Goal: Task Accomplishment & Management: Manage account settings

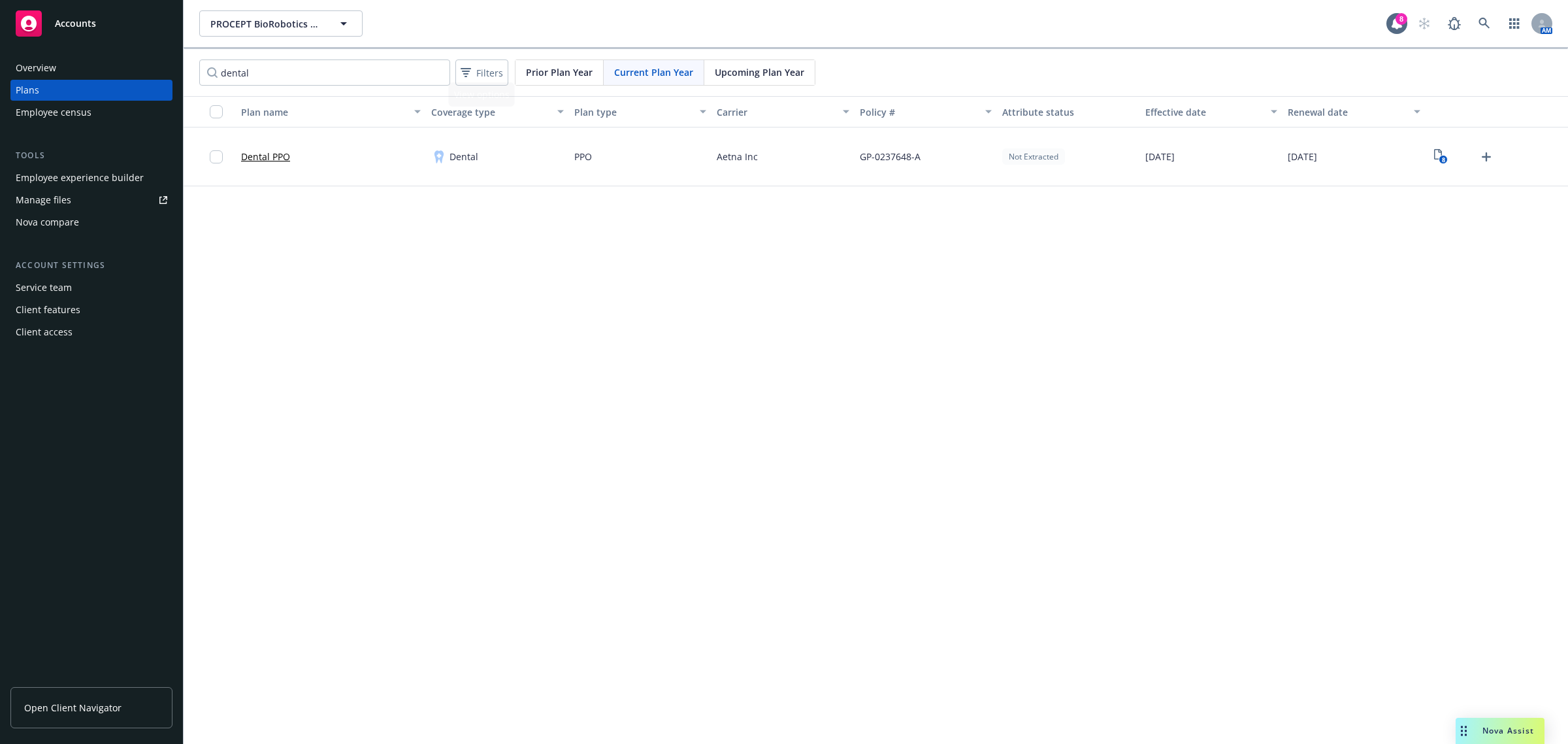
click at [734, 70] on span "Upcoming Plan Year" at bounding box center [760, 72] width 89 height 14
click at [276, 65] on input "dental" at bounding box center [324, 72] width 251 height 26
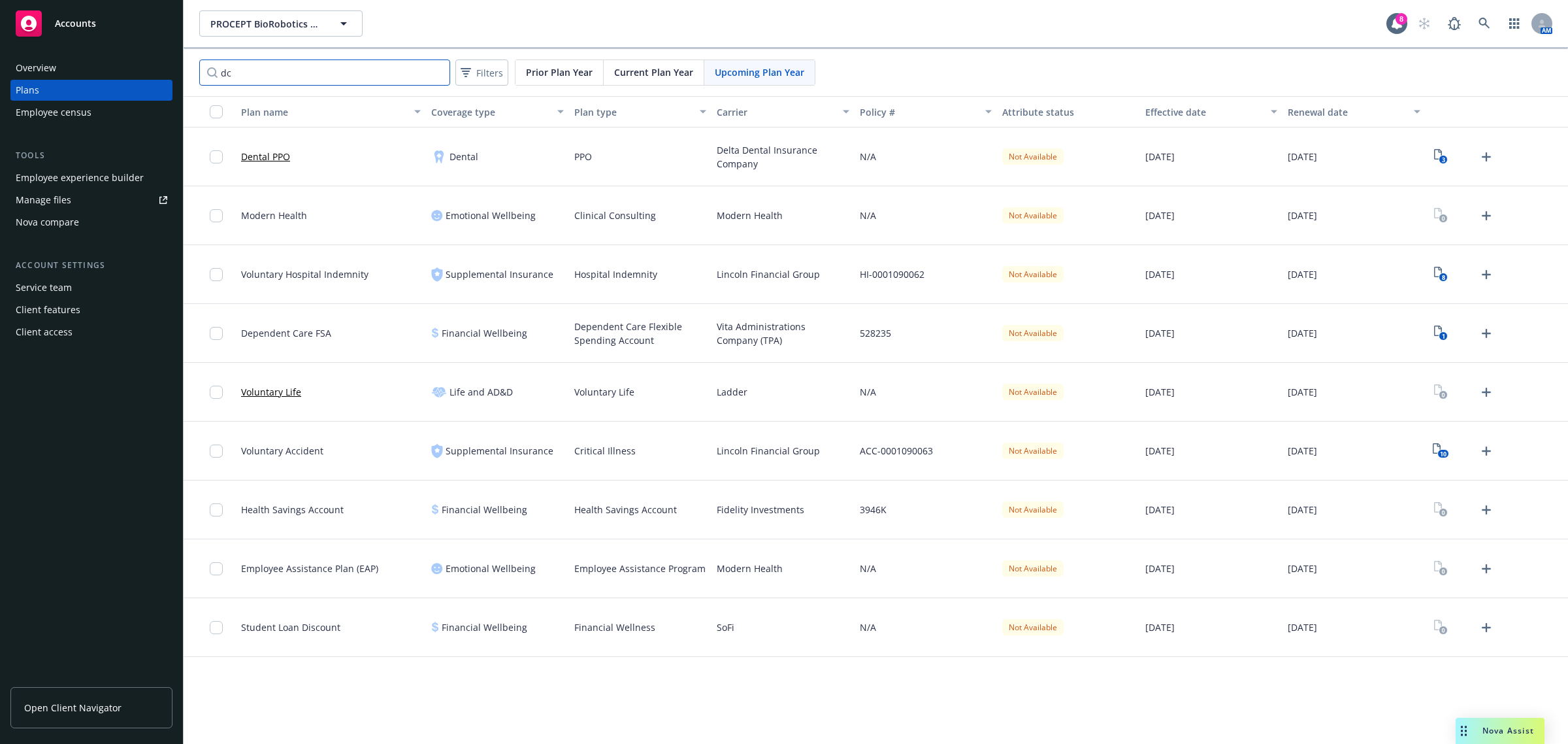
type input "d"
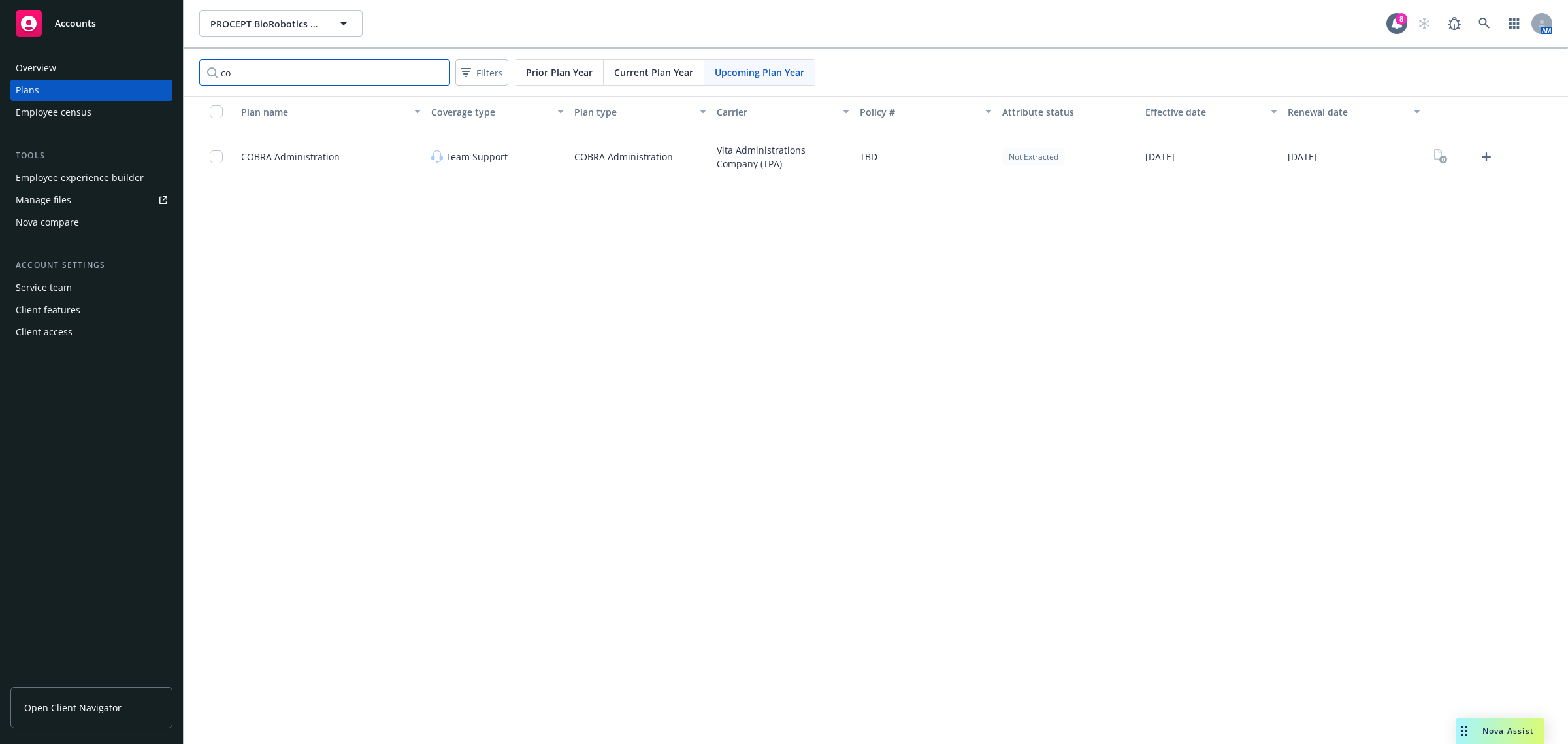
type input "c"
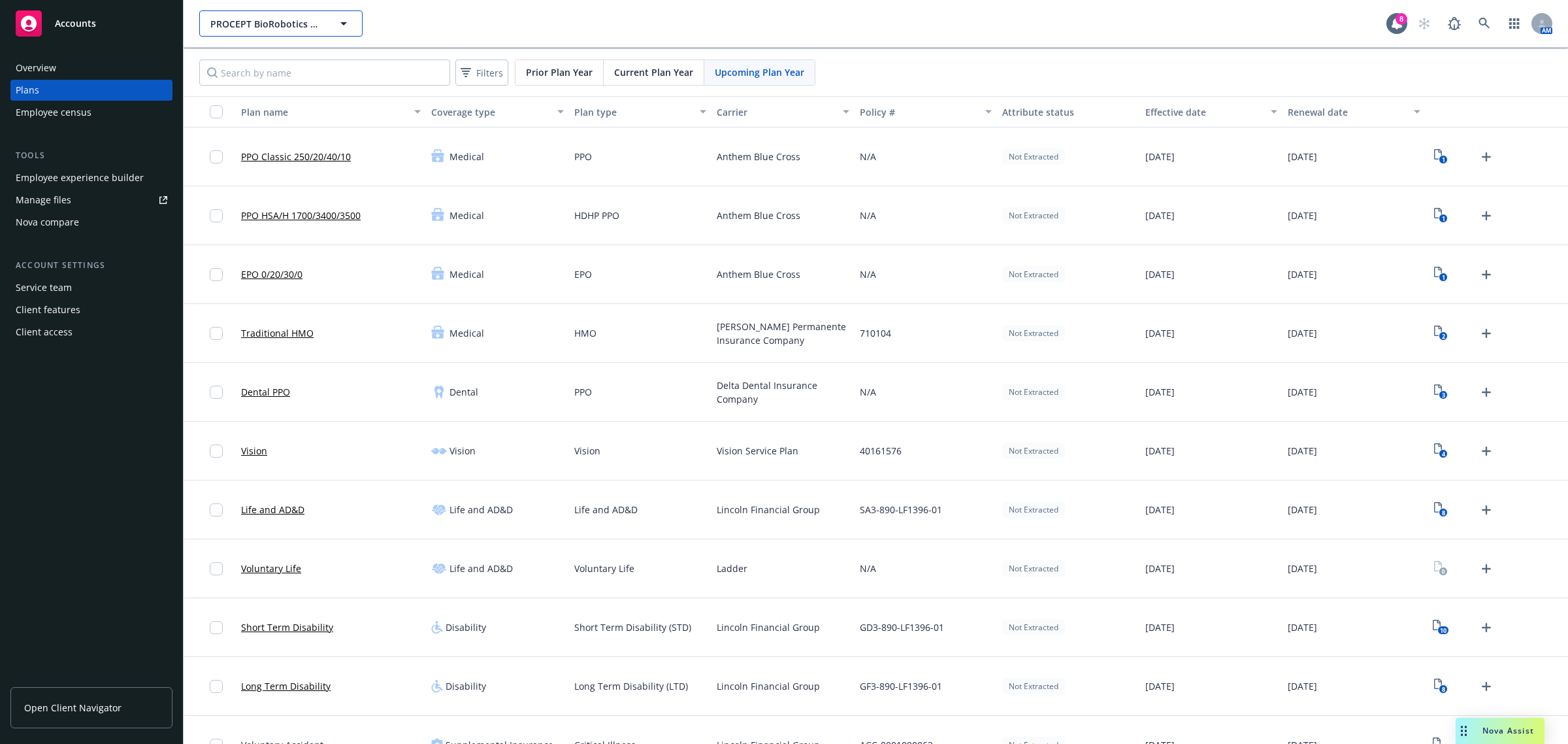
click at [348, 22] on icon "button" at bounding box center [344, 24] width 16 height 16
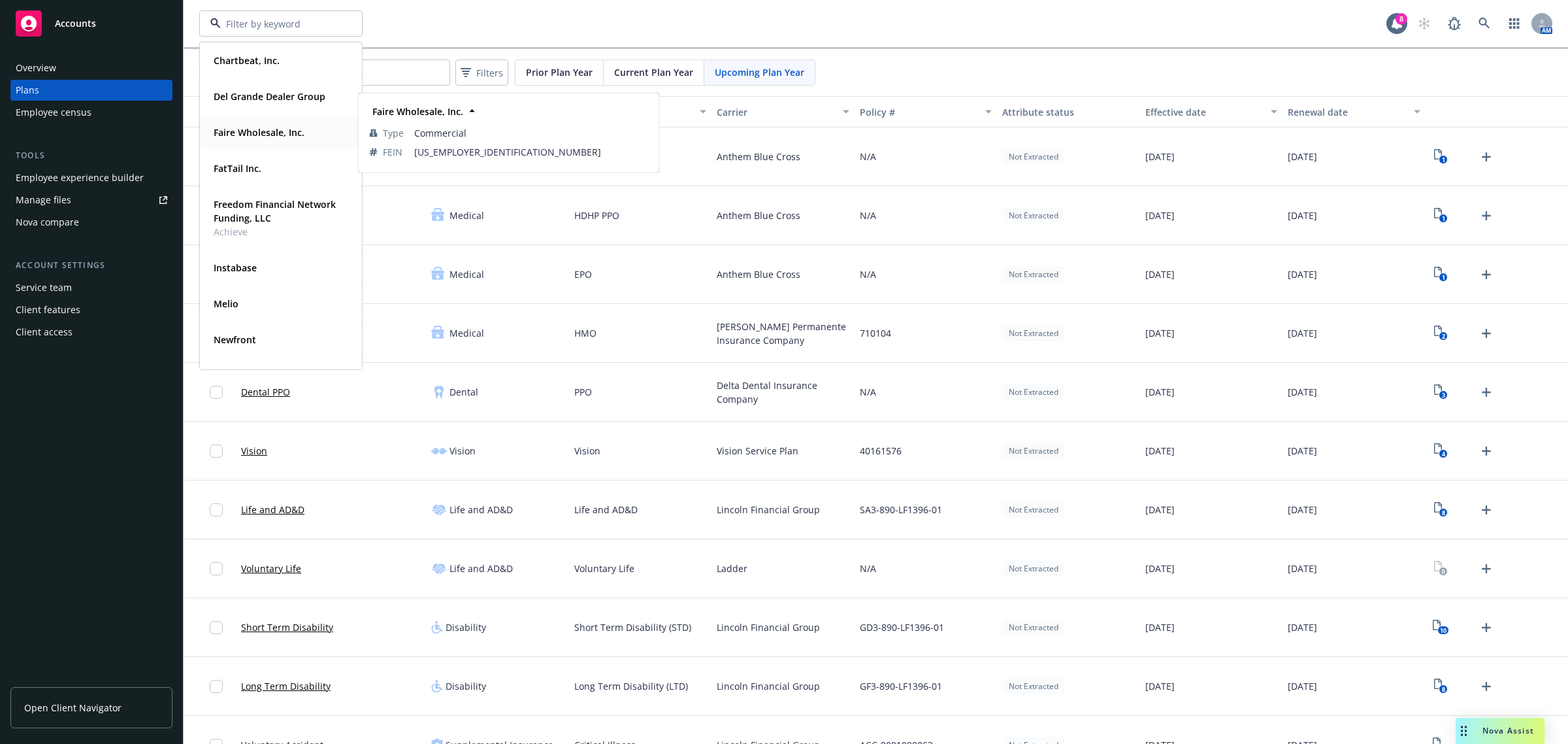
click at [253, 132] on strong "Faire Wholesale, Inc." at bounding box center [260, 132] width 91 height 13
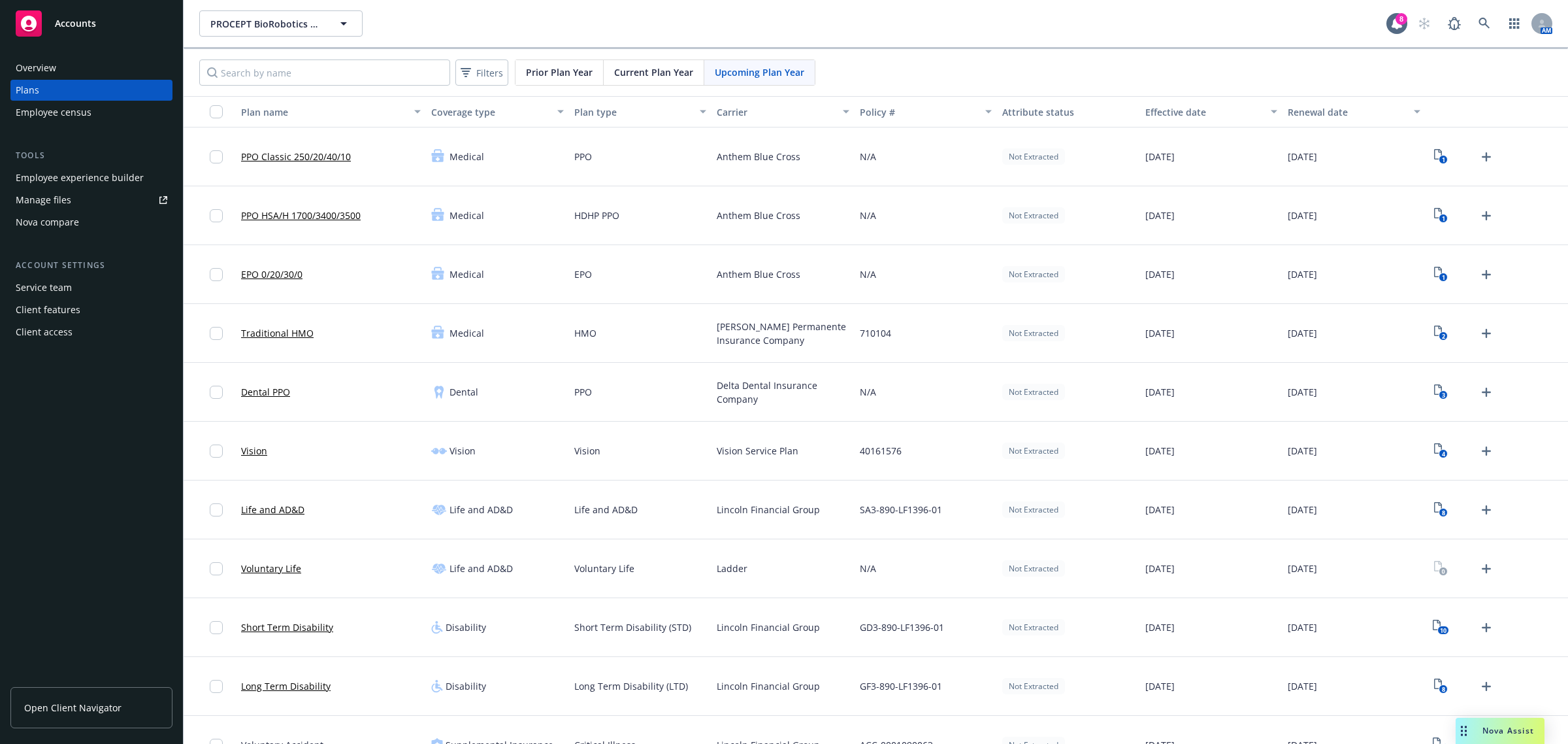
click at [100, 178] on div "Employee experience builder" at bounding box center [79, 177] width 128 height 21
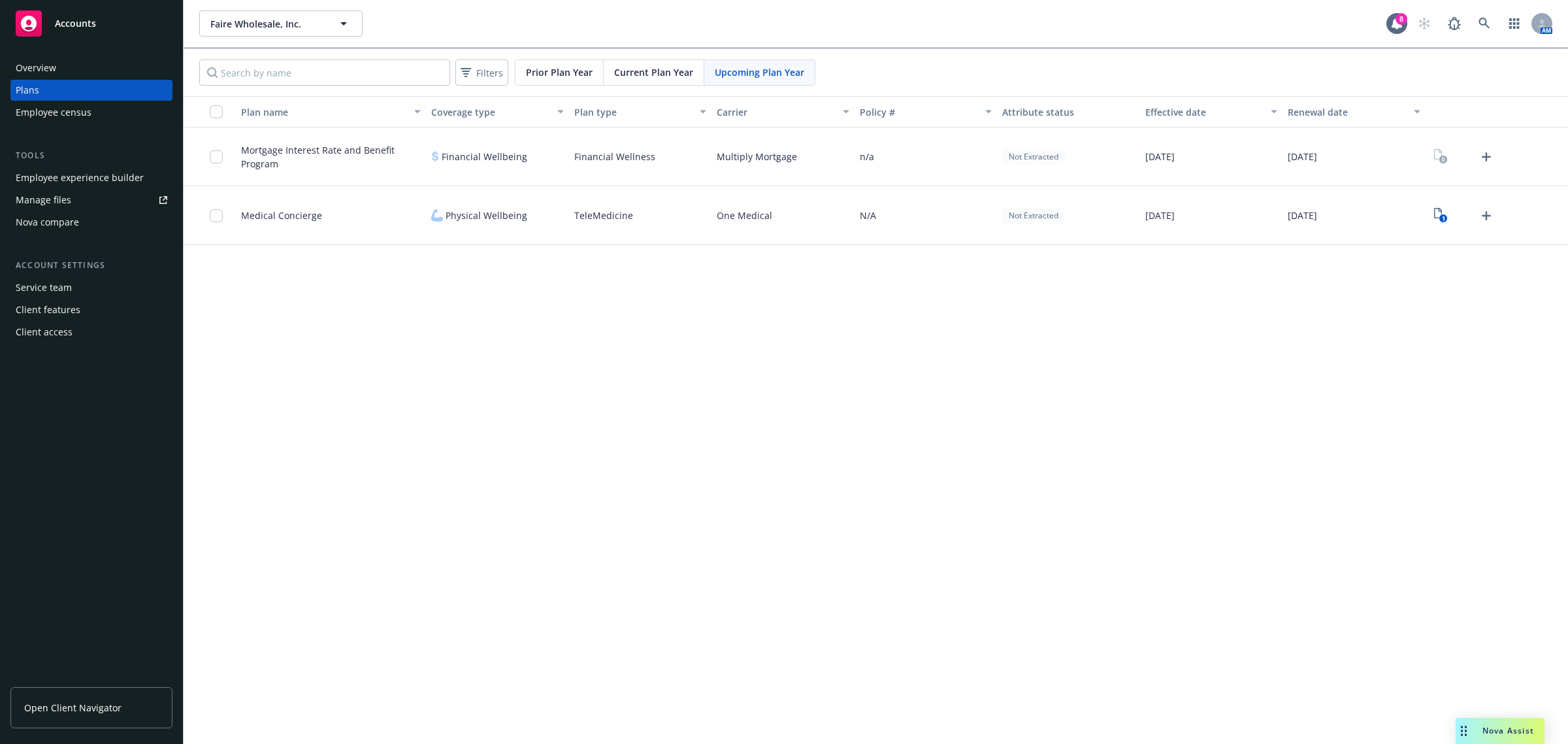
click at [88, 167] on div "Employee experience builder" at bounding box center [79, 177] width 128 height 21
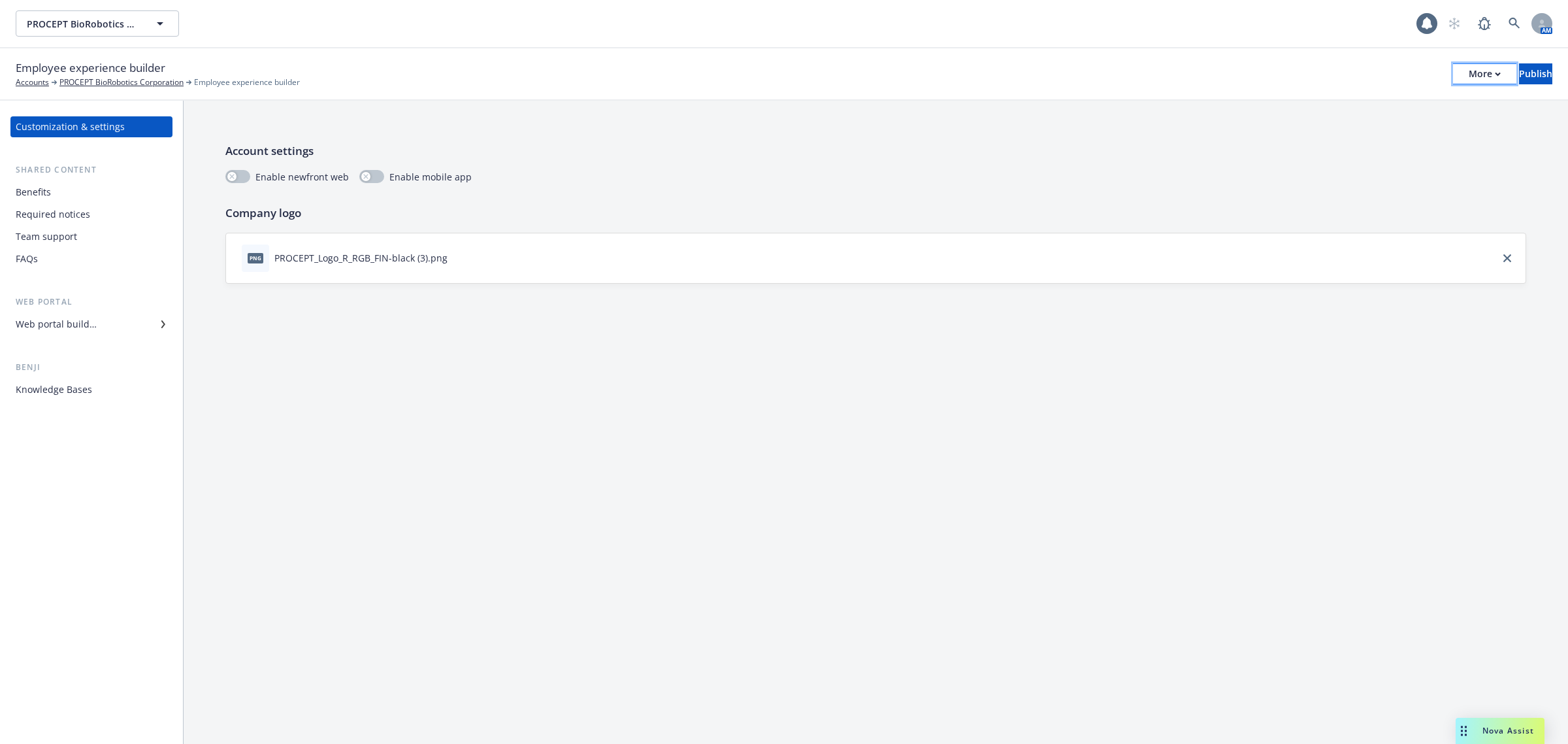
click at [1469, 66] on div "More" at bounding box center [1485, 74] width 32 height 20
drag, startPoint x: 1338, startPoint y: 125, endPoint x: 1410, endPoint y: 68, distance: 91.8
click at [1338, 125] on link "Copy portal link" at bounding box center [1376, 129] width 193 height 26
click at [101, 30] on span "PROCEPT BioRobotics Corporation" at bounding box center [83, 24] width 113 height 14
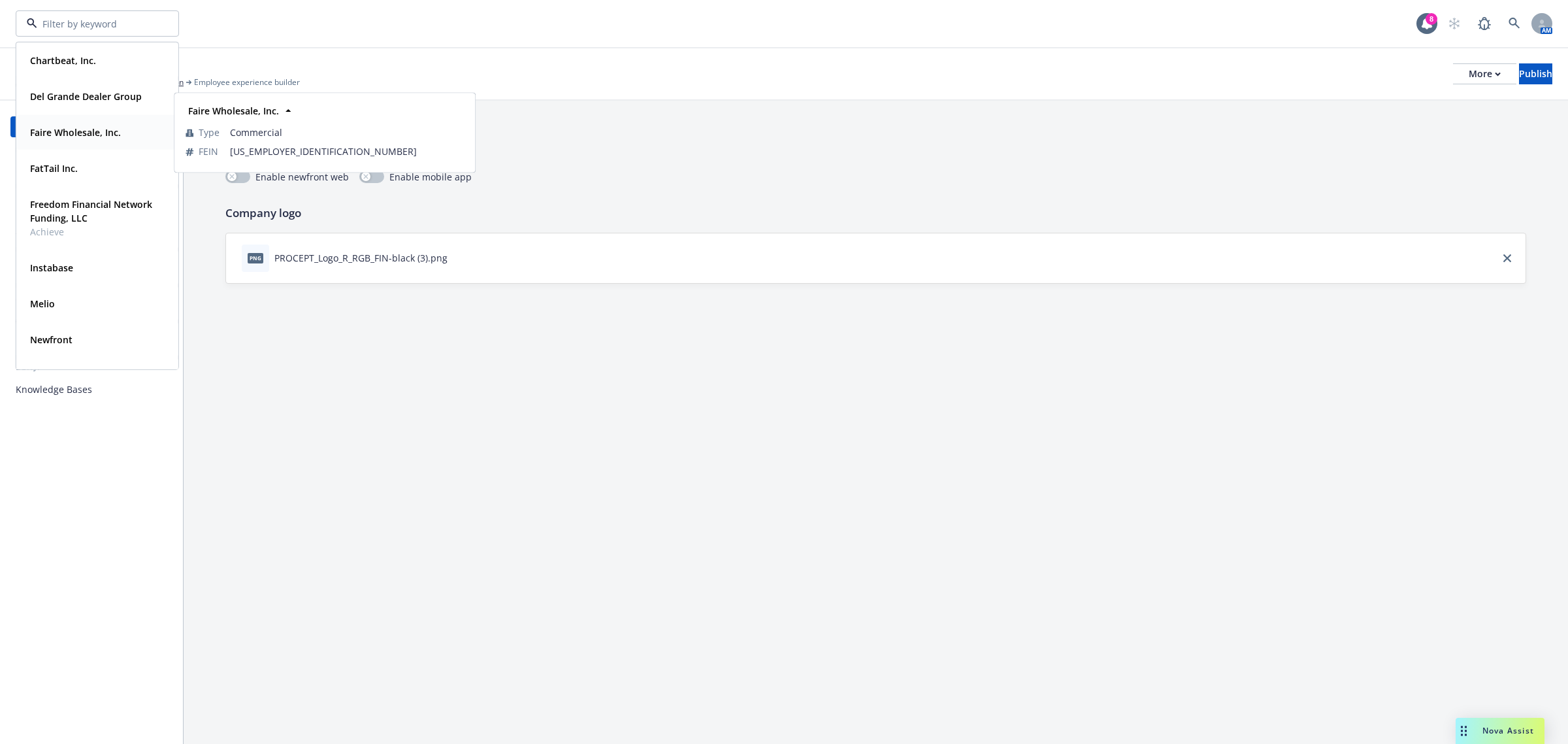
click at [66, 128] on strong "Faire Wholesale, Inc." at bounding box center [75, 132] width 91 height 13
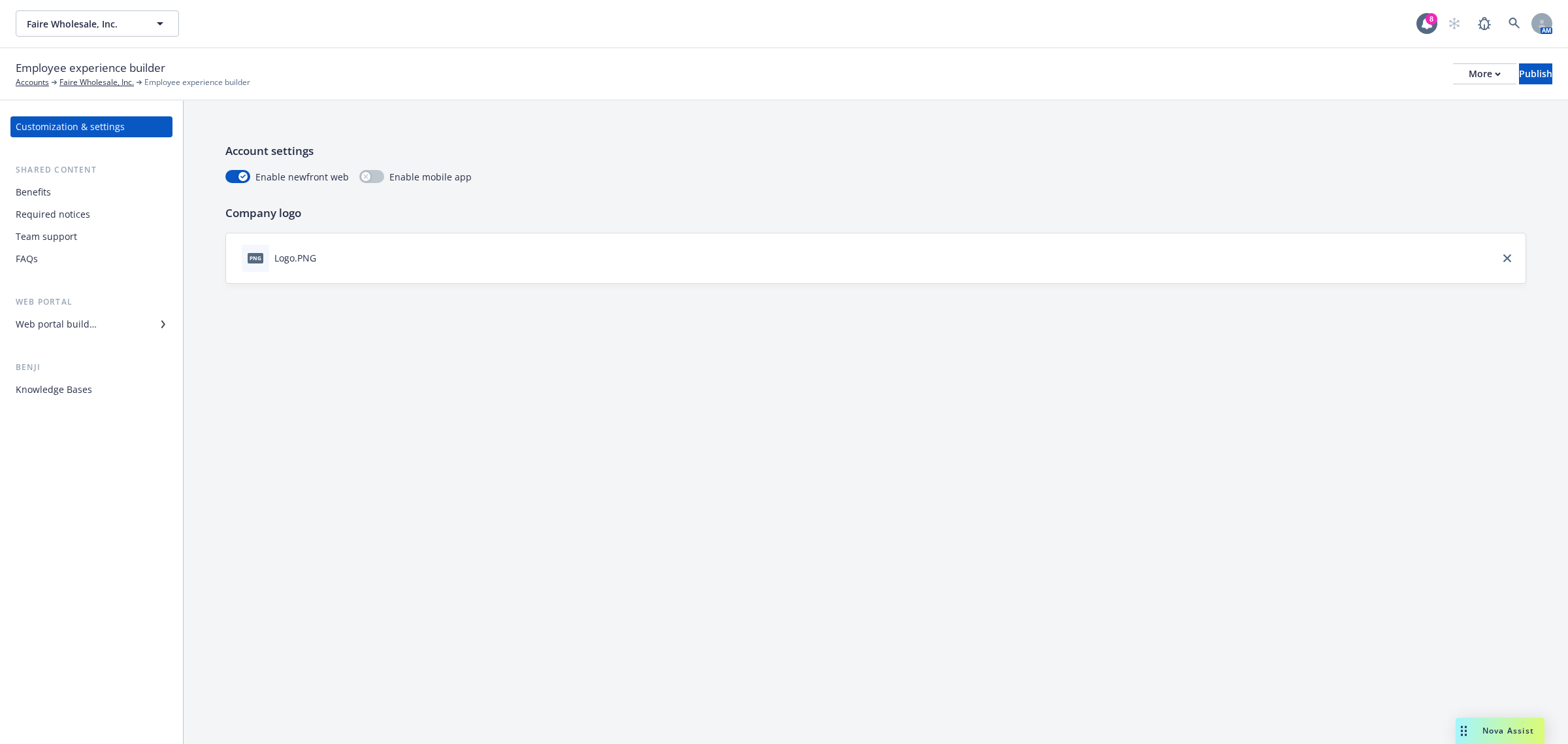
click at [82, 216] on div "Required notices" at bounding box center [52, 214] width 74 height 21
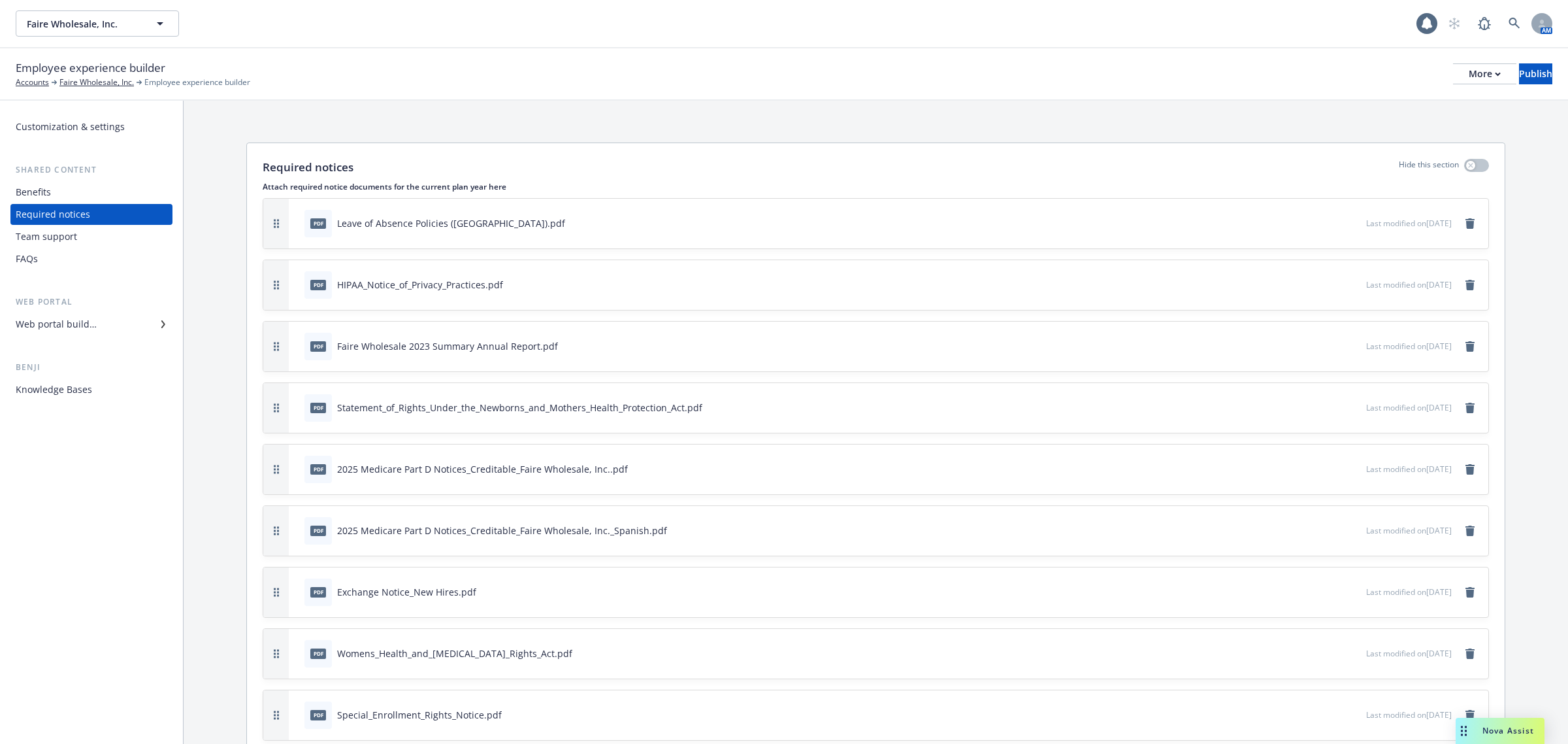
click at [59, 234] on div "Team support" at bounding box center [47, 236] width 61 height 21
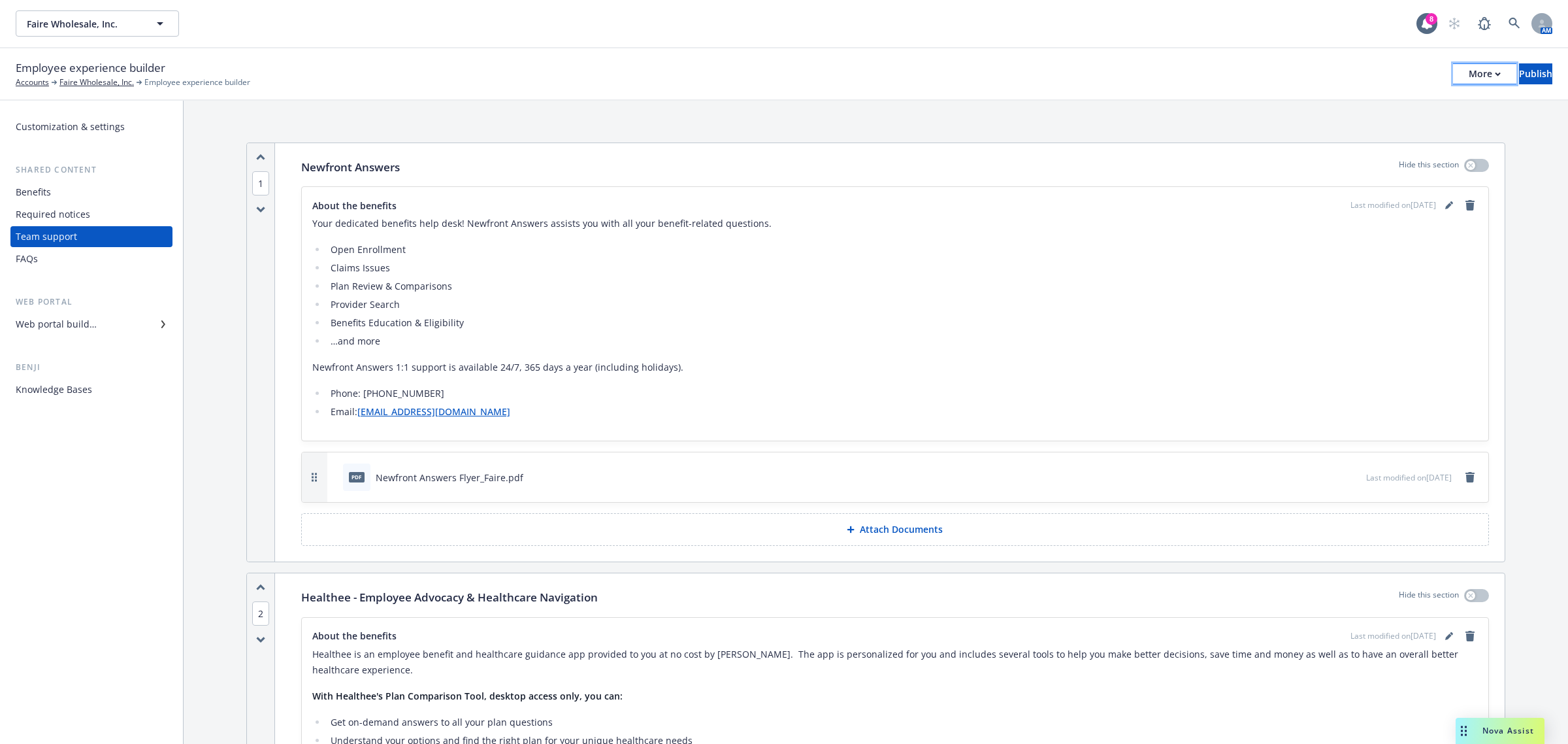
click at [1469, 70] on div "More" at bounding box center [1485, 74] width 32 height 20
click at [1347, 123] on link "Copy portal link" at bounding box center [1376, 129] width 193 height 26
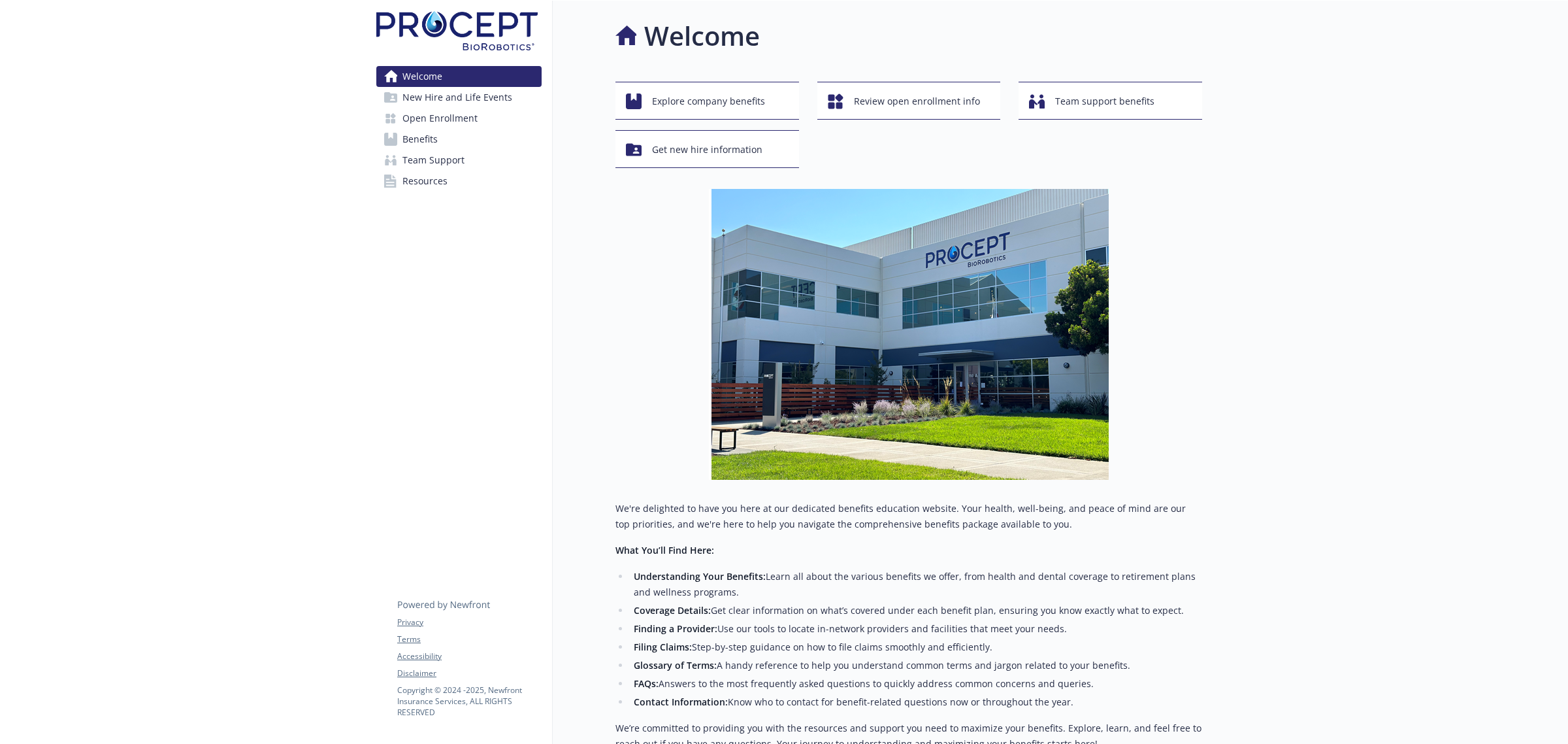
click at [446, 119] on span "Open Enrollment" at bounding box center [440, 118] width 75 height 21
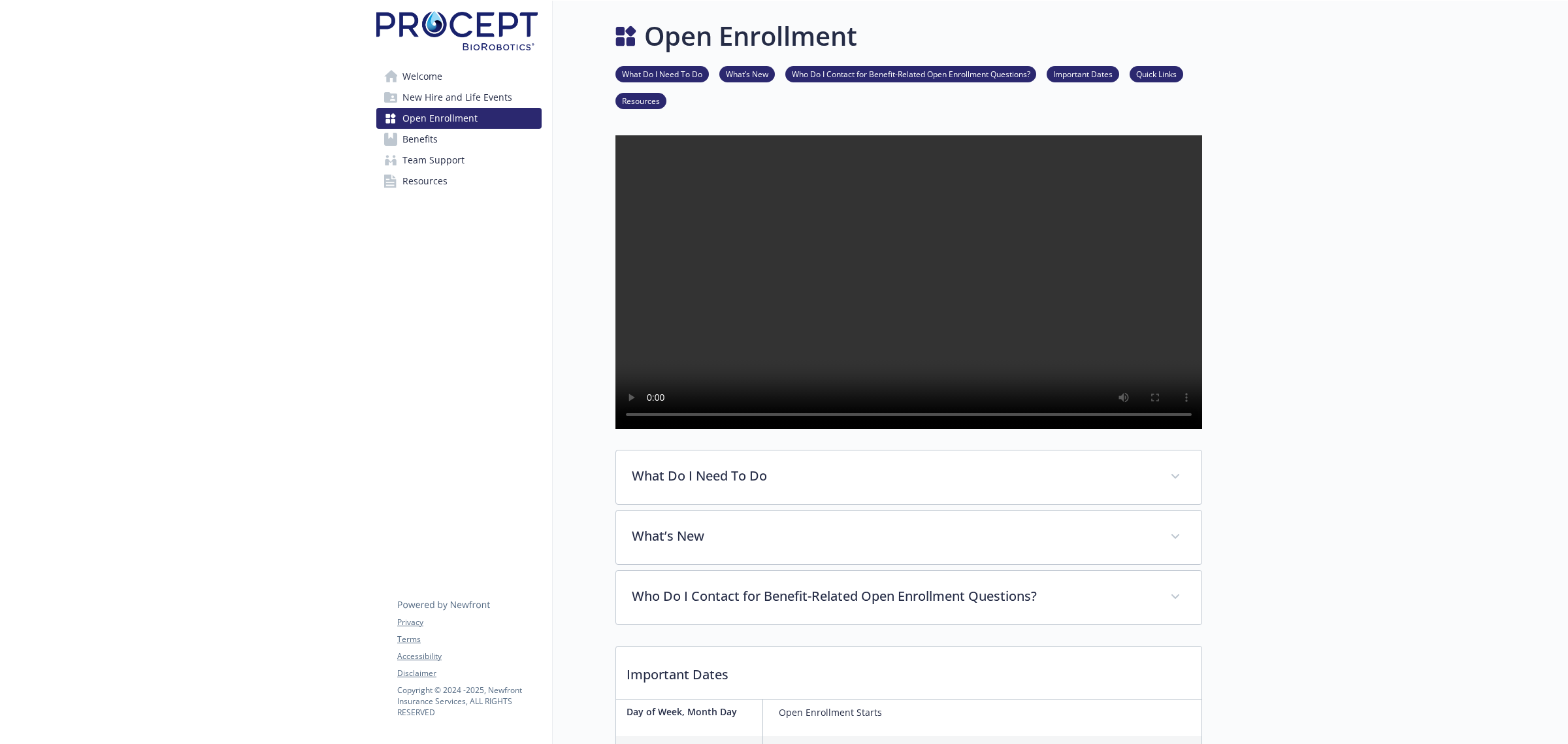
click at [439, 138] on link "Benefits" at bounding box center [459, 139] width 165 height 21
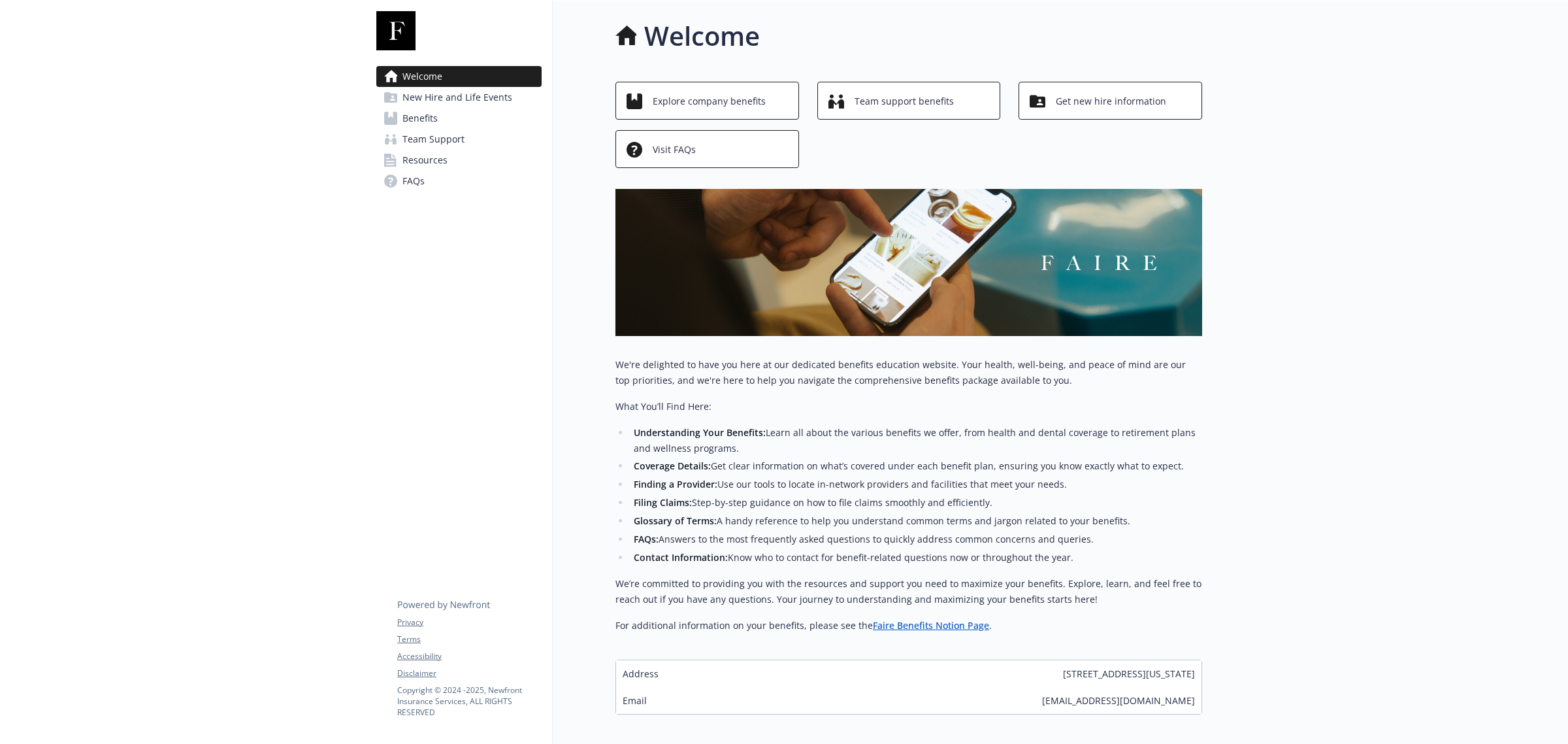
click at [446, 119] on link "Benefits" at bounding box center [459, 118] width 165 height 21
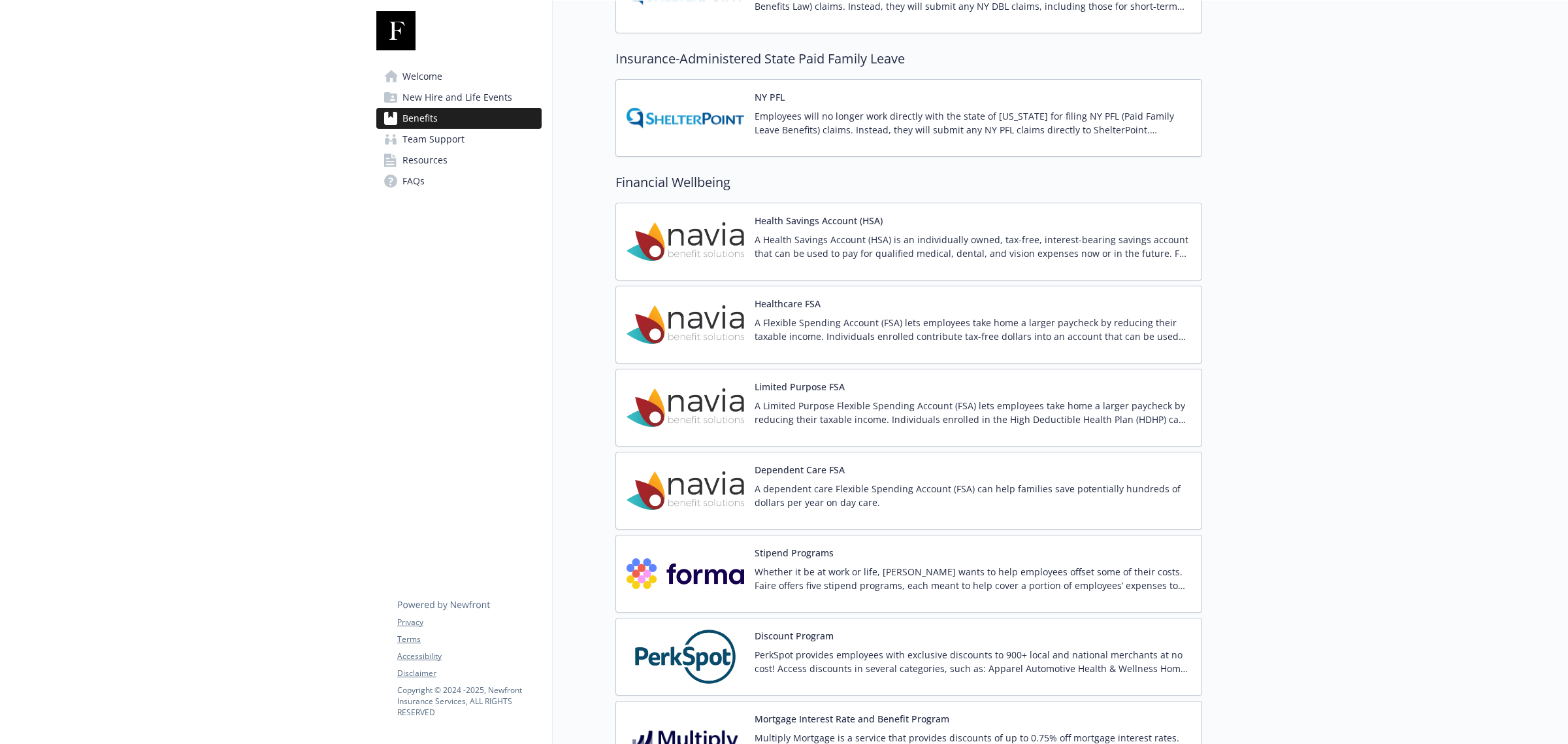
scroll to position [1307, 0]
drag, startPoint x: 1086, startPoint y: 487, endPoint x: 1180, endPoint y: 480, distance: 94.3
click at [1180, 480] on div "Dependent Care FSA A dependent care Flexible Spending Account (FSA) can help fa…" at bounding box center [973, 488] width 437 height 55
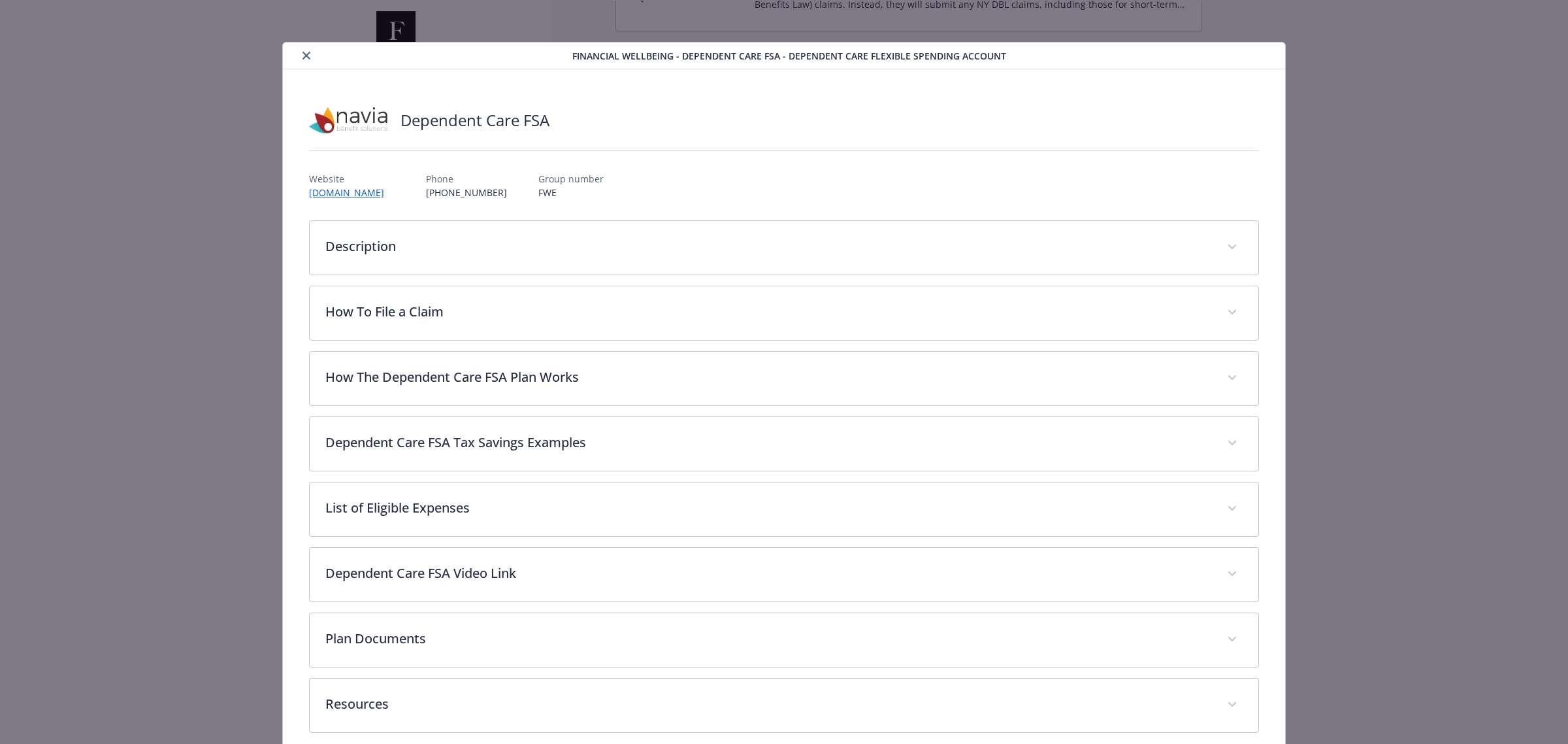
scroll to position [20, 0]
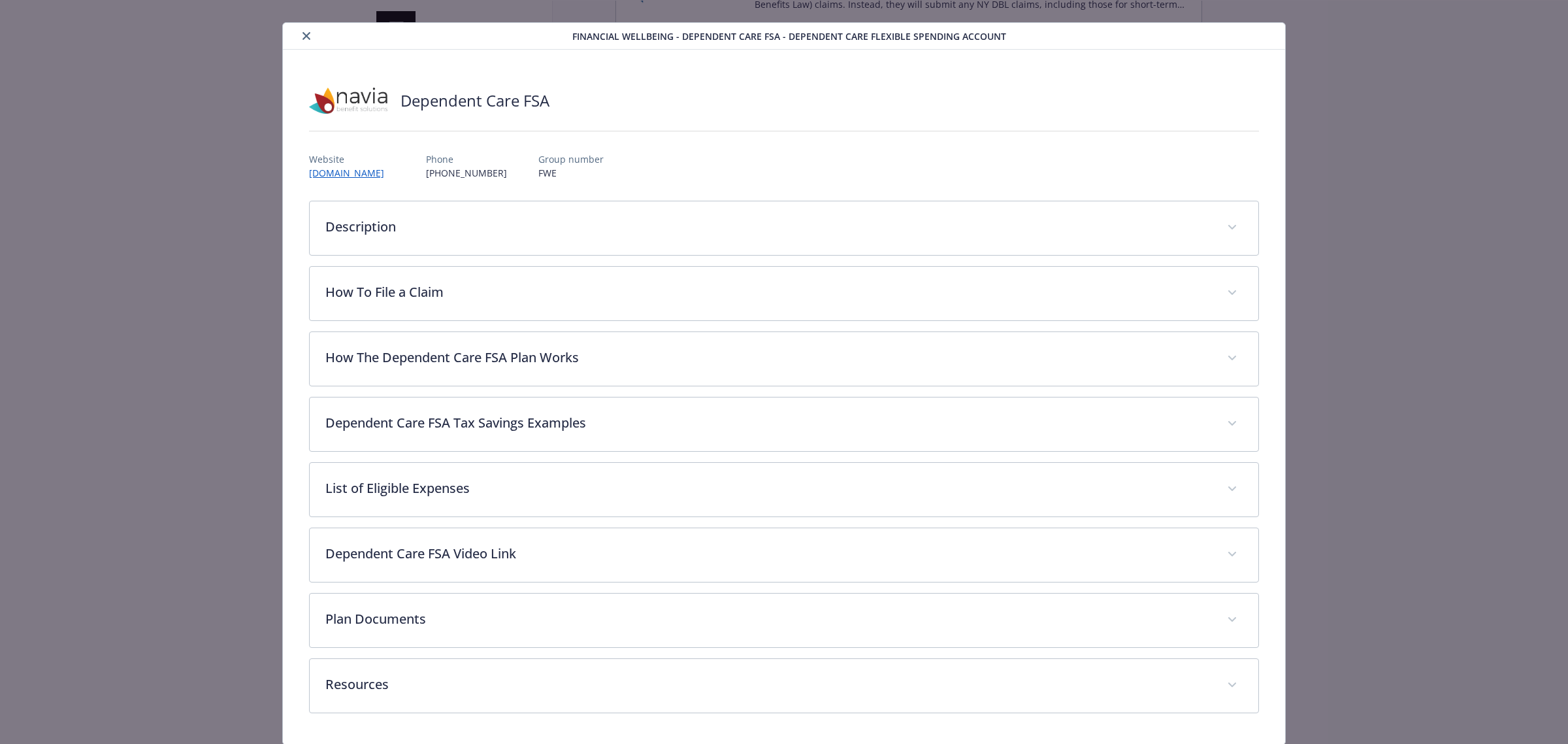
click at [304, 38] on icon "close" at bounding box center [306, 36] width 8 height 8
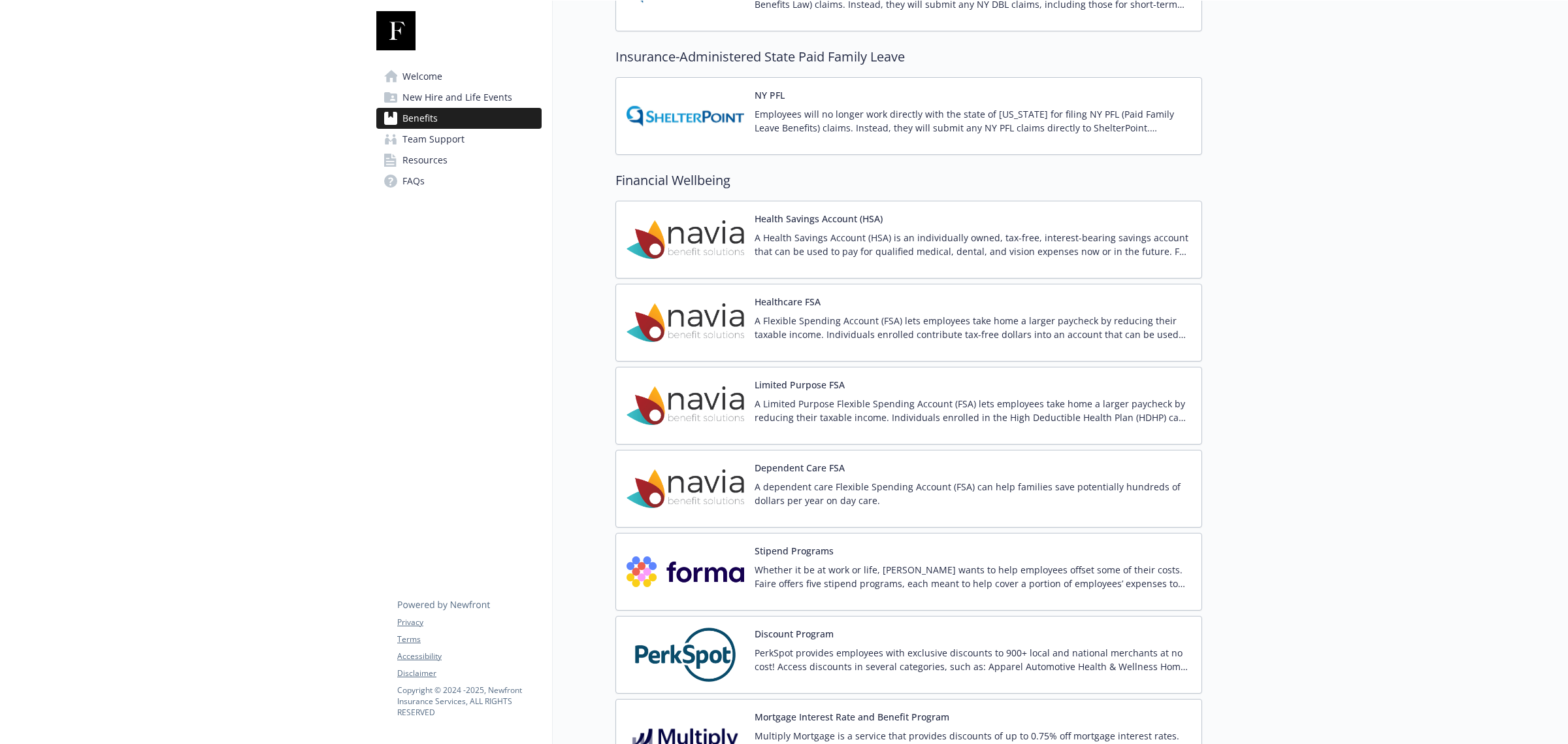
click at [982, 305] on div "Healthcare FSA A Flexible Spending Account (FSA) lets employees take home a lar…" at bounding box center [973, 322] width 437 height 55
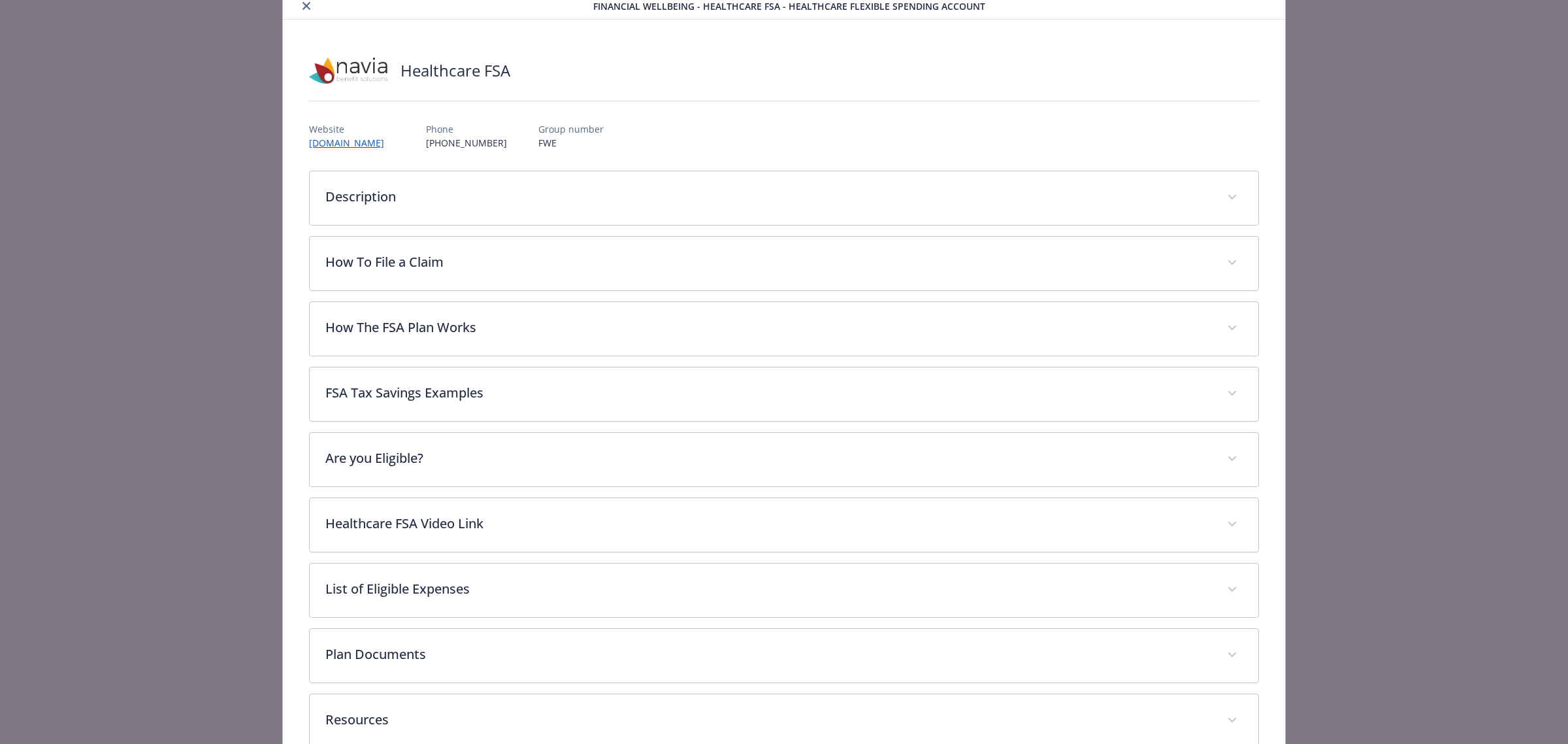
scroll to position [49, 0]
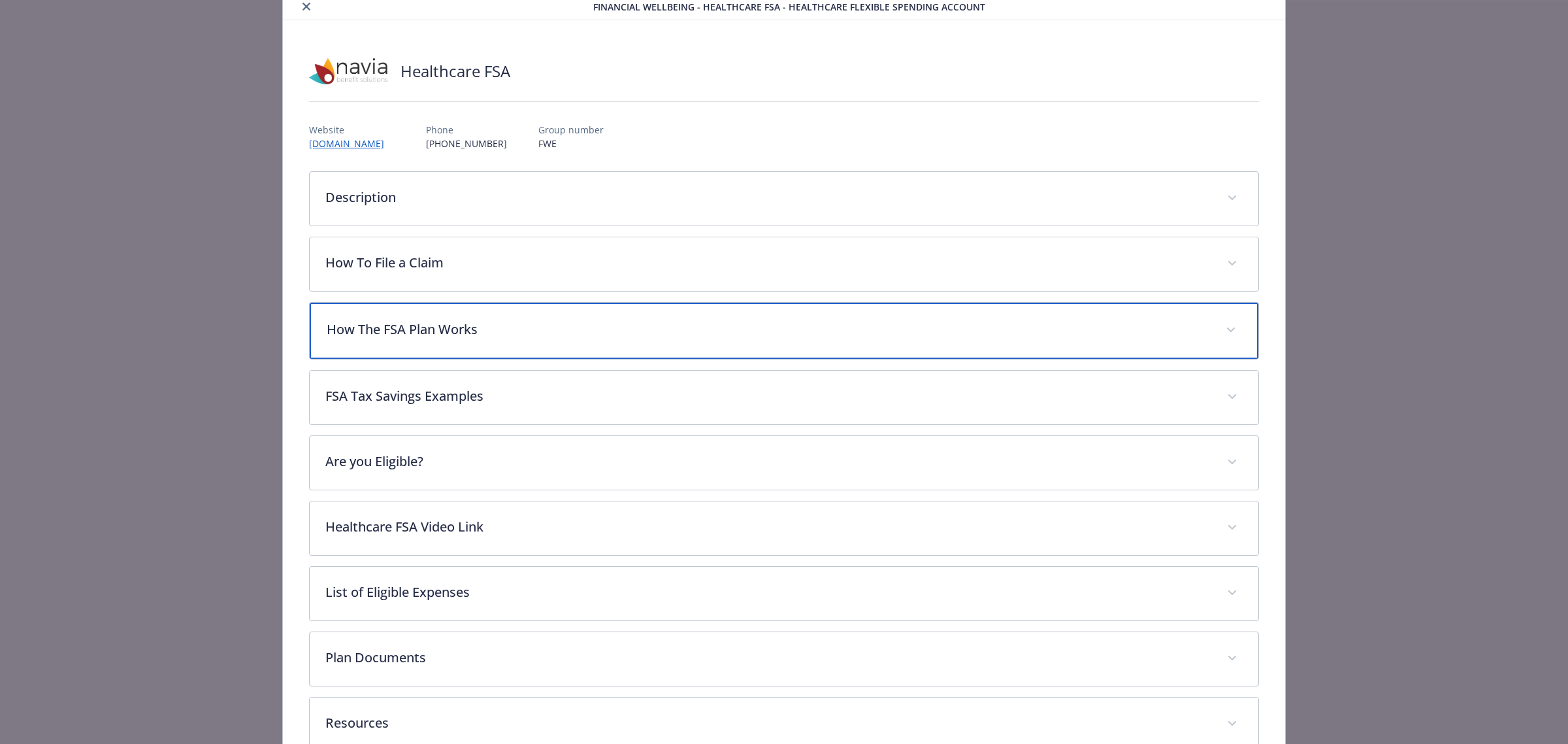
click at [703, 304] on div "How The FSA Plan Works" at bounding box center [784, 330] width 949 height 56
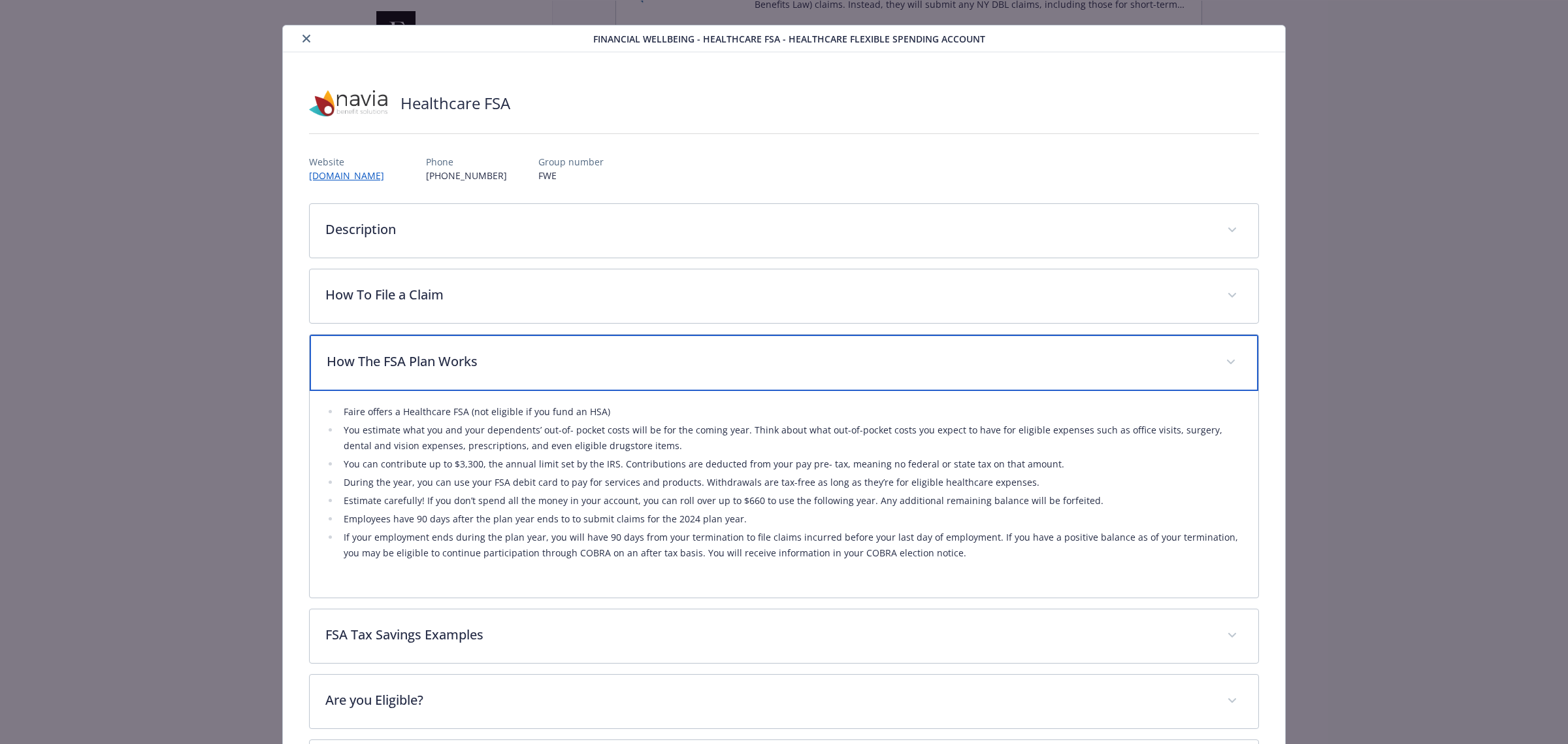
scroll to position [0, 0]
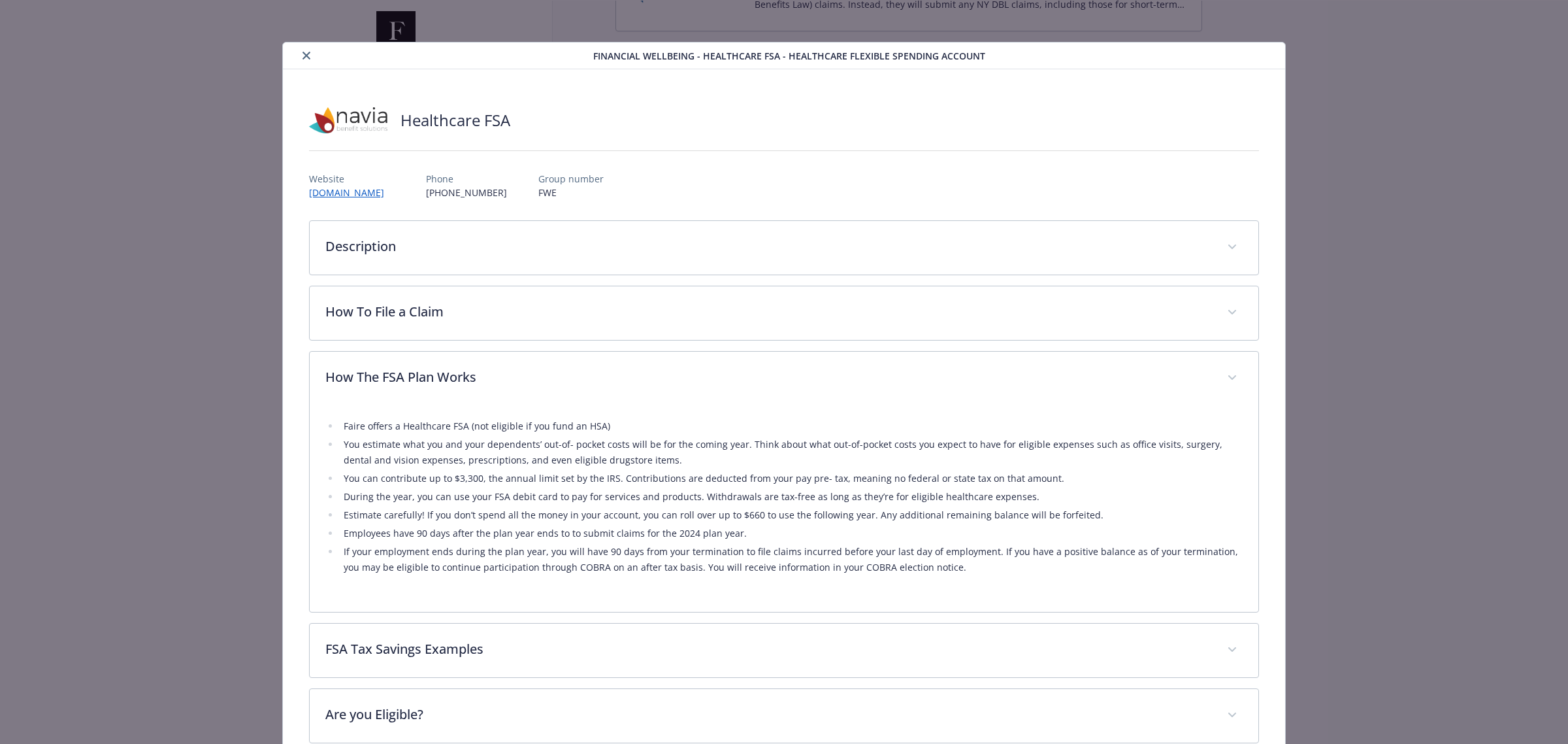
click at [302, 57] on icon "close" at bounding box center [306, 55] width 8 height 8
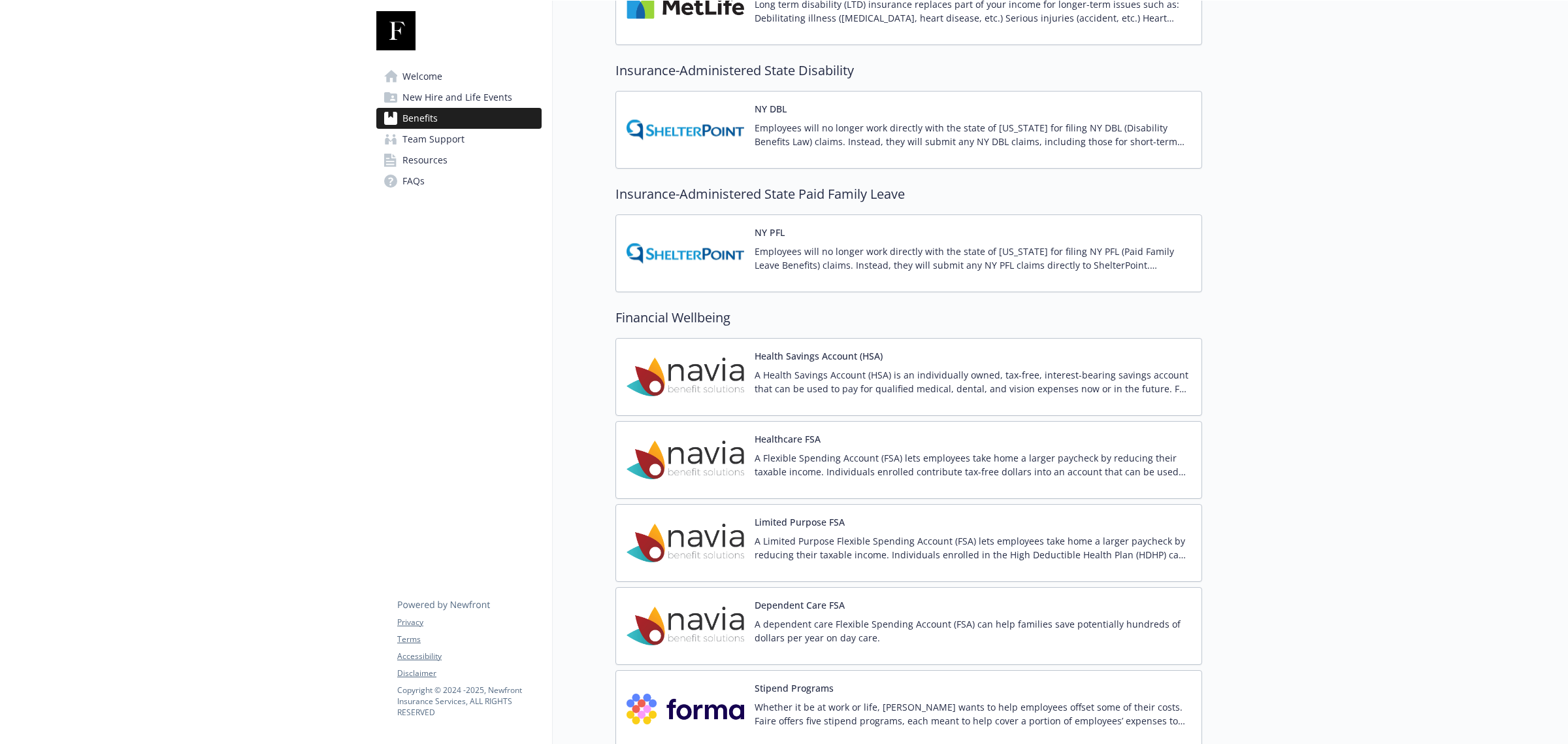
scroll to position [1143, 0]
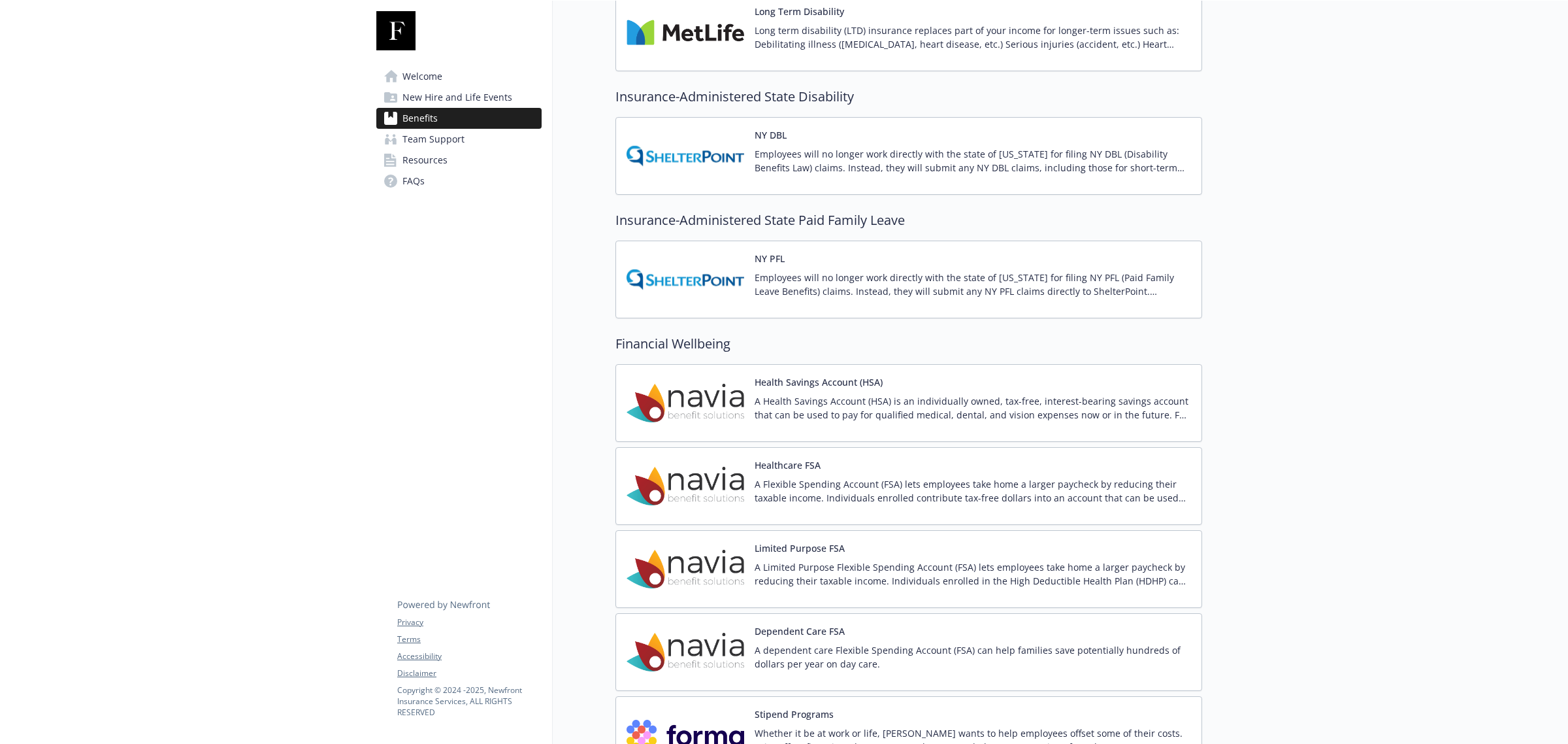
click at [834, 490] on p "A Flexible Spending Account (FSA) lets employees take home a larger paycheck by…" at bounding box center [973, 490] width 437 height 28
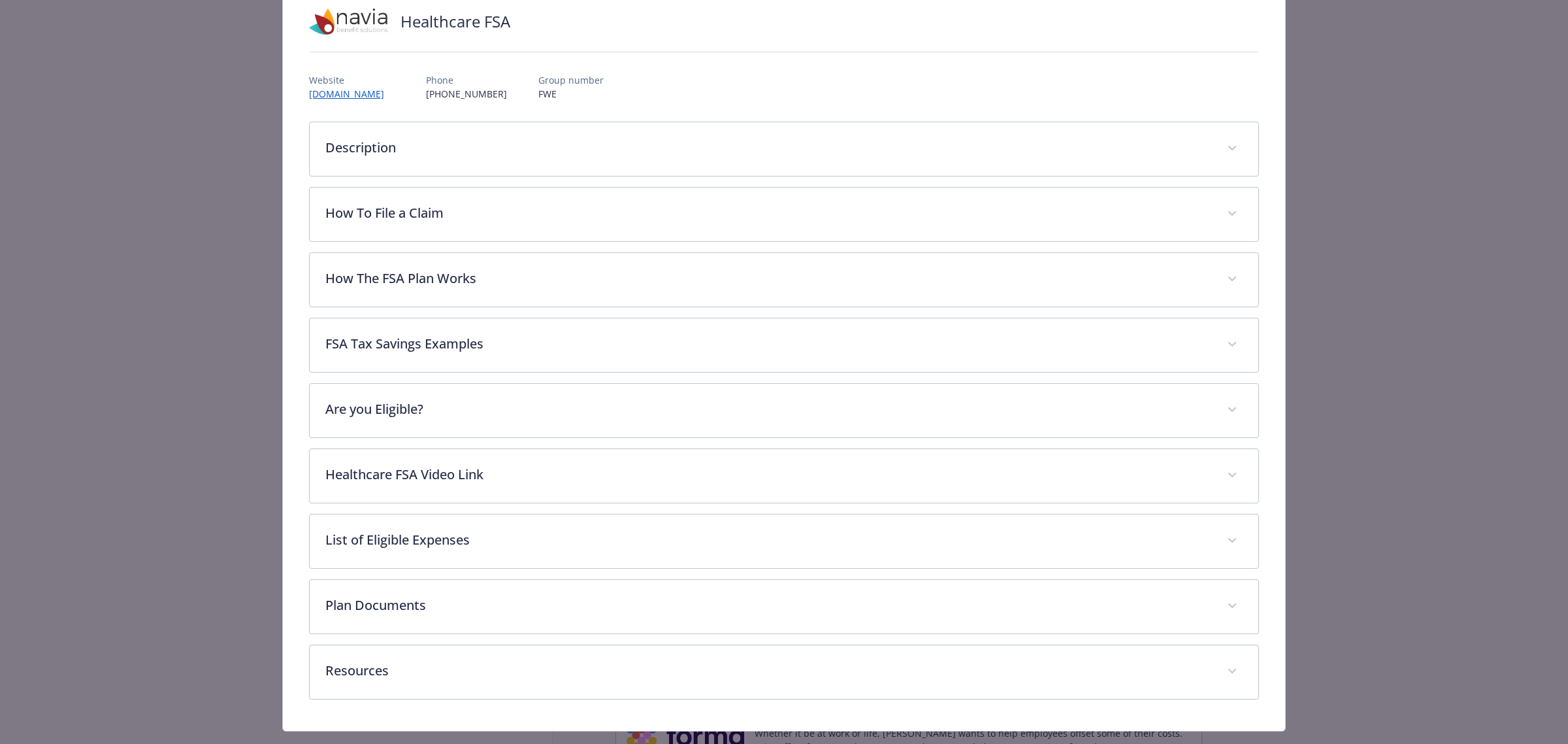
scroll to position [131, 0]
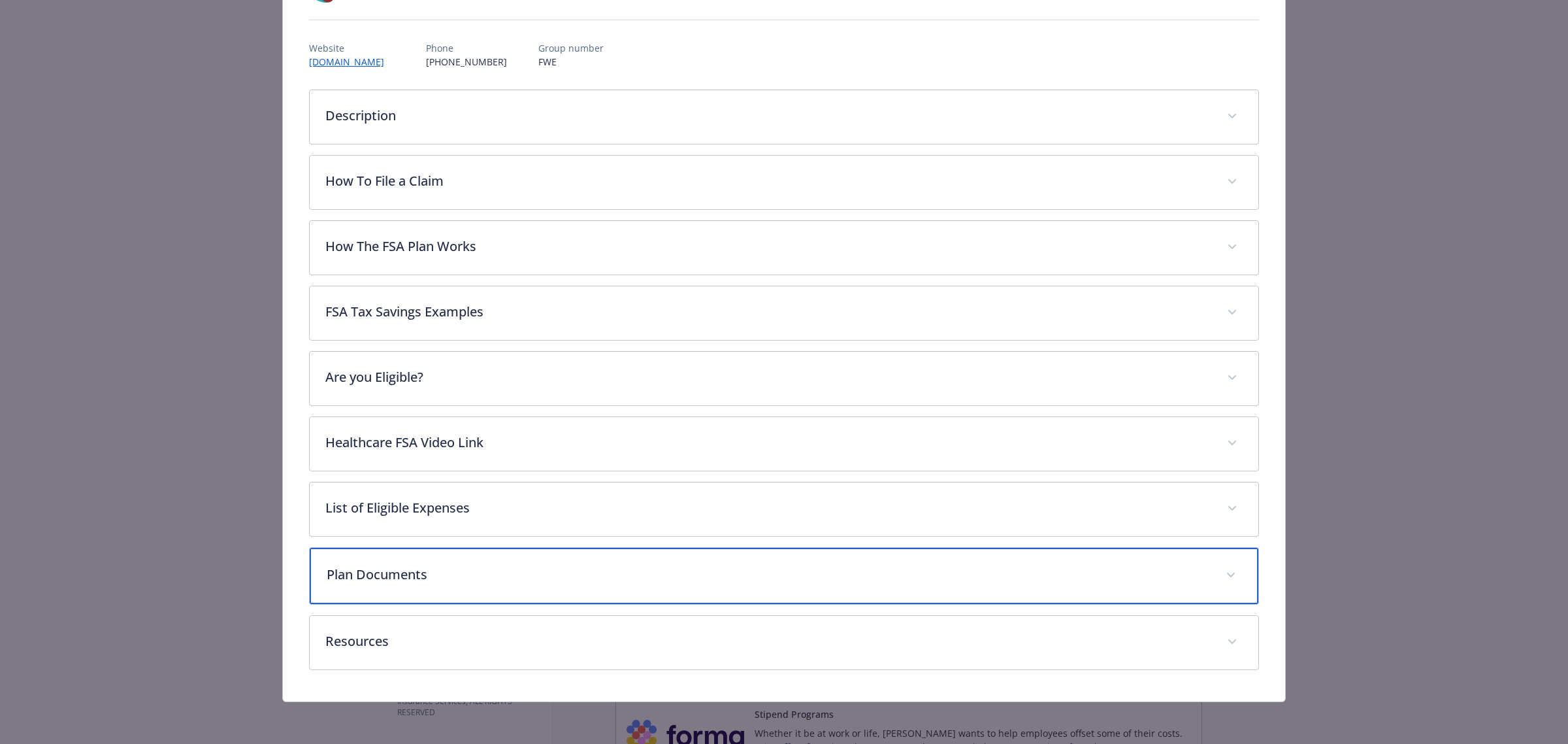
click at [813, 567] on p "Plan Documents" at bounding box center [769, 575] width 884 height 20
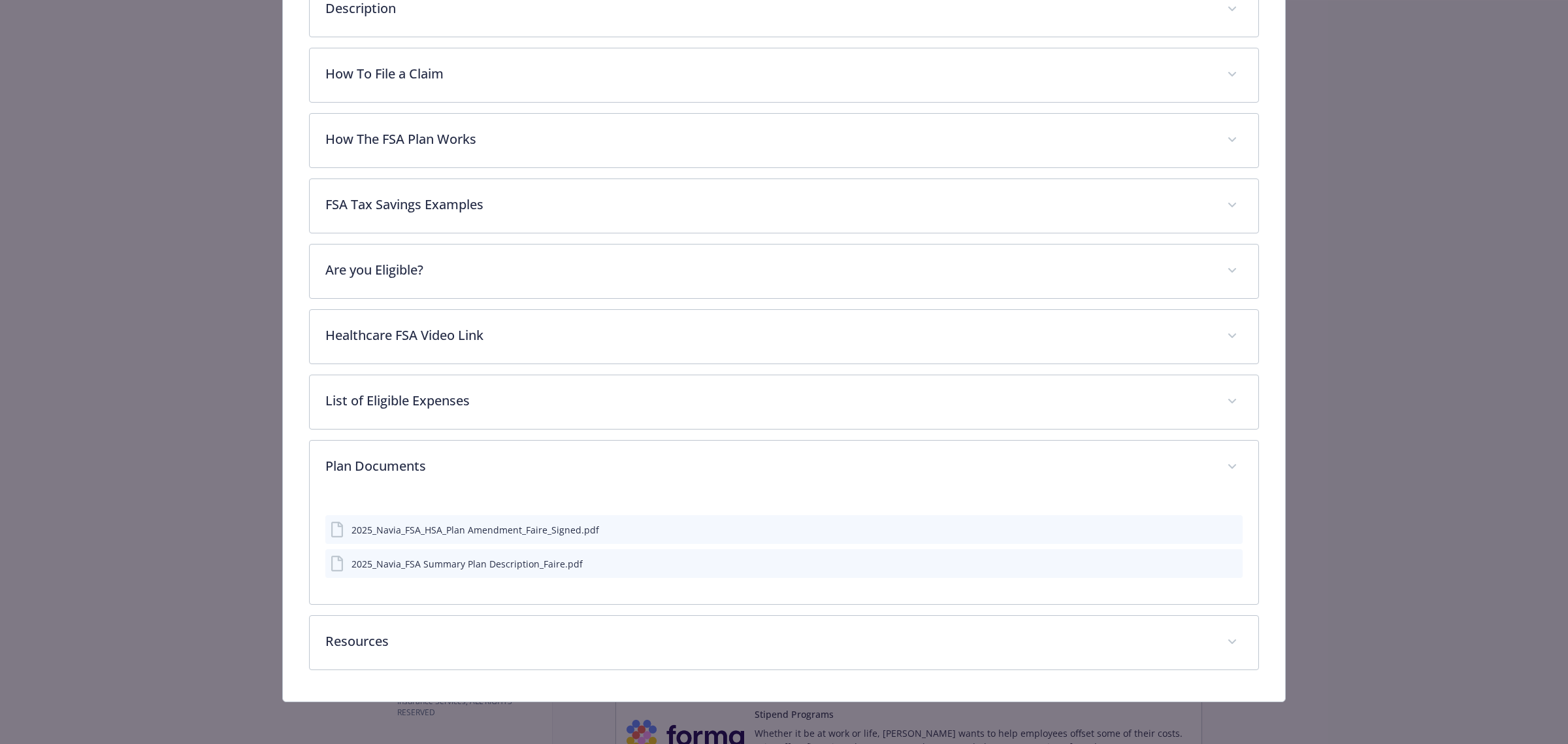
scroll to position [240, 0]
click at [1224, 564] on icon "preview file" at bounding box center [1230, 562] width 12 height 9
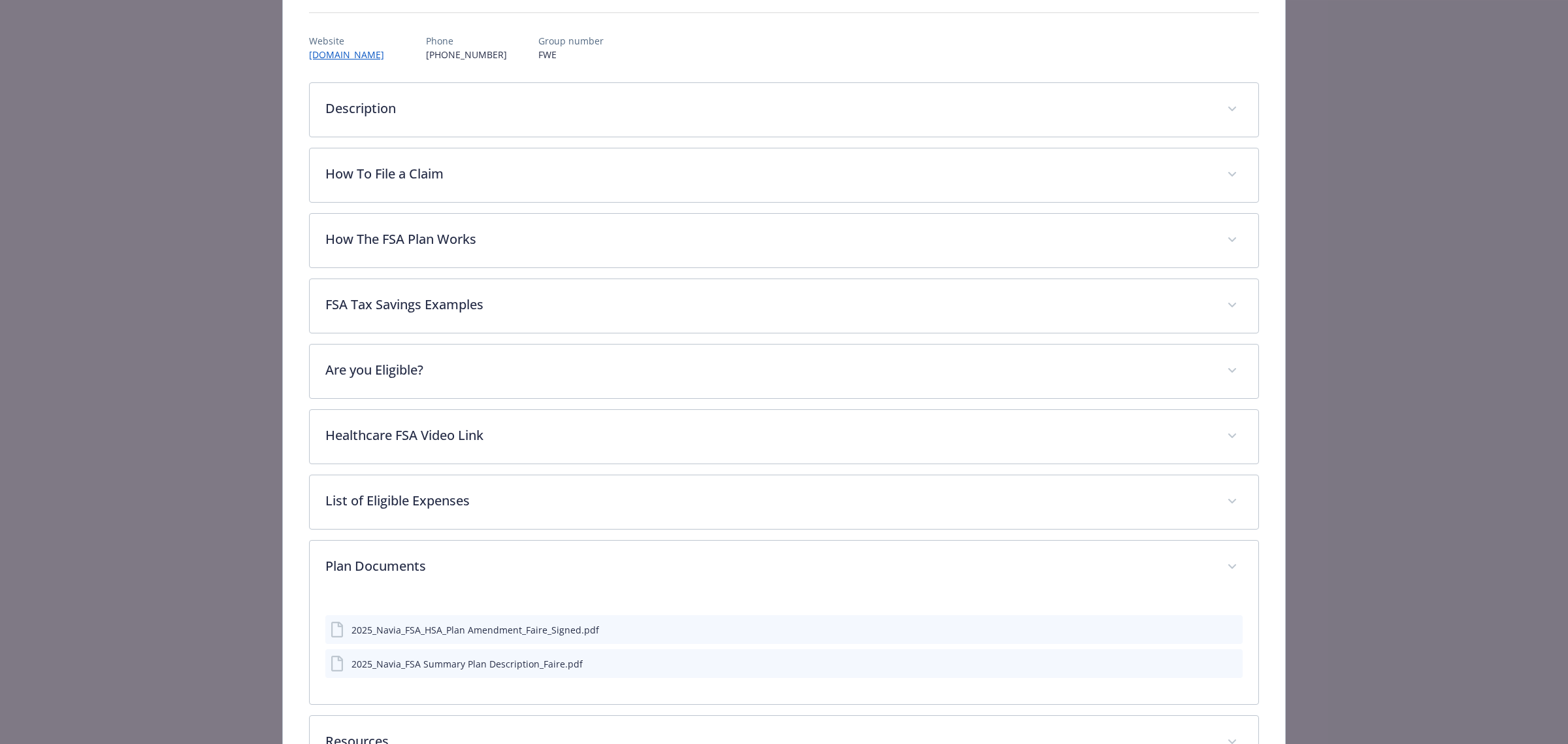
scroll to position [0, 0]
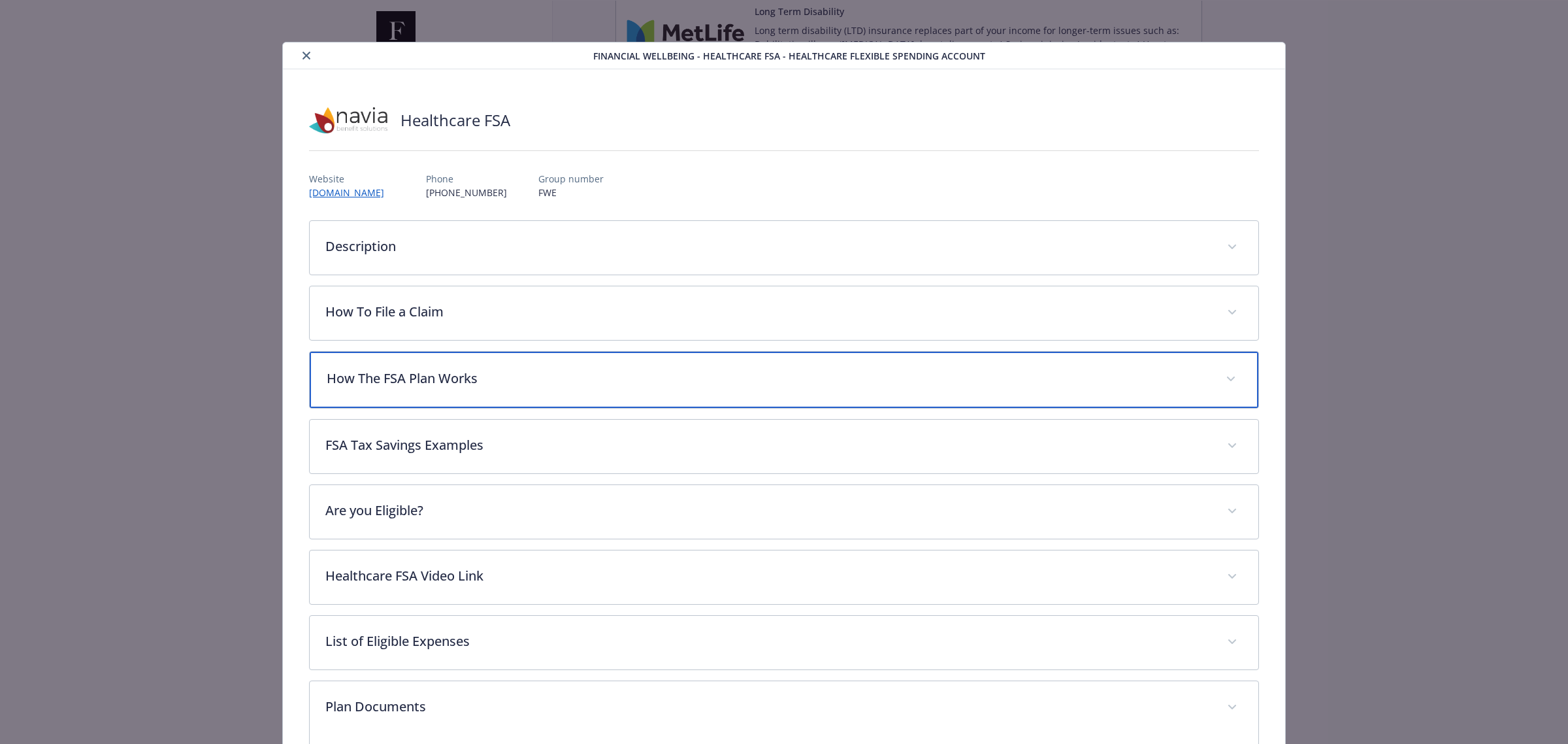
click at [601, 396] on div "How The FSA Plan Works" at bounding box center [784, 379] width 949 height 56
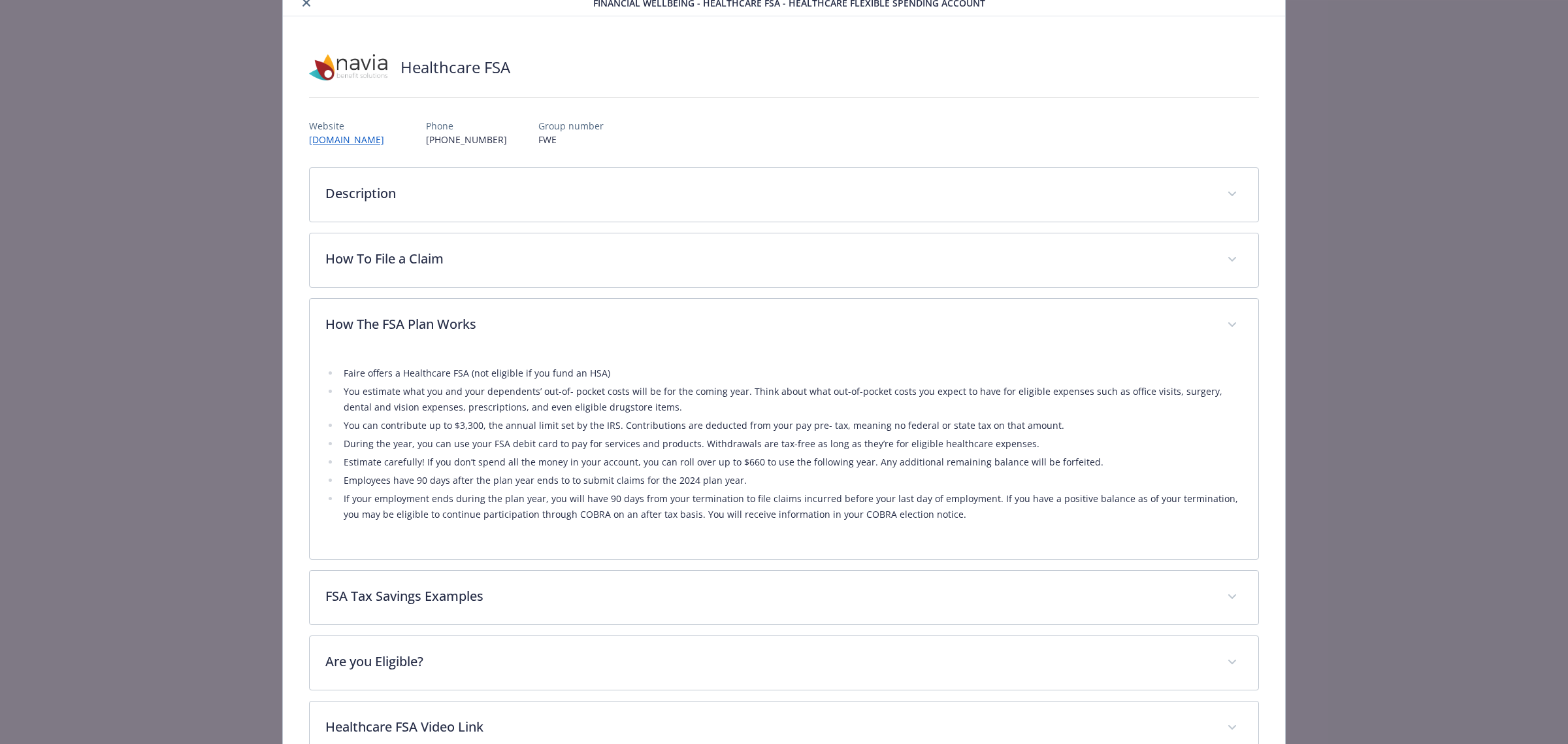
scroll to position [163, 0]
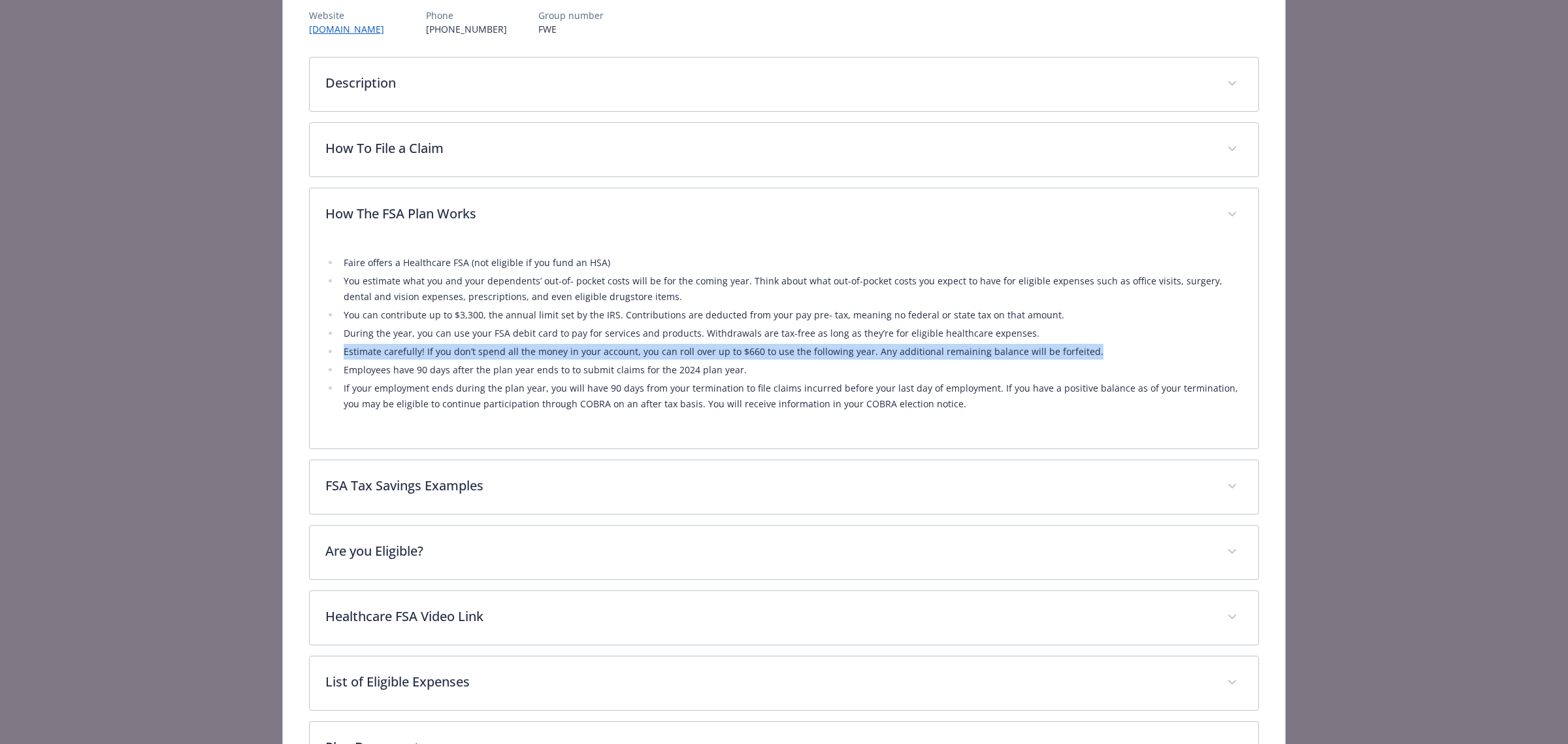
drag, startPoint x: 338, startPoint y: 350, endPoint x: 1101, endPoint y: 352, distance: 763.0
click at [1101, 352] on li "Estimate carefully! If you don’t spend all the money in your account, you can r…" at bounding box center [790, 352] width 902 height 16
click at [1369, 128] on div "Financial Wellbeing - Healthcare FSA - Healthcare Flexible Spending Account Hea…" at bounding box center [784, 430] width 1254 height 1105
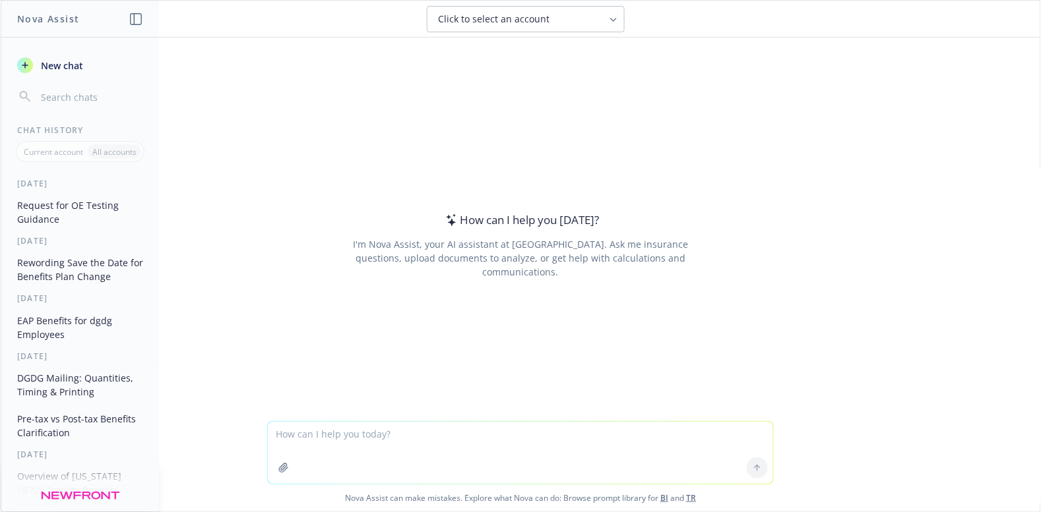
click at [403, 400] on div "How can I help you today? I'm Nova Assist, your AI assistant at Newfront. Ask m…" at bounding box center [520, 230] width 1039 height 384
click at [400, 457] on textarea at bounding box center [520, 453] width 505 height 62
type textarea "w"
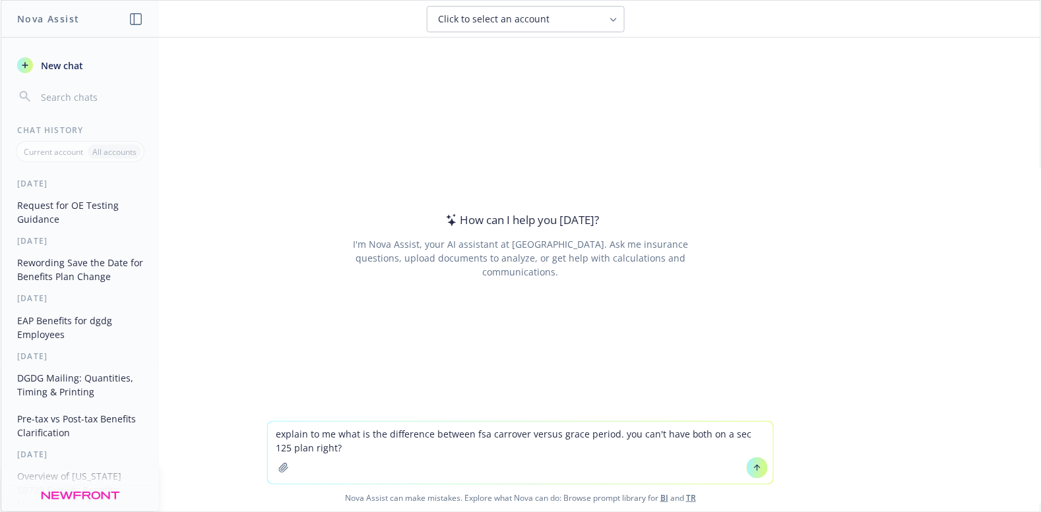
type textarea "explain to me what is the difference between fsa carrover versus grace period. …"
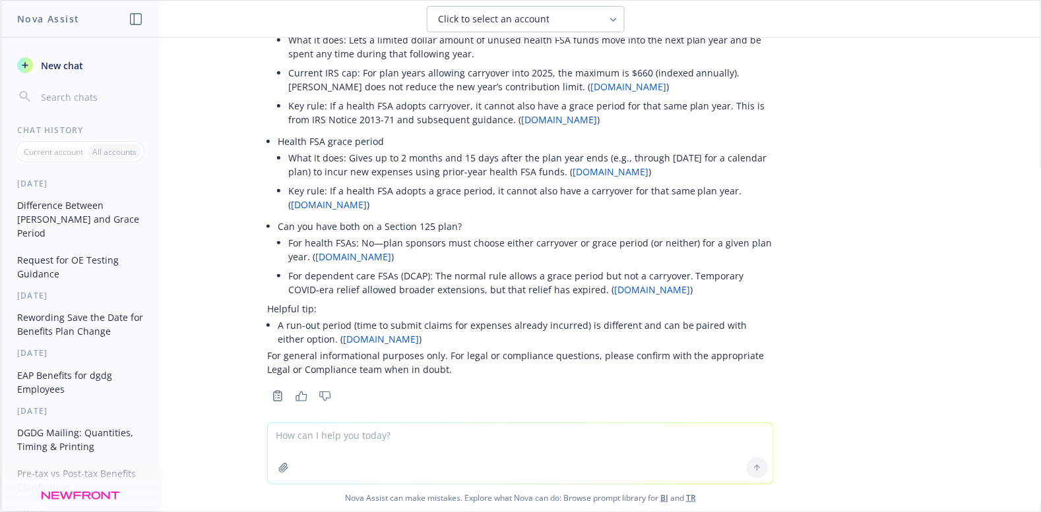
scroll to position [25, 0]
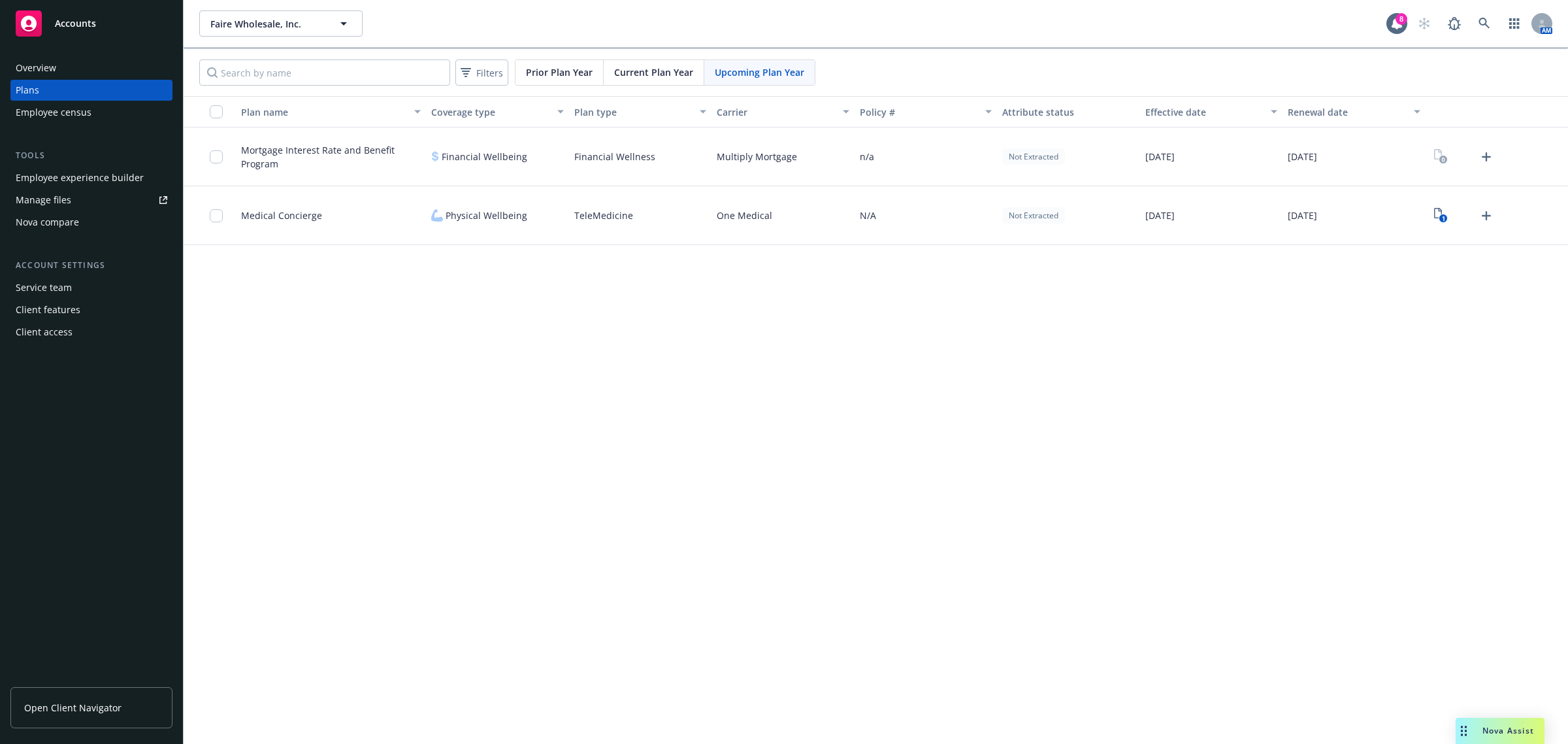
click at [62, 703] on span "Open Client Navigator" at bounding box center [72, 707] width 97 height 14
click at [58, 304] on div "Client features" at bounding box center [48, 309] width 64 height 21
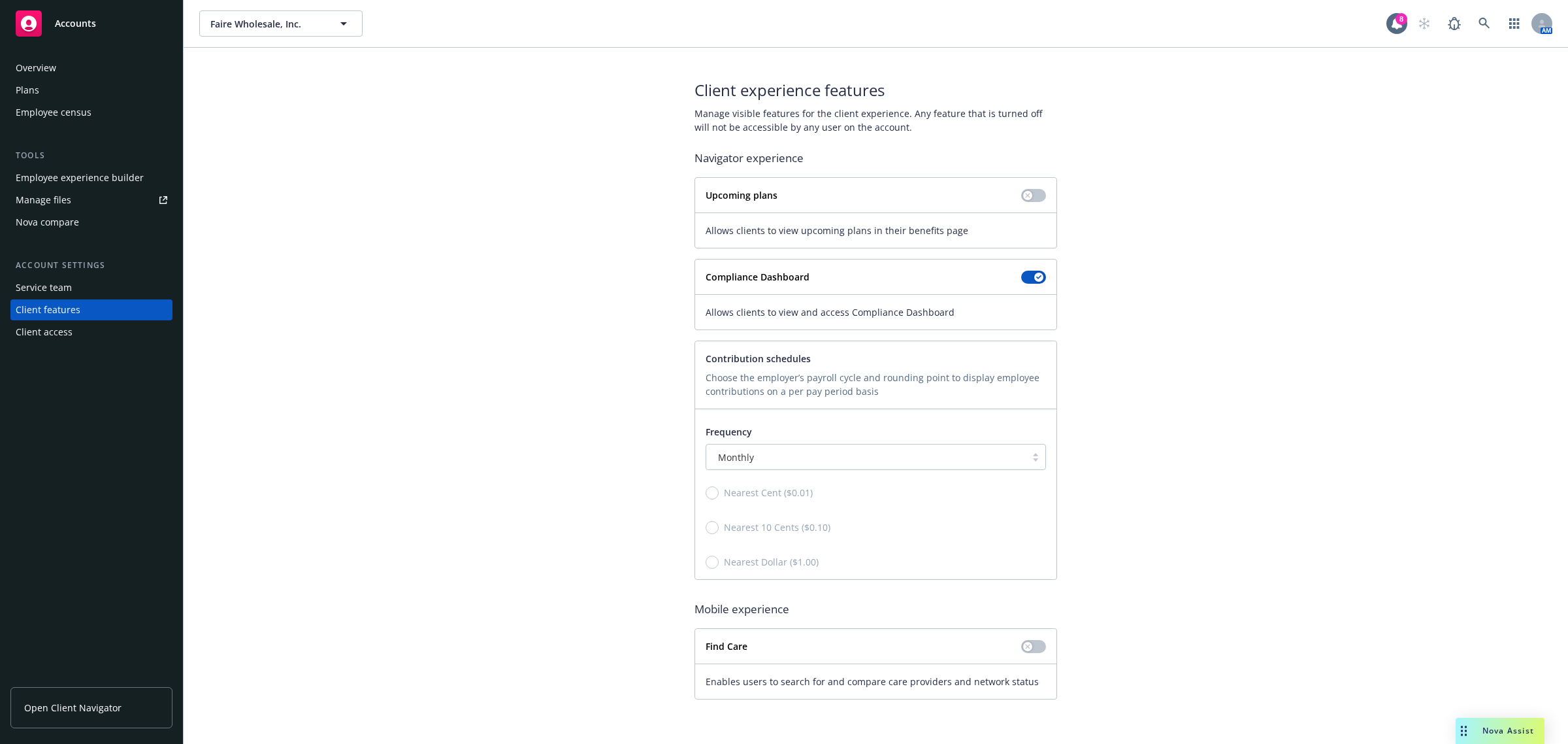
click at [85, 74] on div "Overview" at bounding box center [91, 67] width 152 height 21
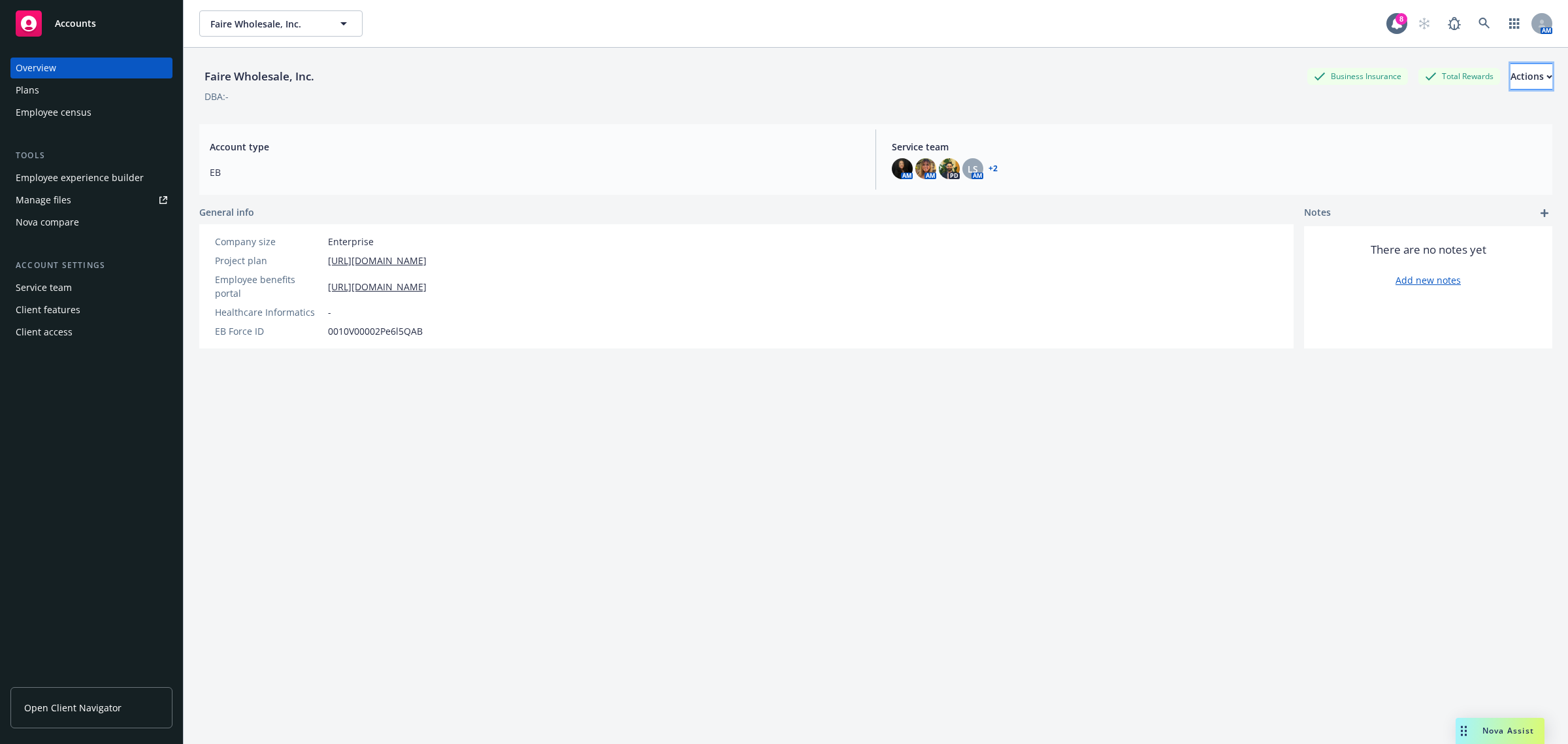
click at [1529, 74] on button "Actions" at bounding box center [1531, 76] width 42 height 26
click at [1498, 108] on link "Edit account summary" at bounding box center [1481, 108] width 140 height 26
select select "US"
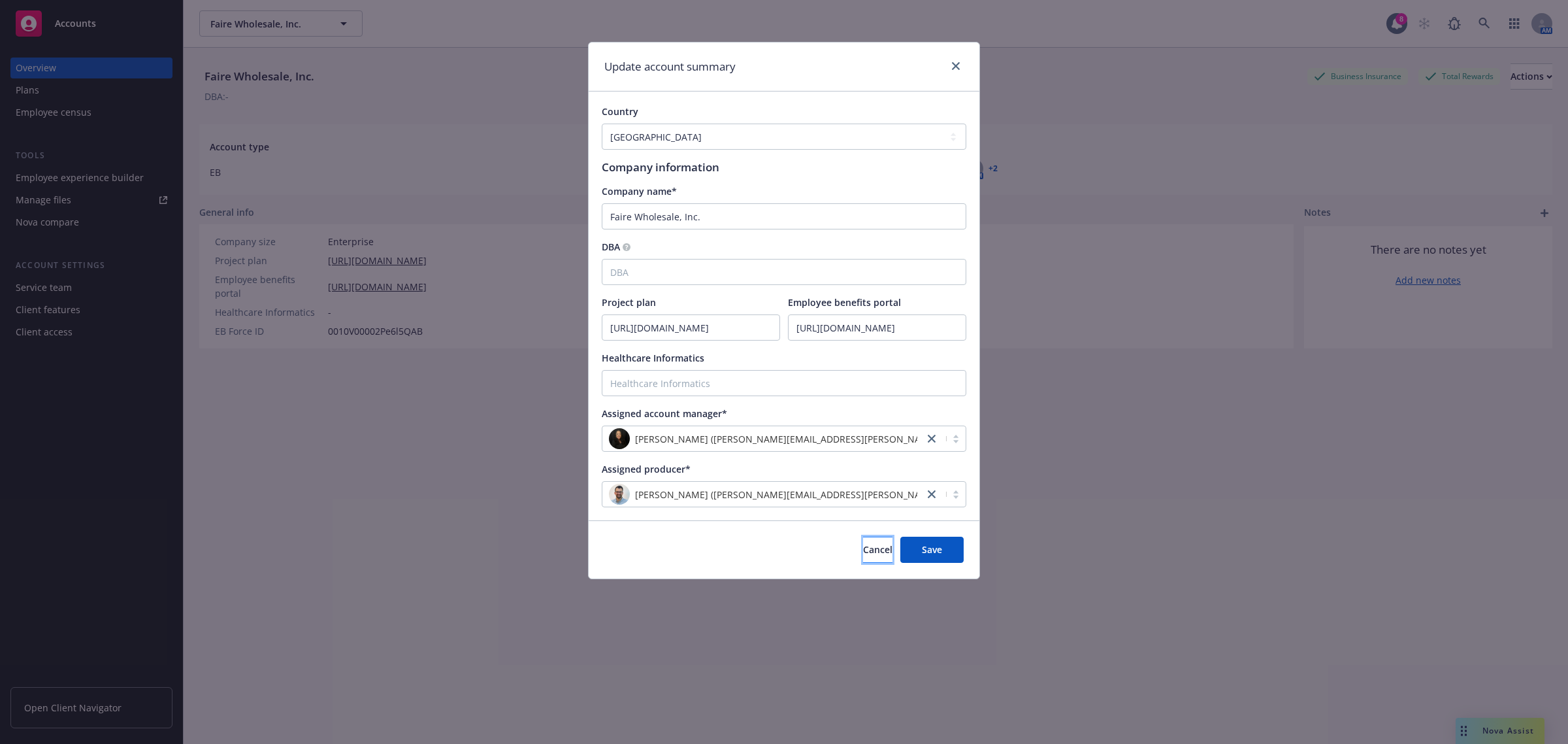
click at [863, 546] on span "Cancel" at bounding box center [878, 549] width 30 height 13
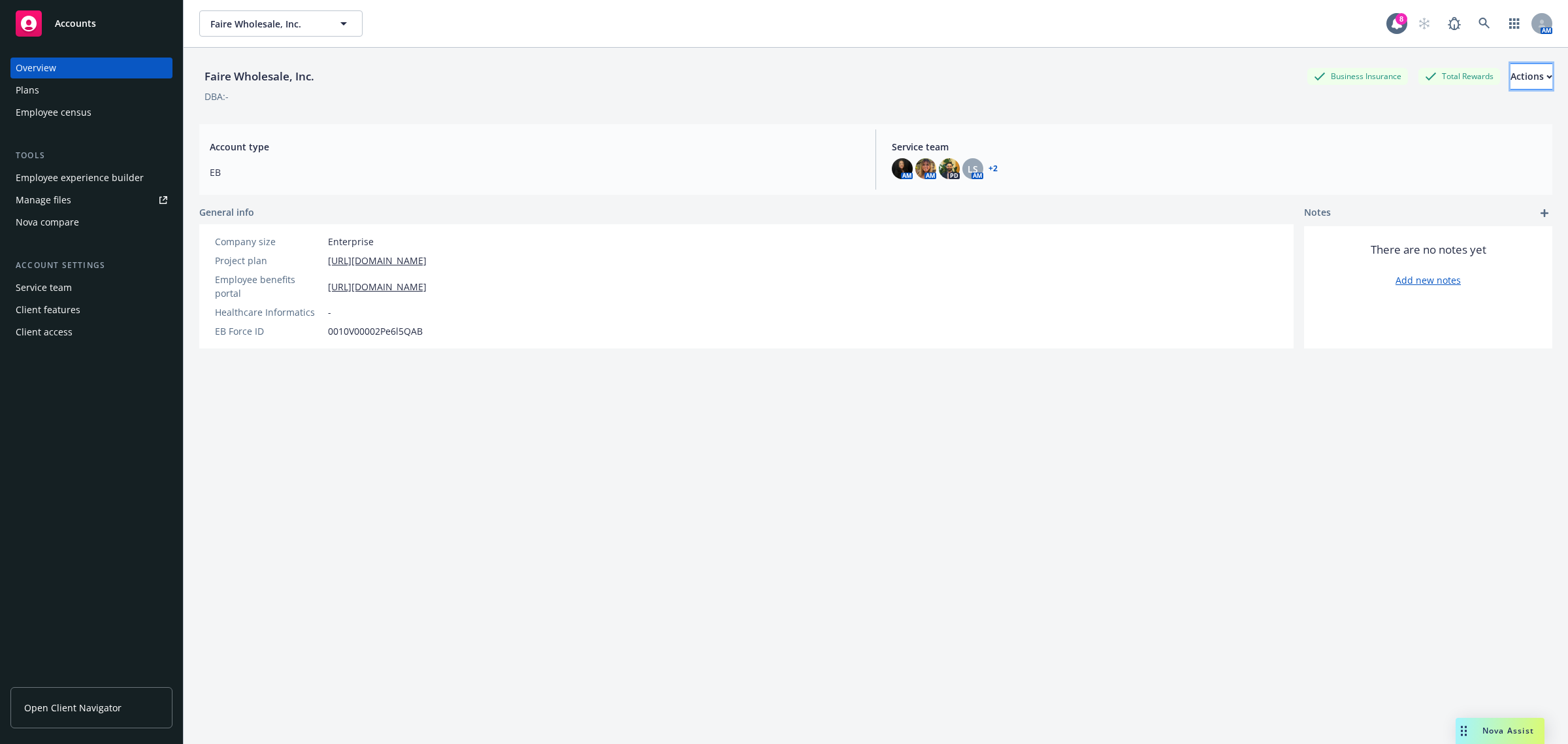
click at [1511, 65] on div "Actions" at bounding box center [1531, 76] width 42 height 25
click at [922, 497] on div "Faire Wholesale, Inc. Business Insurance Total Rewards Actions Edit account sum…" at bounding box center [876, 411] width 1353 height 728
click at [100, 286] on div "Service team" at bounding box center [91, 287] width 152 height 21
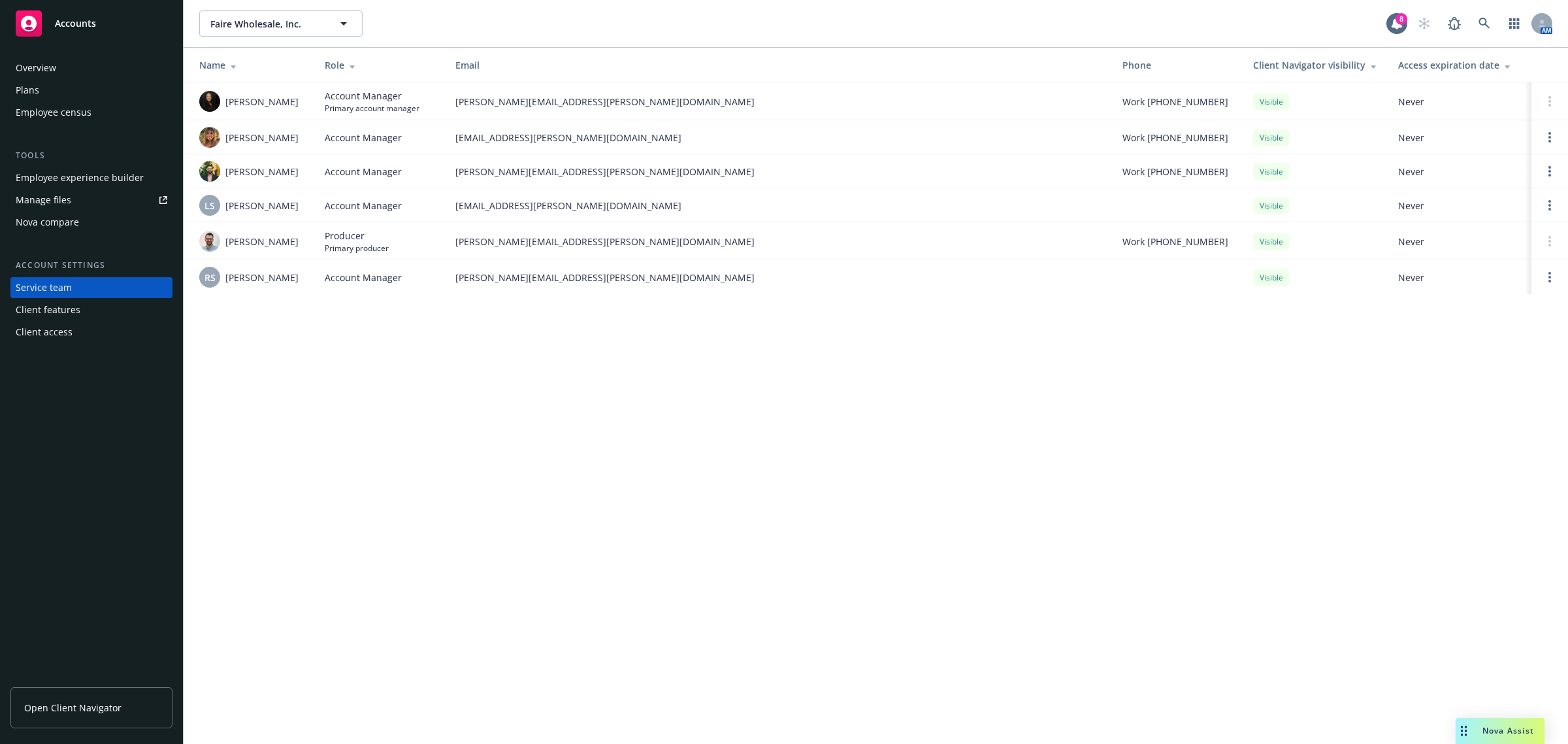
click at [73, 318] on div "Client features" at bounding box center [48, 309] width 64 height 21
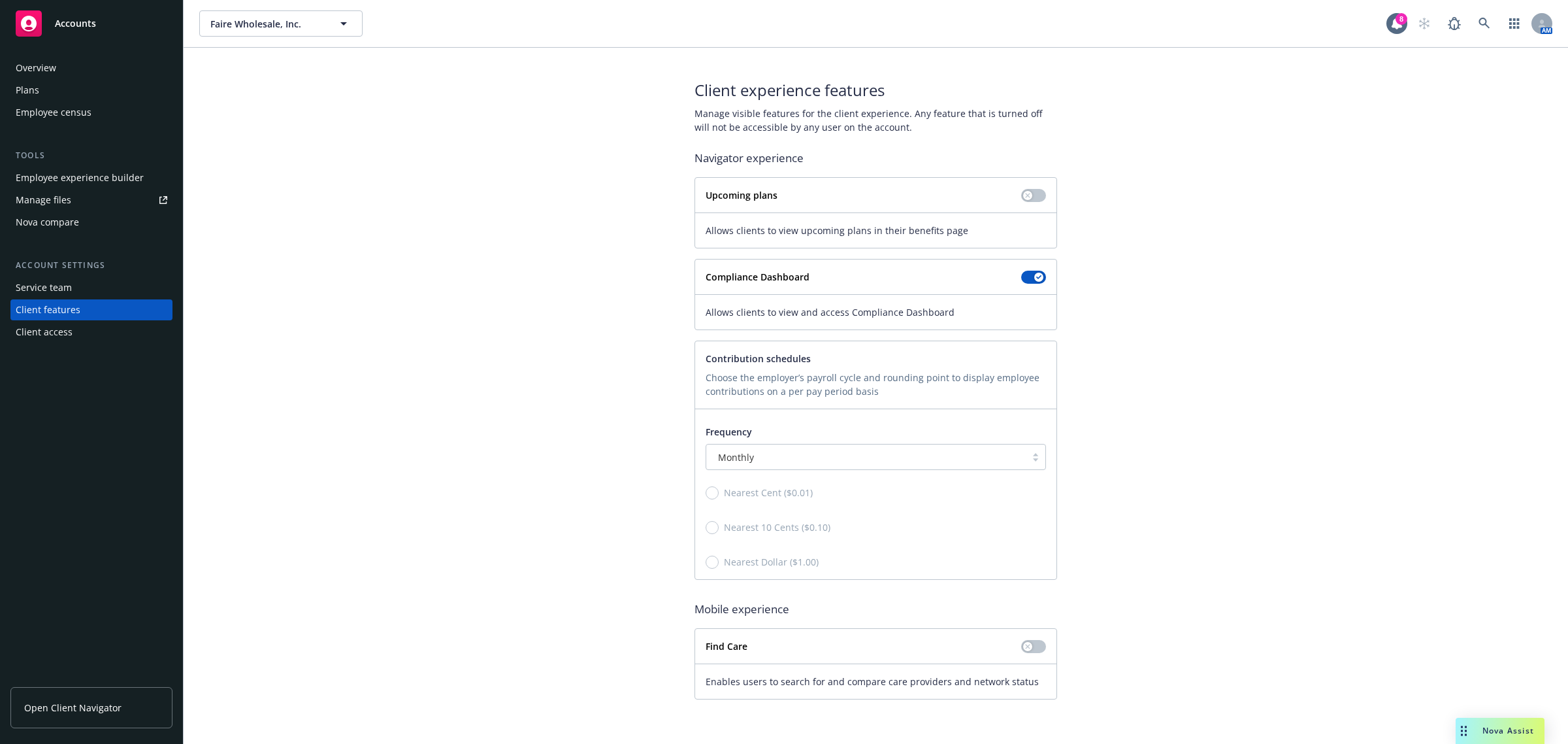
click at [92, 334] on div "Client access" at bounding box center [91, 331] width 152 height 21
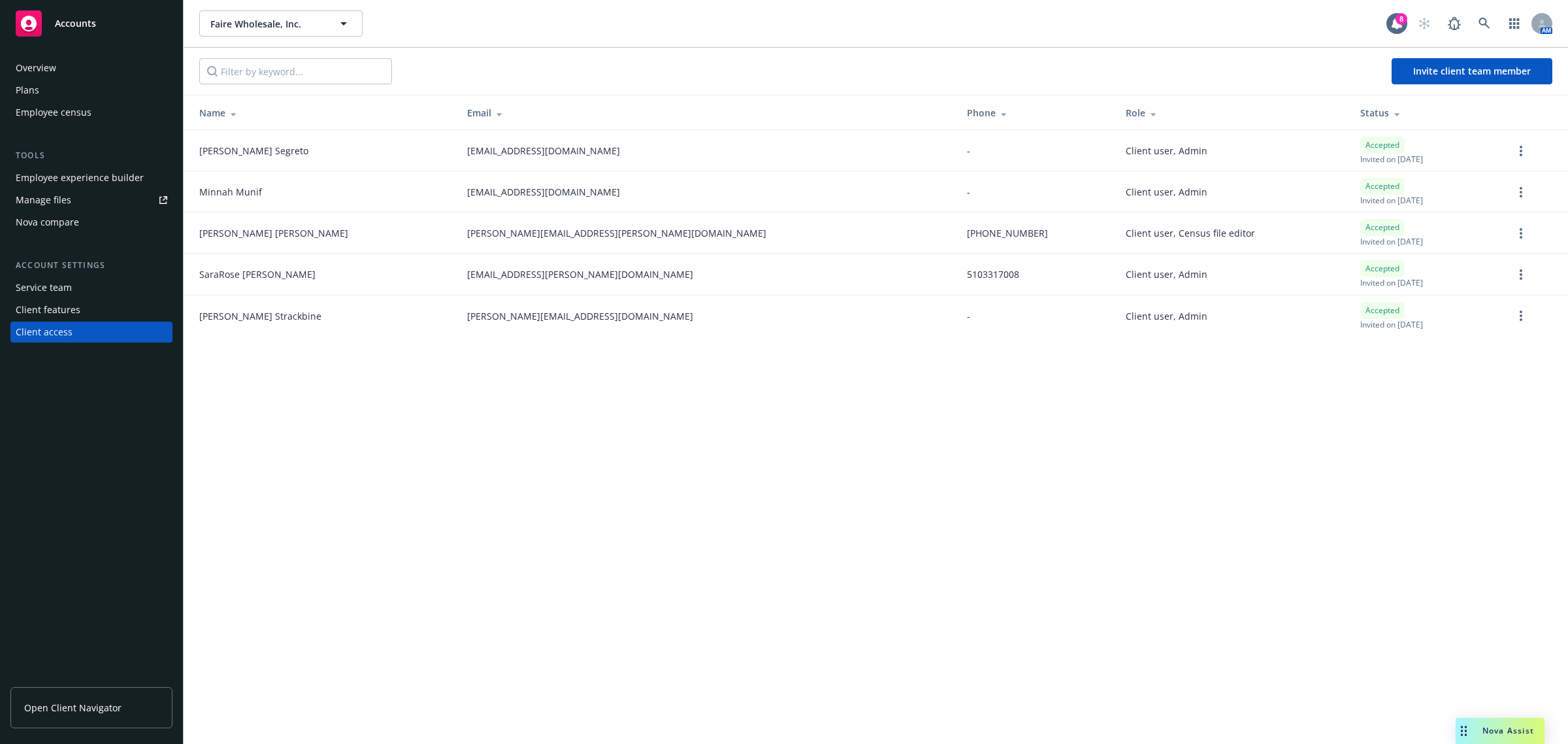
click at [96, 195] on link "Manage files" at bounding box center [92, 199] width 162 height 21
click at [53, 65] on div "Overview" at bounding box center [36, 67] width 41 height 21
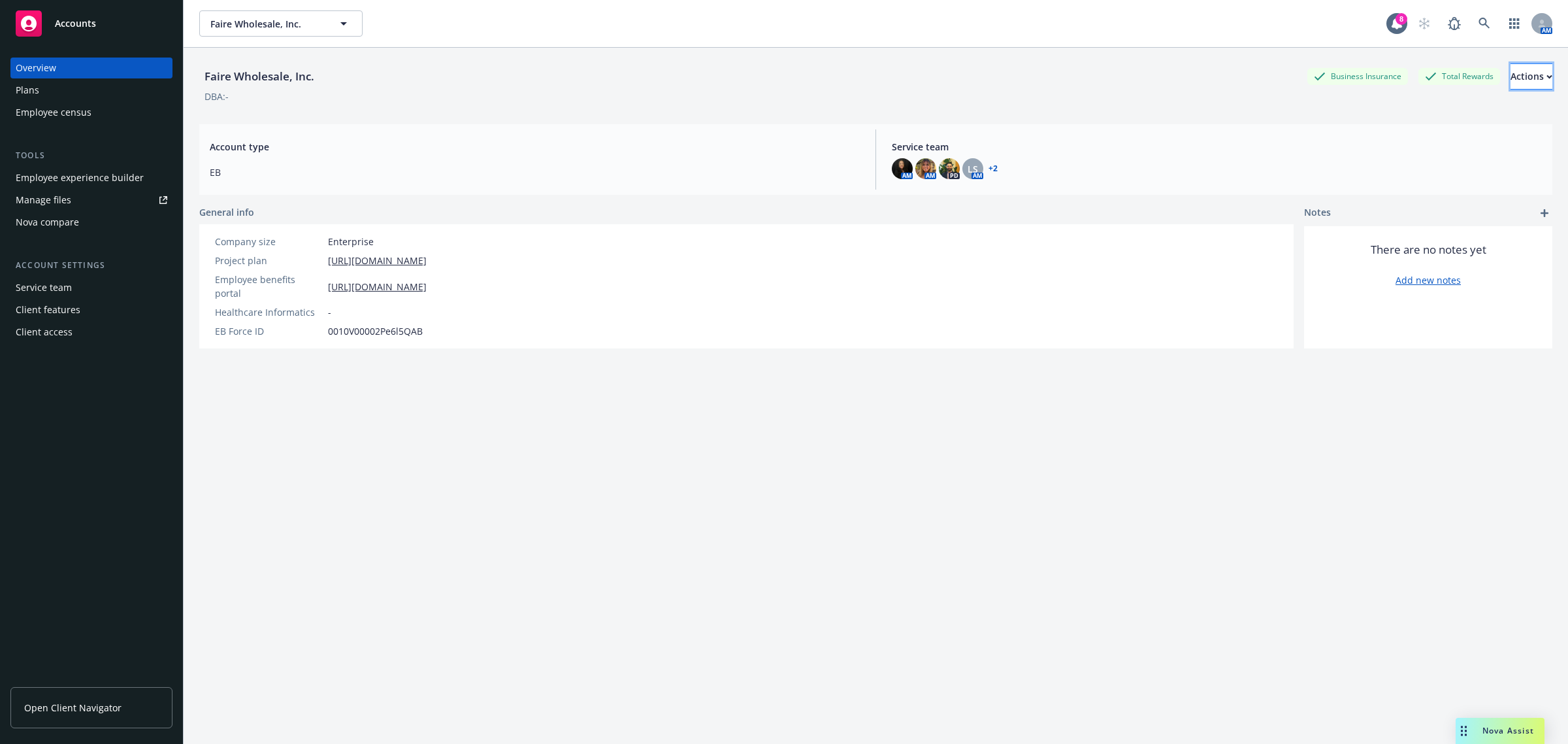
click at [1528, 78] on button "Actions" at bounding box center [1531, 76] width 42 height 26
click at [1488, 107] on link "Edit account summary" at bounding box center [1481, 108] width 140 height 26
select select "US"
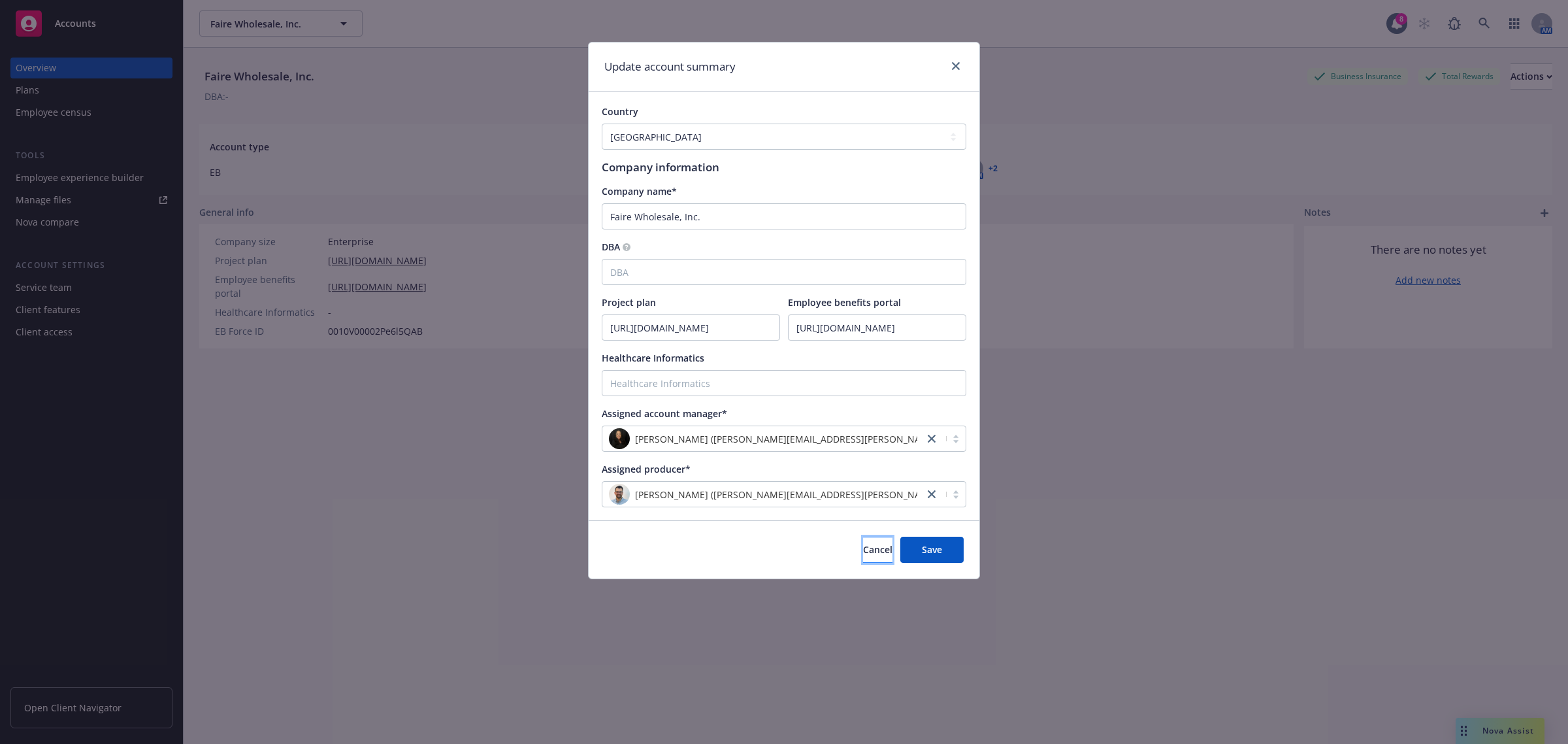
click at [863, 536] on button "Cancel" at bounding box center [878, 549] width 30 height 26
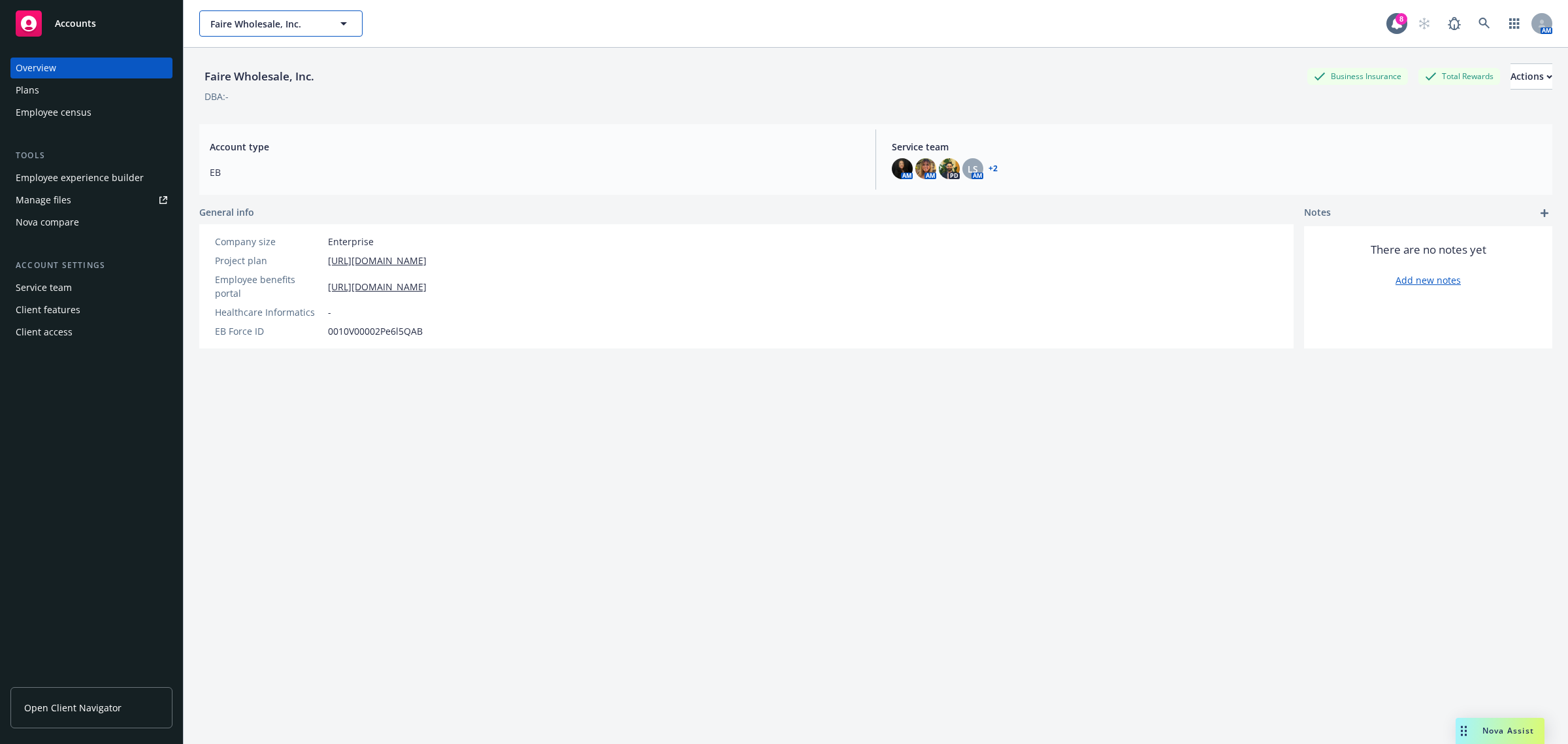
click at [331, 33] on button "Faire Wholesale, Inc." at bounding box center [280, 24] width 163 height 26
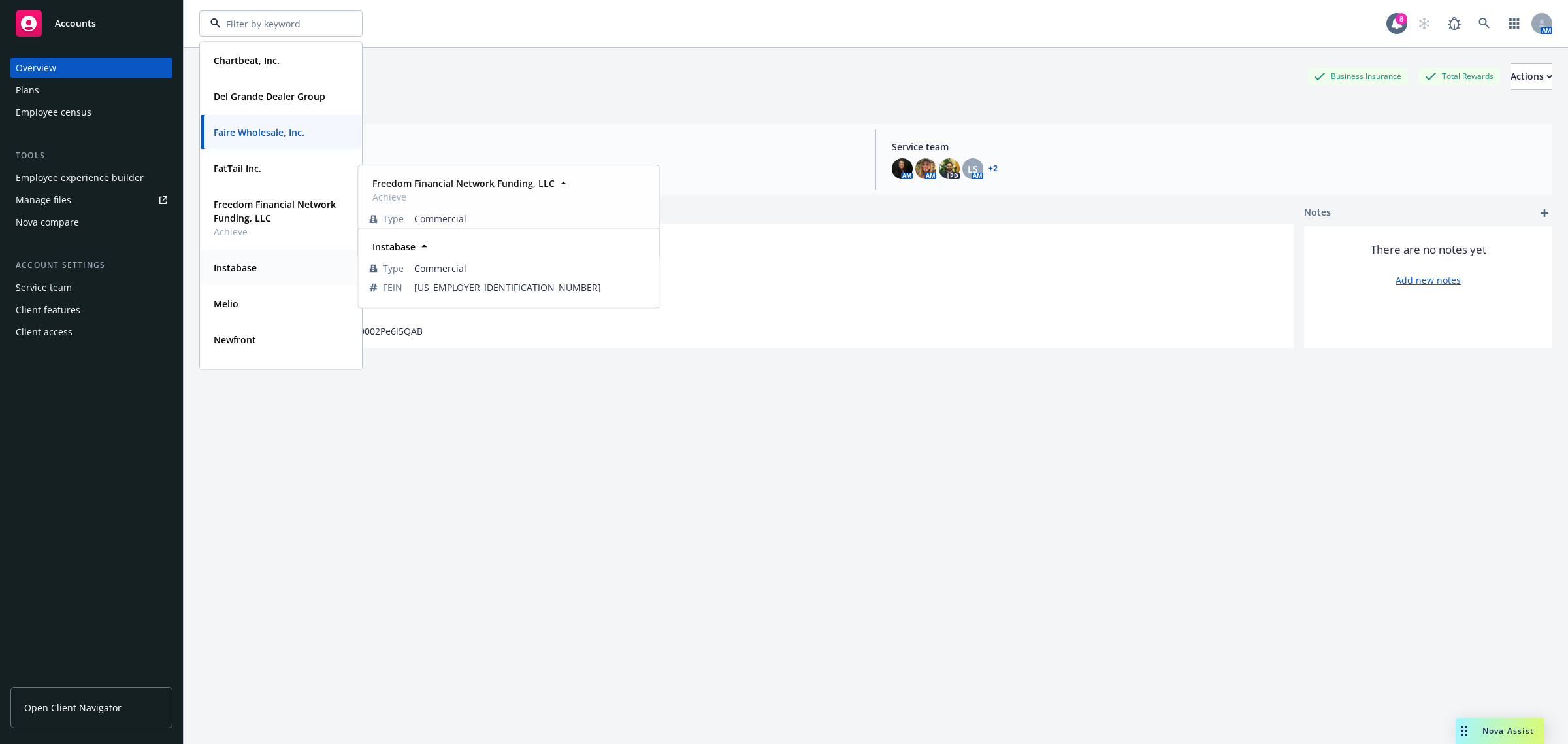
click at [253, 266] on strong "Instabase" at bounding box center [236, 267] width 44 height 13
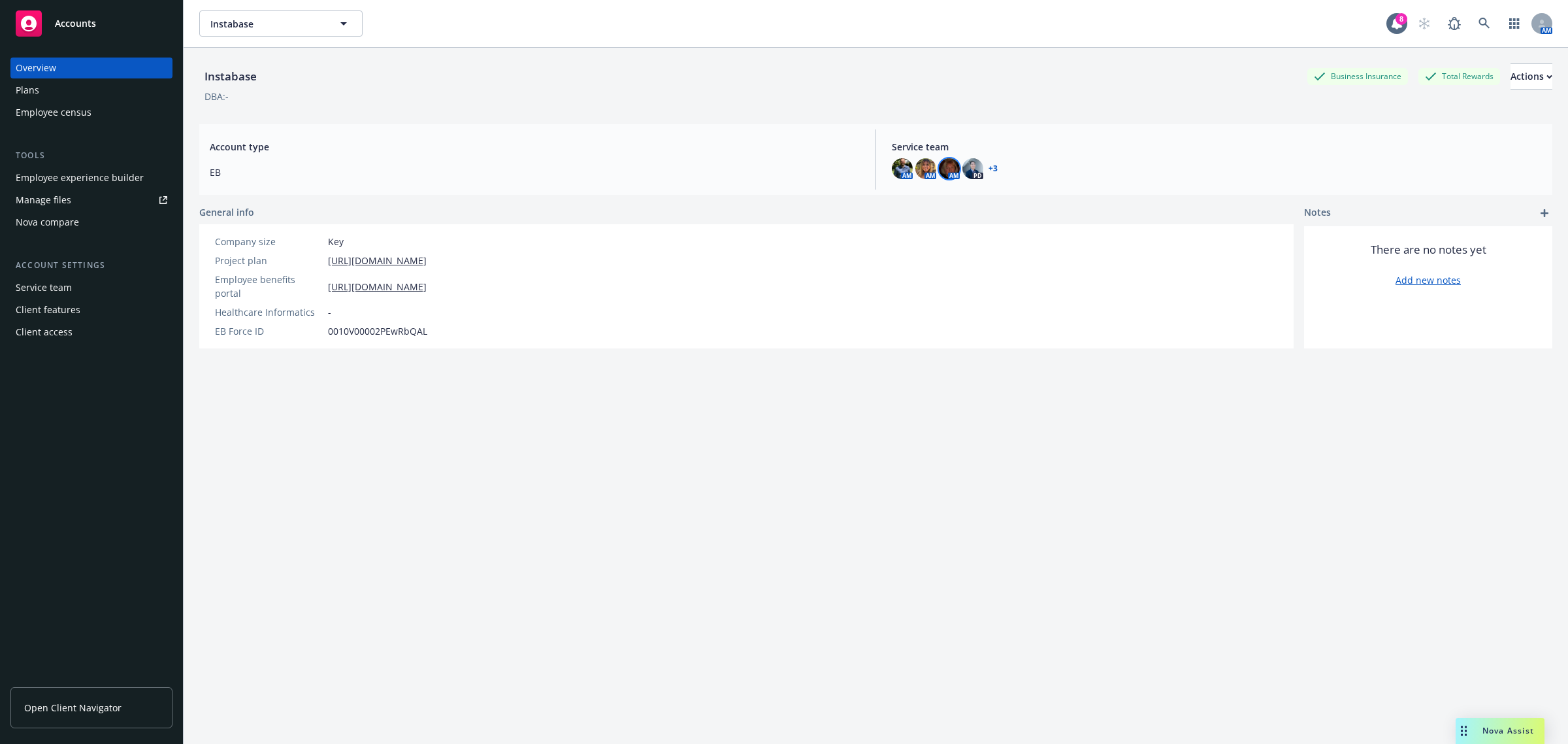
click at [939, 163] on img at bounding box center [949, 168] width 21 height 21
click at [1040, 145] on span "Service team" at bounding box center [1216, 147] width 650 height 14
click at [911, 145] on span "Service team" at bounding box center [1216, 147] width 650 height 14
click at [43, 287] on div "Service team" at bounding box center [44, 287] width 56 height 21
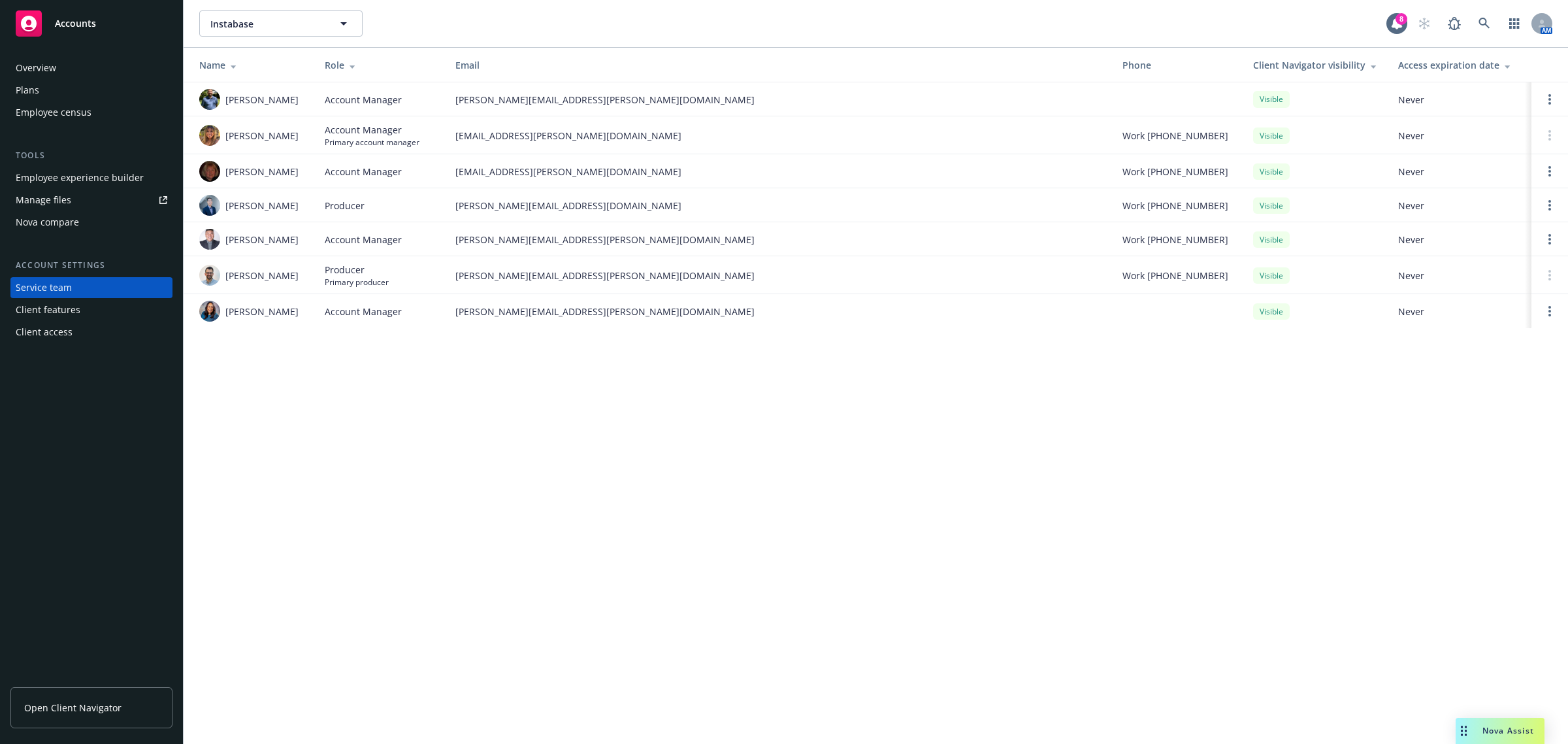
click at [75, 191] on link "Manage files" at bounding box center [92, 199] width 162 height 21
click at [122, 705] on link "Open Client Navigator" at bounding box center [92, 707] width 162 height 42
click at [298, 25] on span "Instabase" at bounding box center [266, 24] width 113 height 14
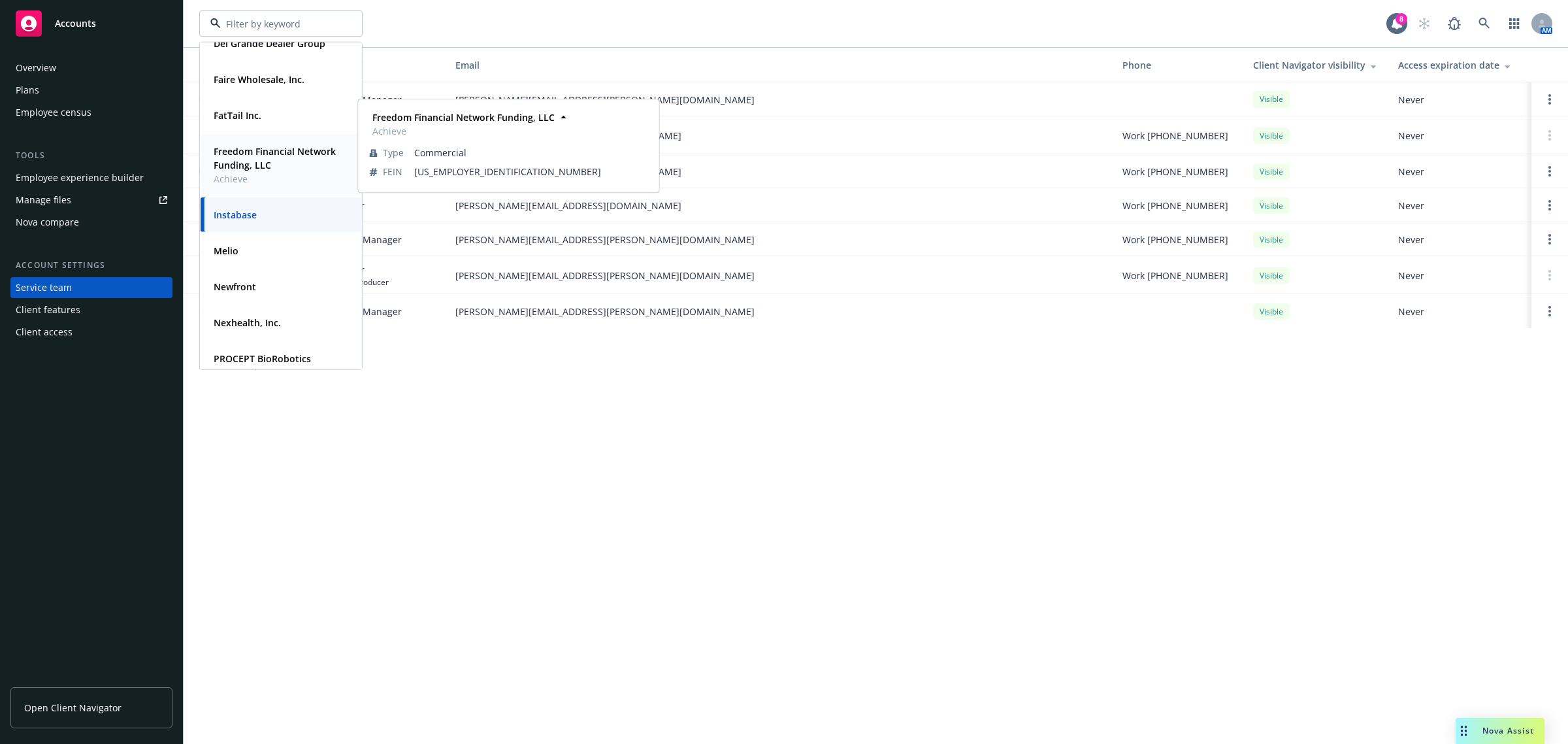
scroll to position [81, 0]
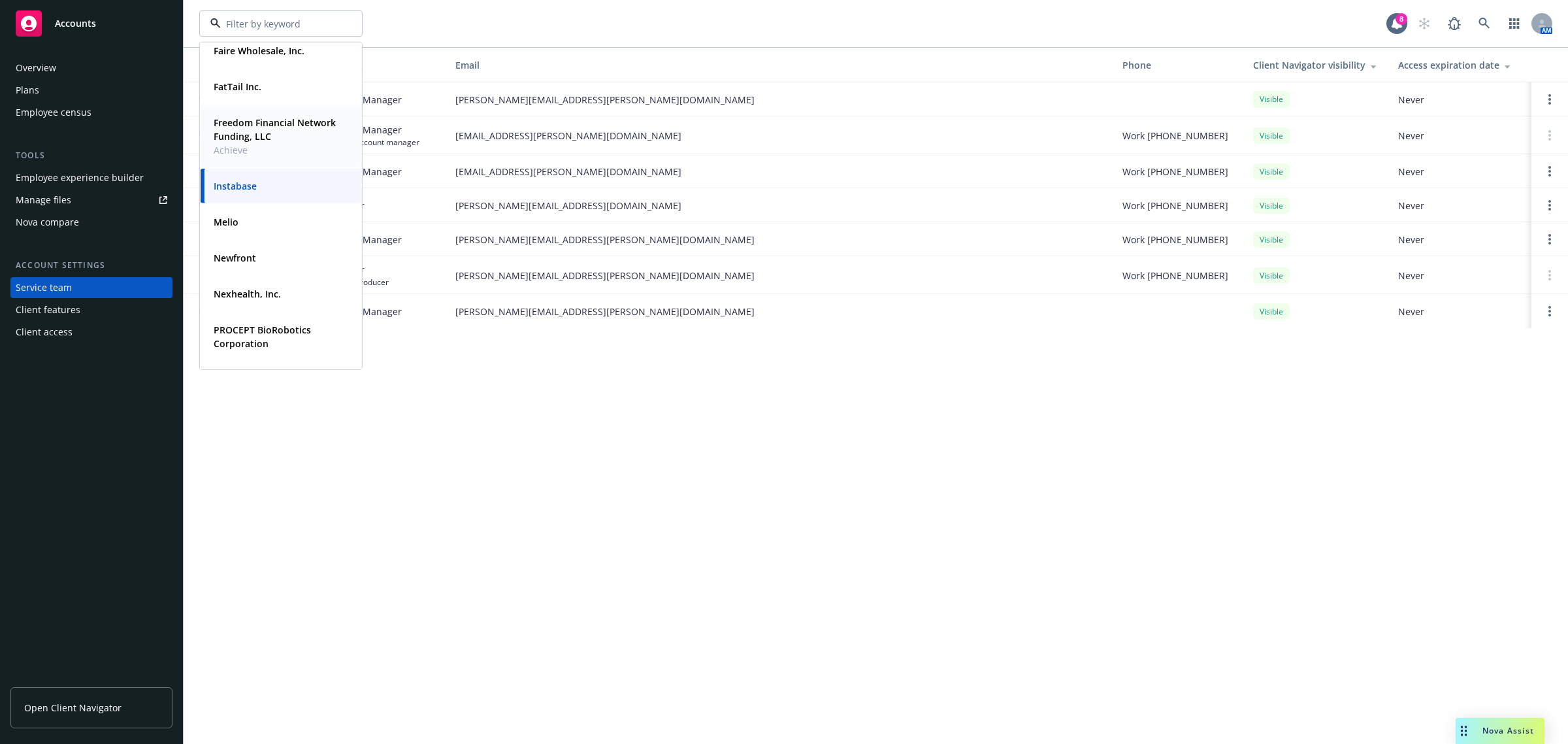
click at [233, 85] on strong "FatTail Inc." at bounding box center [238, 86] width 48 height 13
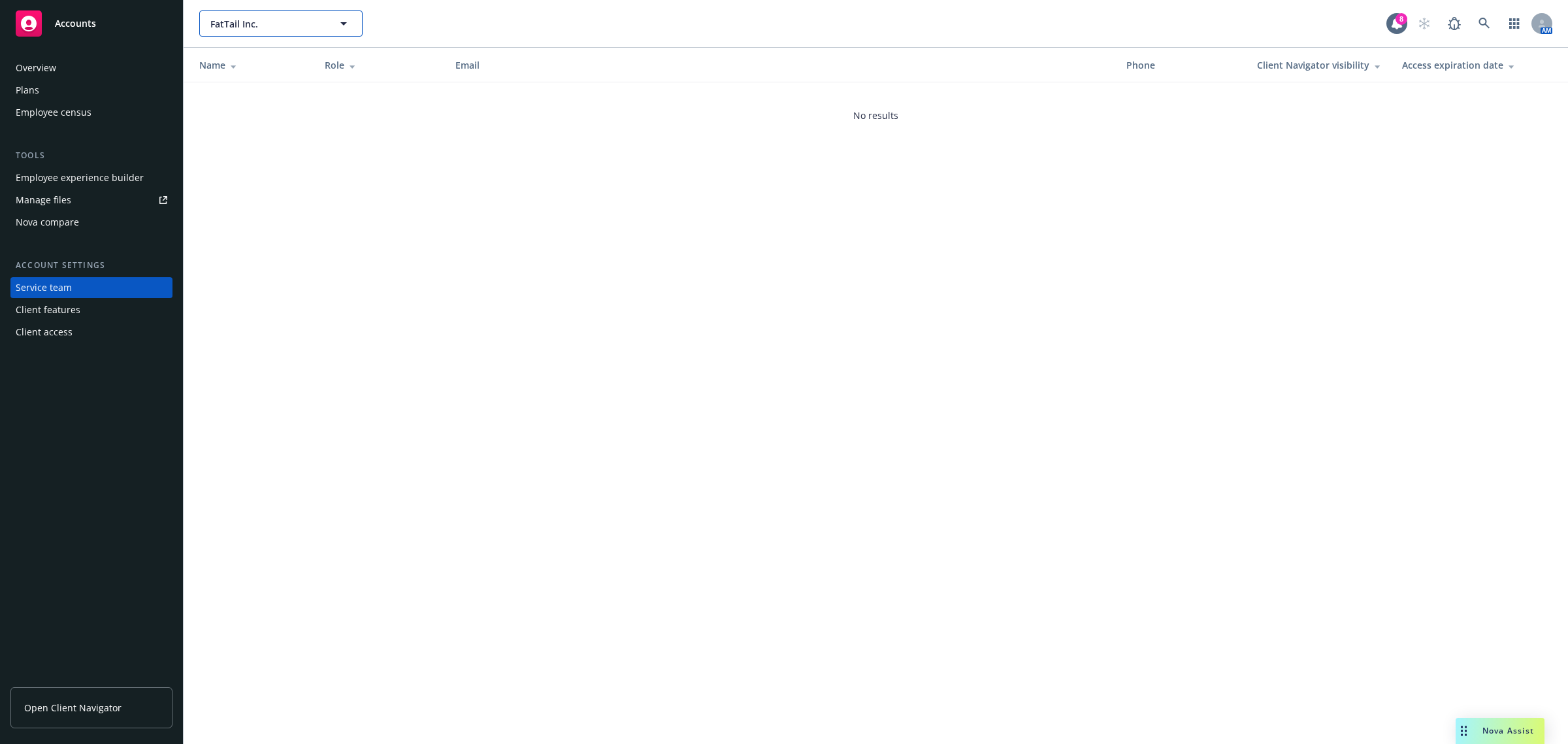
click at [267, 25] on span "FatTail Inc." at bounding box center [266, 24] width 113 height 14
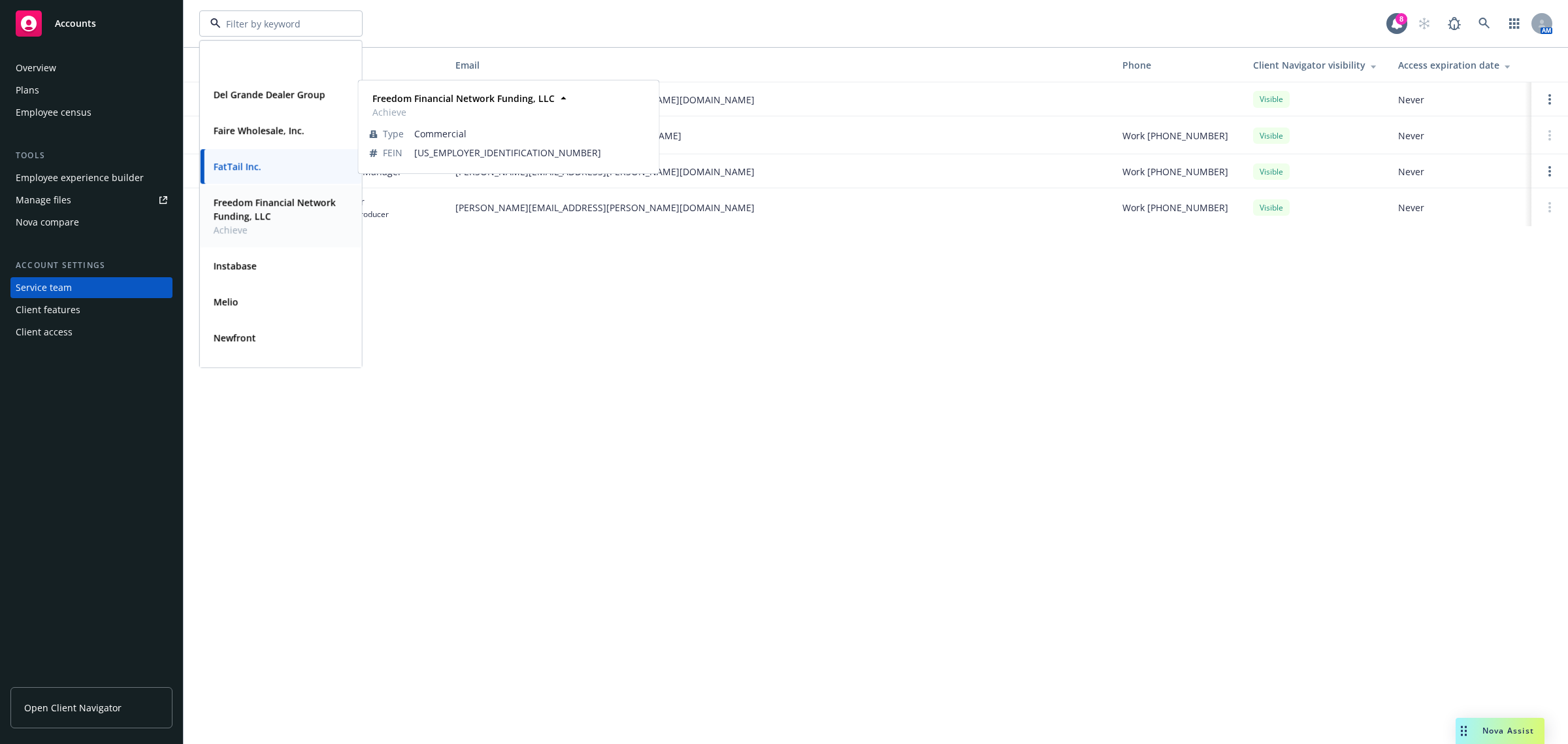
scroll to position [81, 0]
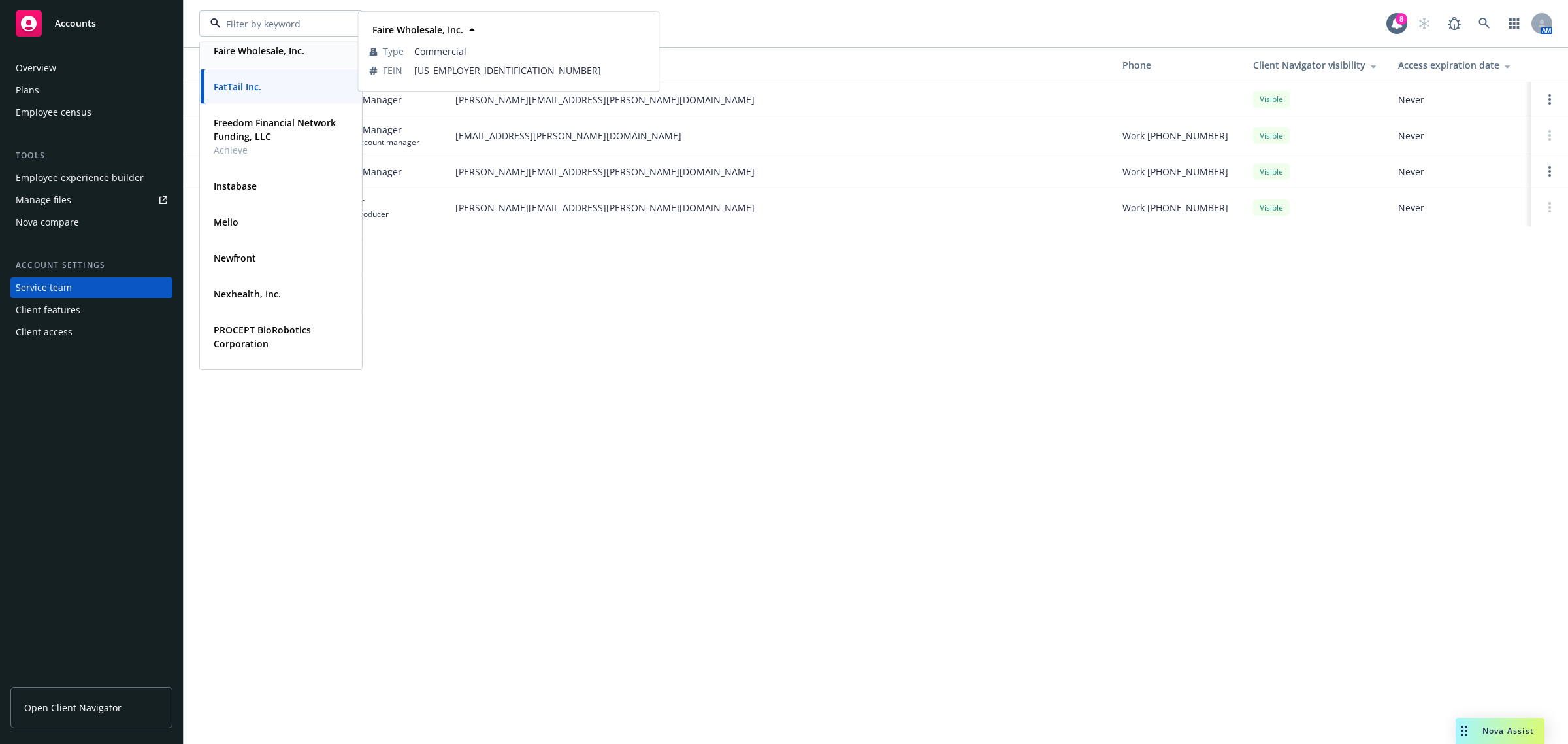
click at [249, 53] on strong "Faire Wholesale, Inc." at bounding box center [260, 51] width 91 height 13
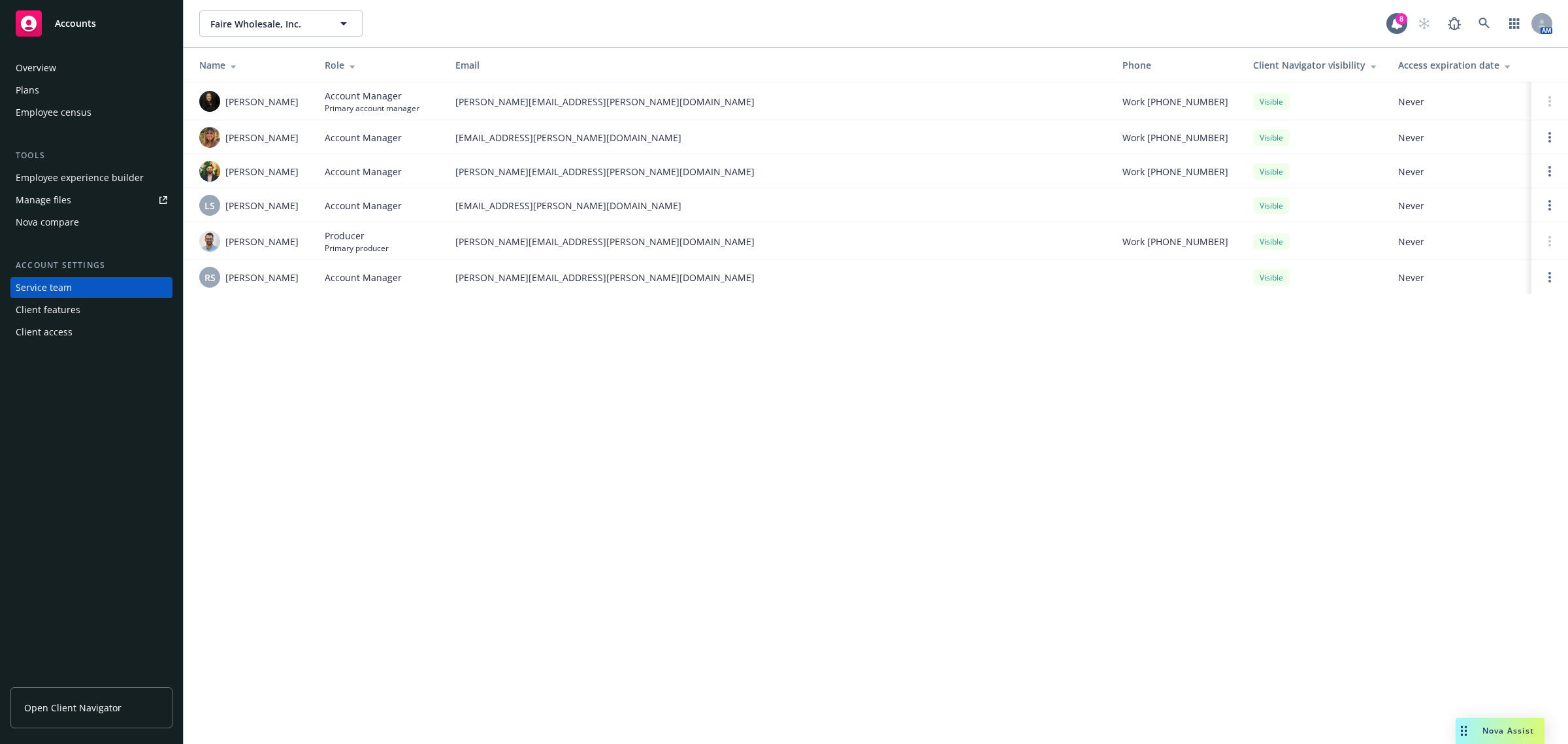
click at [56, 64] on div "Overview" at bounding box center [91, 67] width 152 height 21
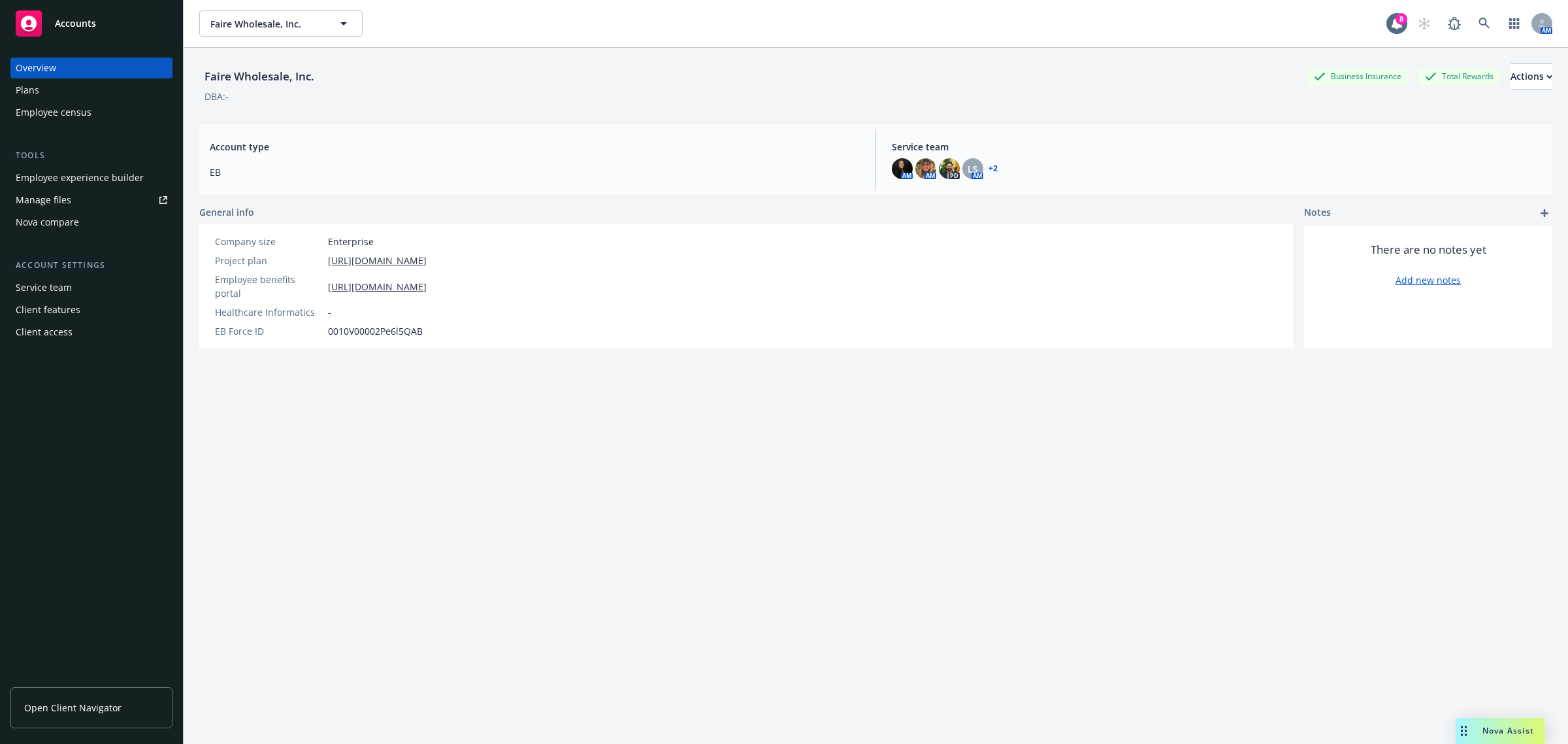
click at [65, 89] on div "Plans" at bounding box center [91, 89] width 152 height 21
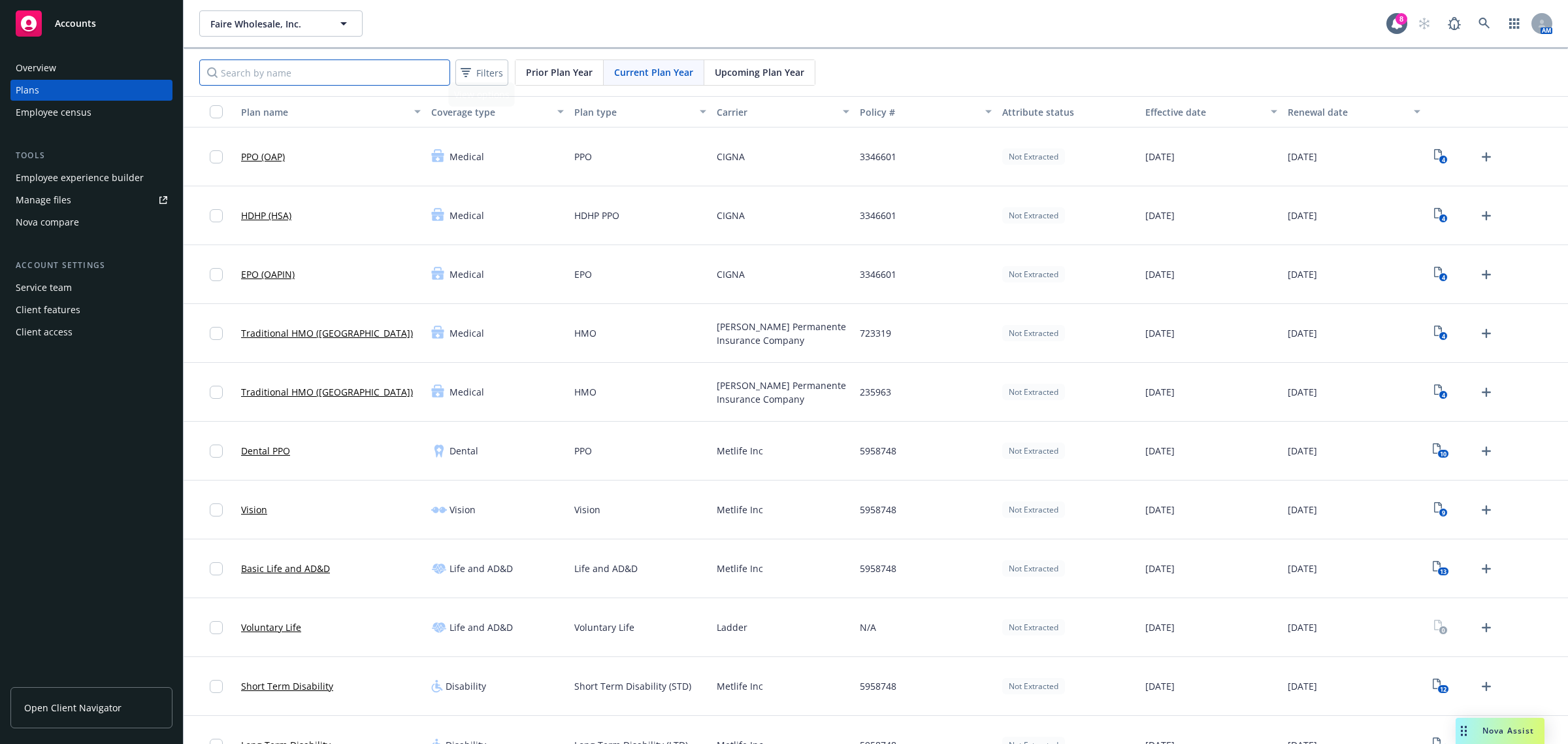
click at [343, 69] on input "Search by name" at bounding box center [324, 72] width 251 height 26
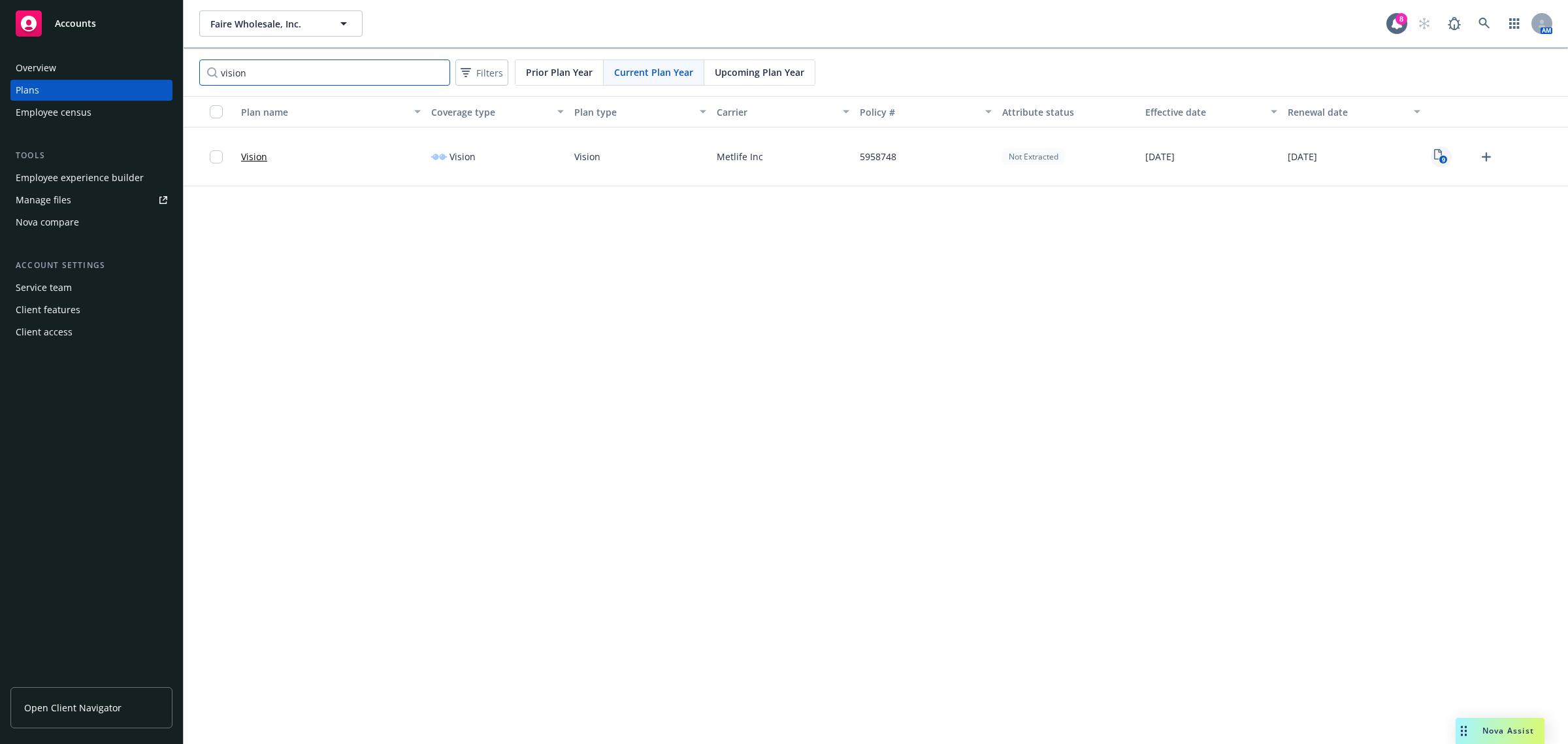
type input "vision"
click at [1445, 158] on rect "View Plan Documents" at bounding box center [1443, 159] width 9 height 9
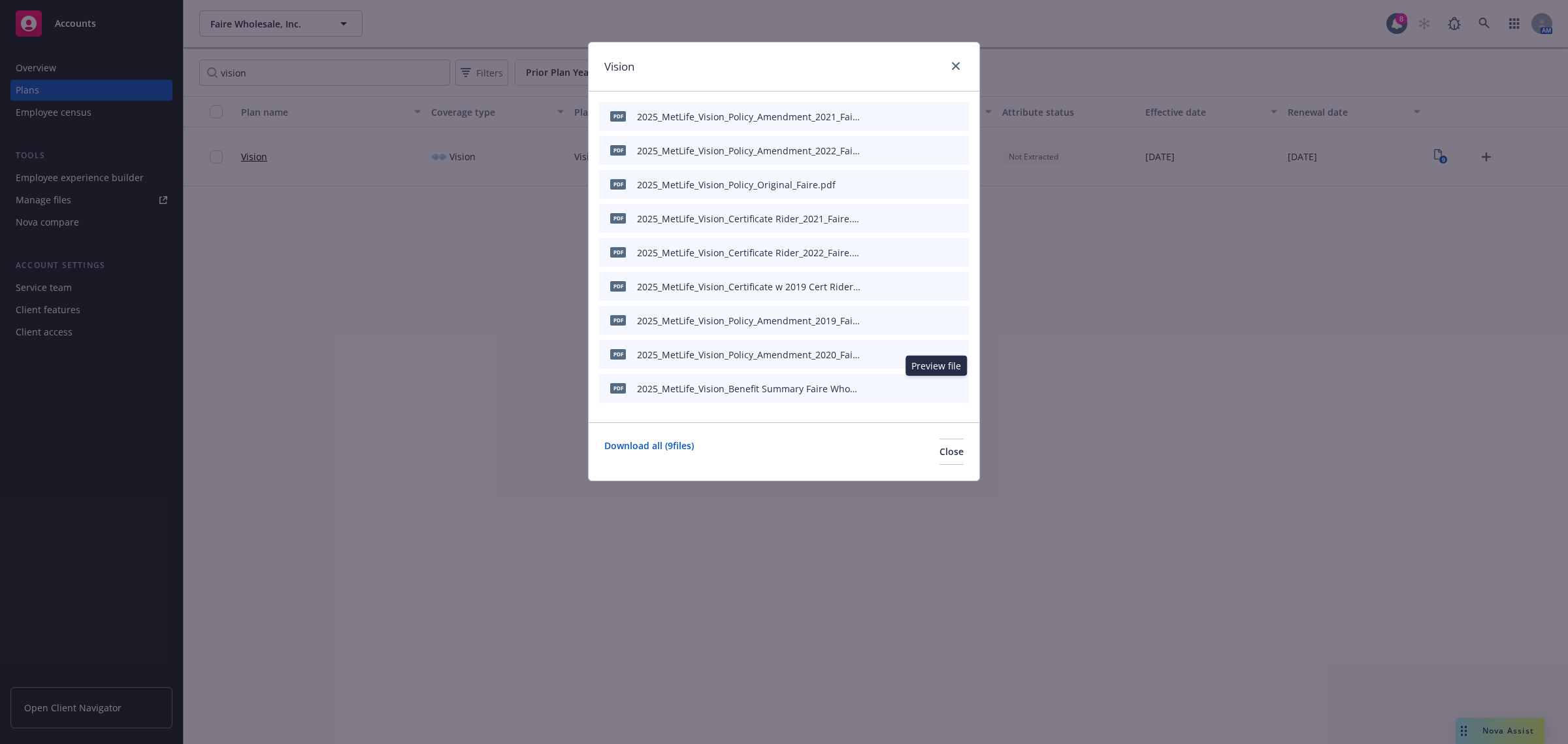
click at [932, 382] on icon "preview file" at bounding box center [936, 386] width 12 height 9
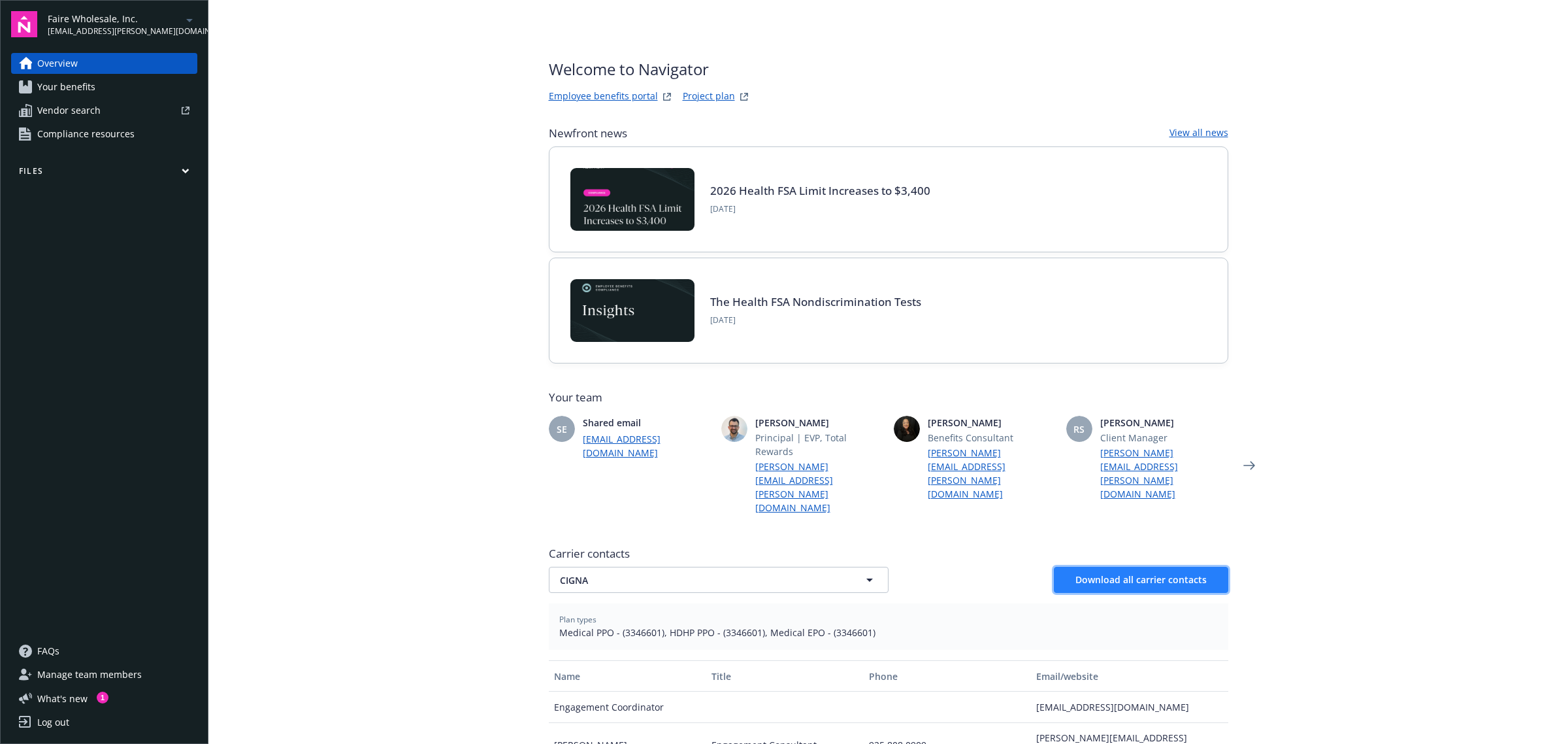
click at [1134, 567] on button "Download all carrier contacts" at bounding box center [1141, 580] width 174 height 26
click at [281, 425] on main "Welcome to Navigator Employee benefits portal Project plan Newfront news View a…" at bounding box center [888, 372] width 1360 height 744
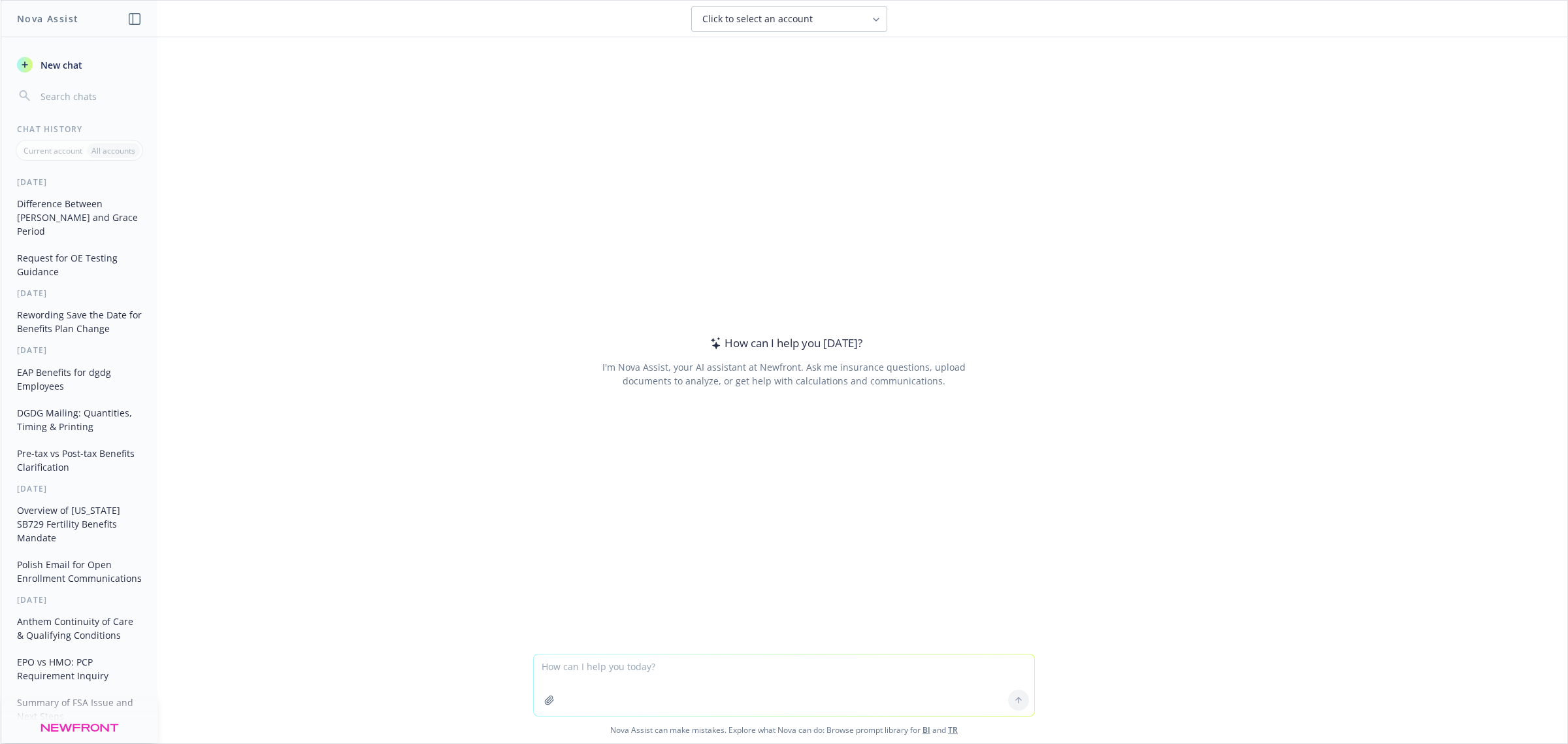
drag, startPoint x: 864, startPoint y: 683, endPoint x: 863, endPoint y: 674, distance: 9.1
click at [864, 683] on textarea at bounding box center [784, 685] width 500 height 61
click at [865, 662] on textarea at bounding box center [784, 685] width 500 height 61
paste textarea "Hi [PERSON_NAME], We’ve attached the following OE Communications for your revie…"
type textarea "polish email [Hi [PERSON_NAME], We’ve attached the following OE Communications …"
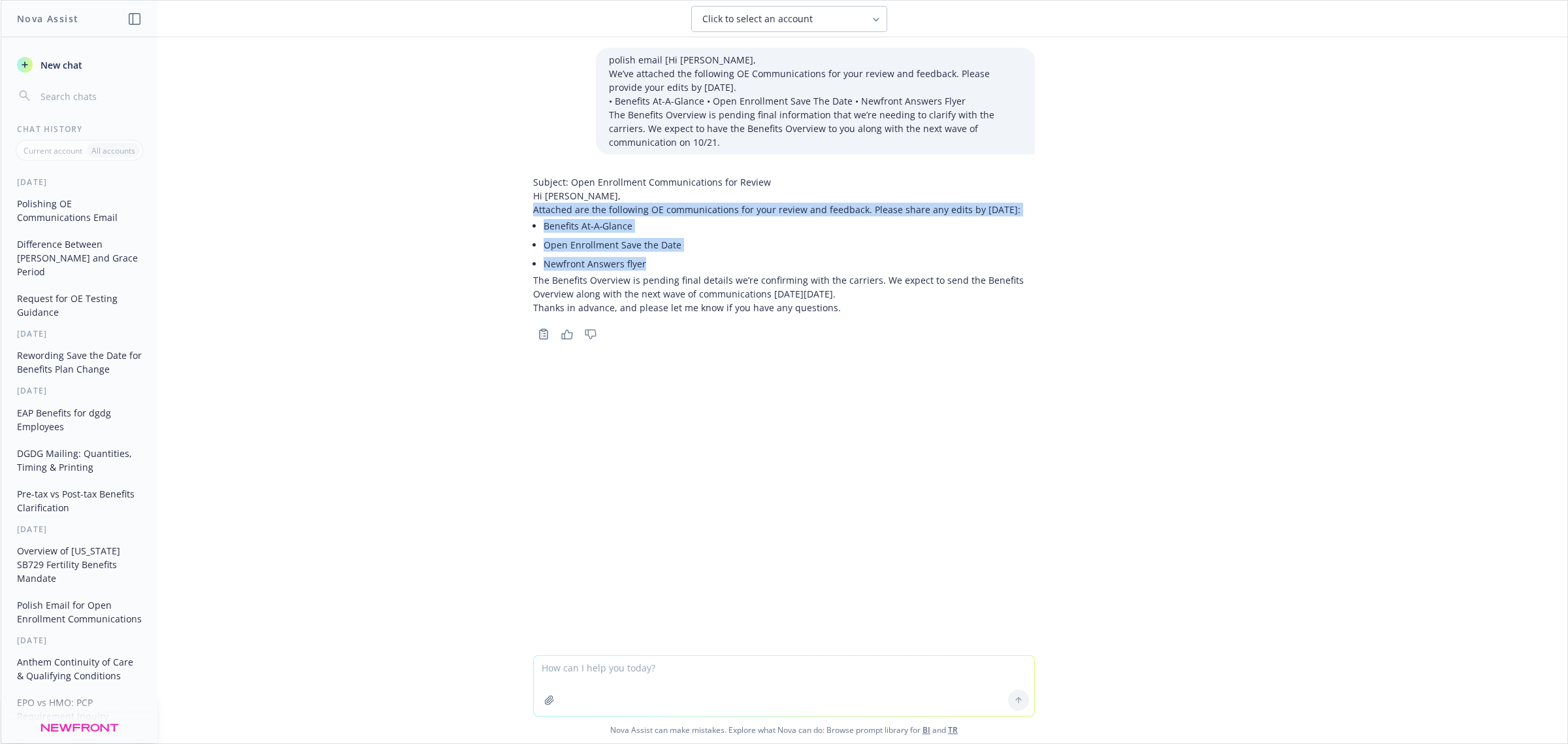
drag, startPoint x: 658, startPoint y: 272, endPoint x: 494, endPoint y: 211, distance: 175.0
click at [494, 211] on div "polish email [Hi [PERSON_NAME], We’ve attached the following OE Communications …" at bounding box center [784, 346] width 1567 height 617
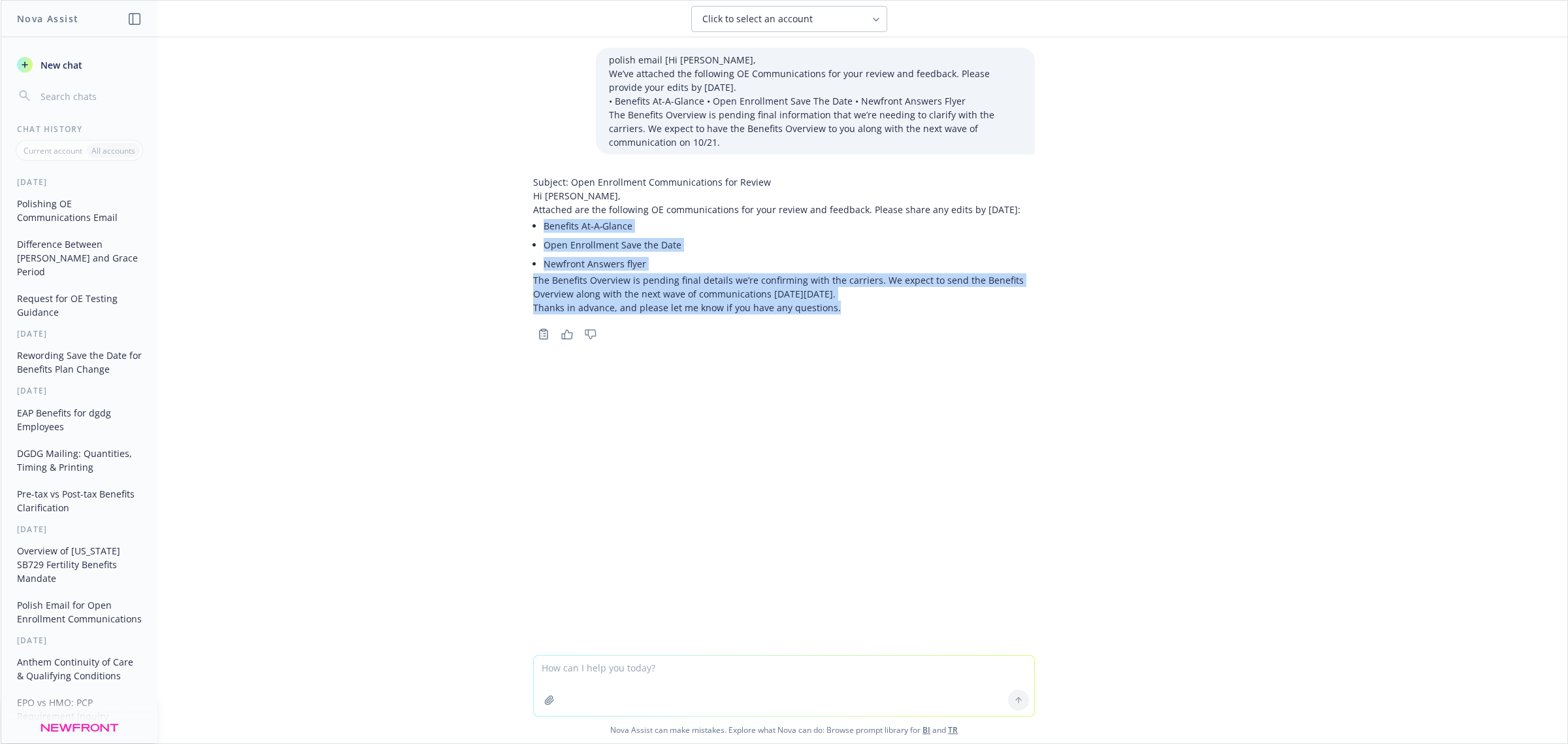
drag, startPoint x: 757, startPoint y: 300, endPoint x: 503, endPoint y: 240, distance: 261.0
click at [503, 240] on div "polish email [Hi [PERSON_NAME], We’ve attached the following OE Communications …" at bounding box center [784, 346] width 1567 height 617
drag, startPoint x: 759, startPoint y: 310, endPoint x: 782, endPoint y: 314, distance: 23.3
click at [759, 300] on p "The Benefits Overview is pending final details we’re confirming with the carrie…" at bounding box center [784, 287] width 502 height 28
click at [851, 314] on p "Thanks in advance, and please let me know if you have any questions." at bounding box center [784, 307] width 502 height 14
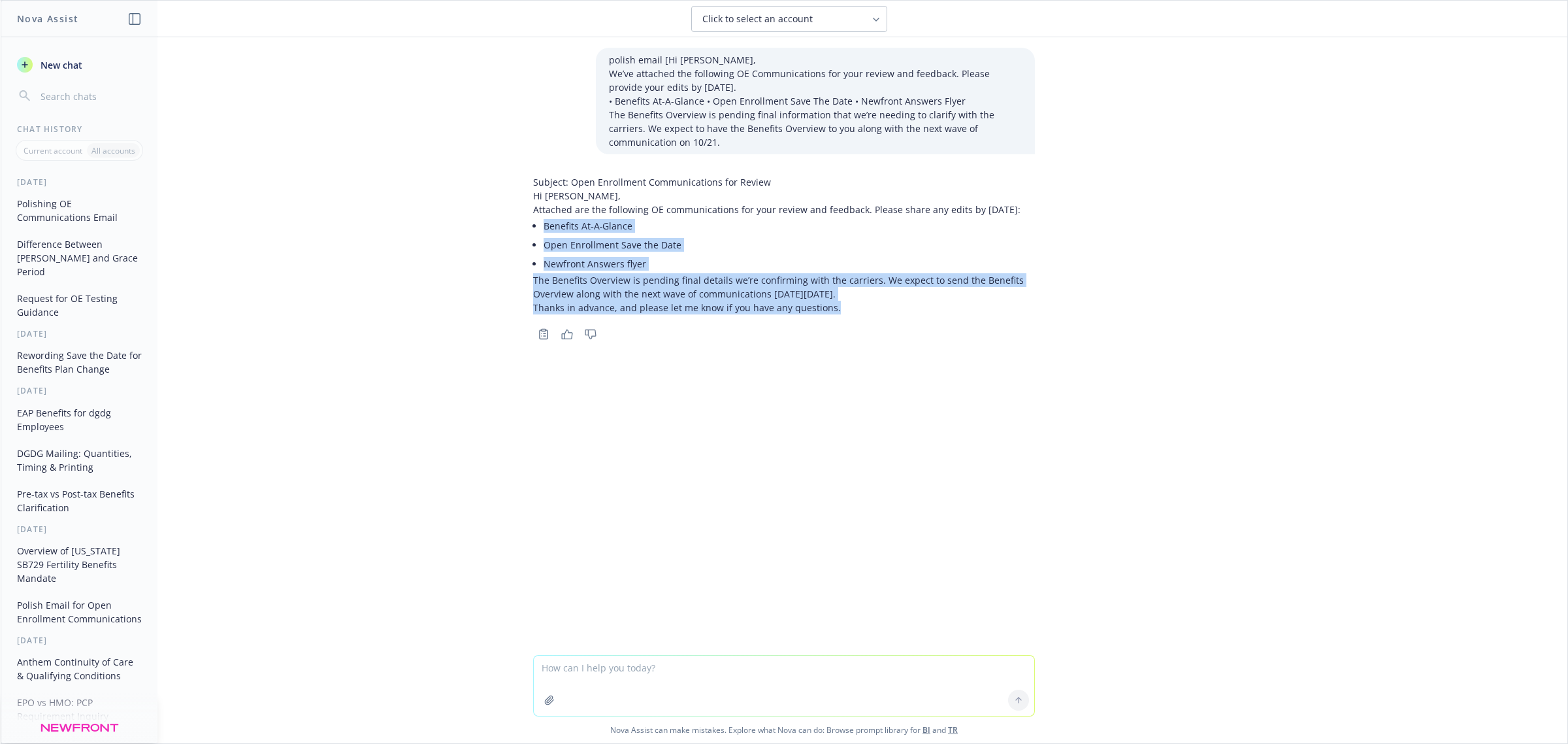
click at [836, 314] on p "Thanks in advance, and please let me know if you have any questions." at bounding box center [784, 307] width 502 height 14
drag, startPoint x: 833, startPoint y: 321, endPoint x: 511, endPoint y: 210, distance: 340.6
click at [509, 210] on div "polish email [Hi Ali, We’ve attached the following OE Communications for your r…" at bounding box center [784, 346] width 1567 height 617
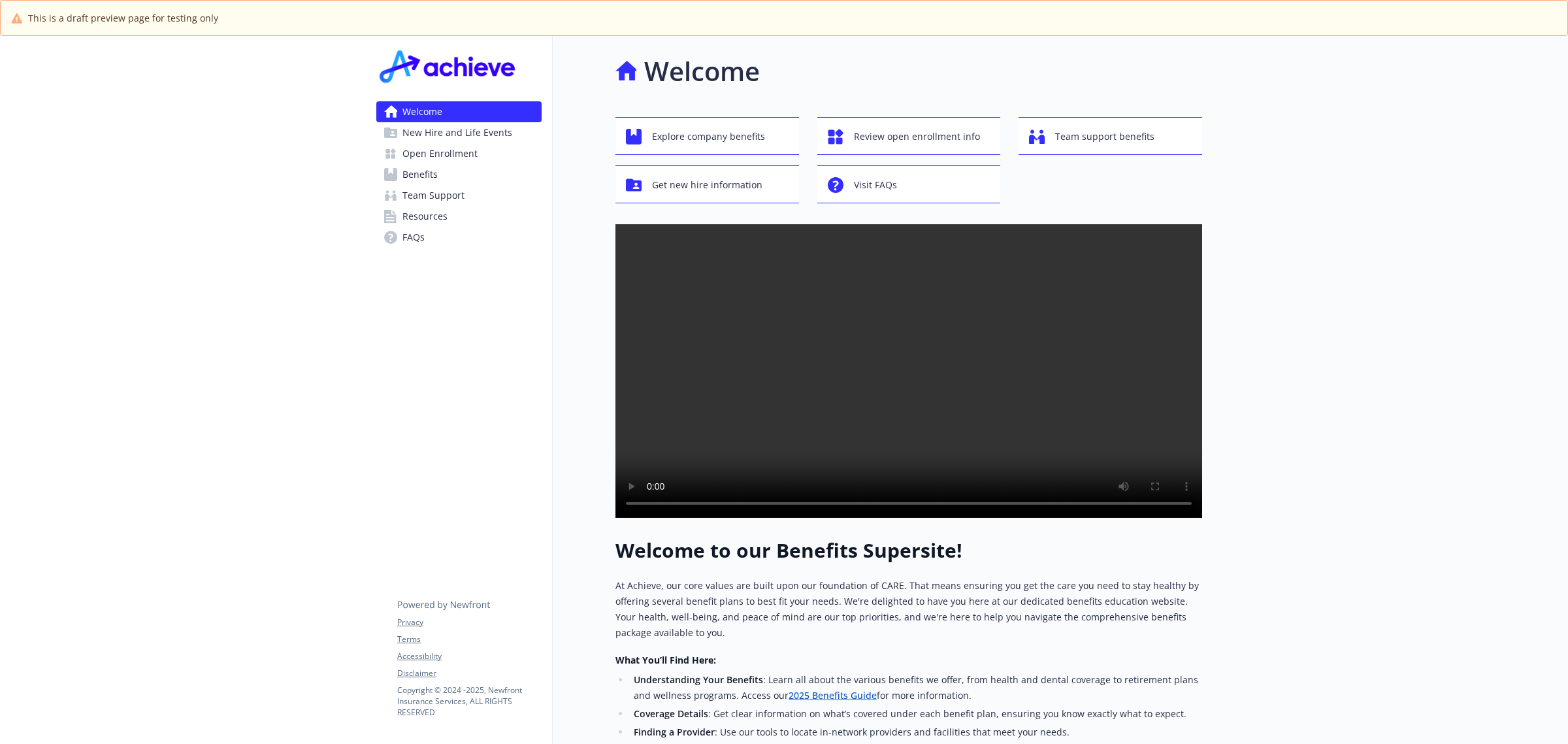
click at [431, 145] on span "Open Enrollment" at bounding box center [440, 153] width 75 height 21
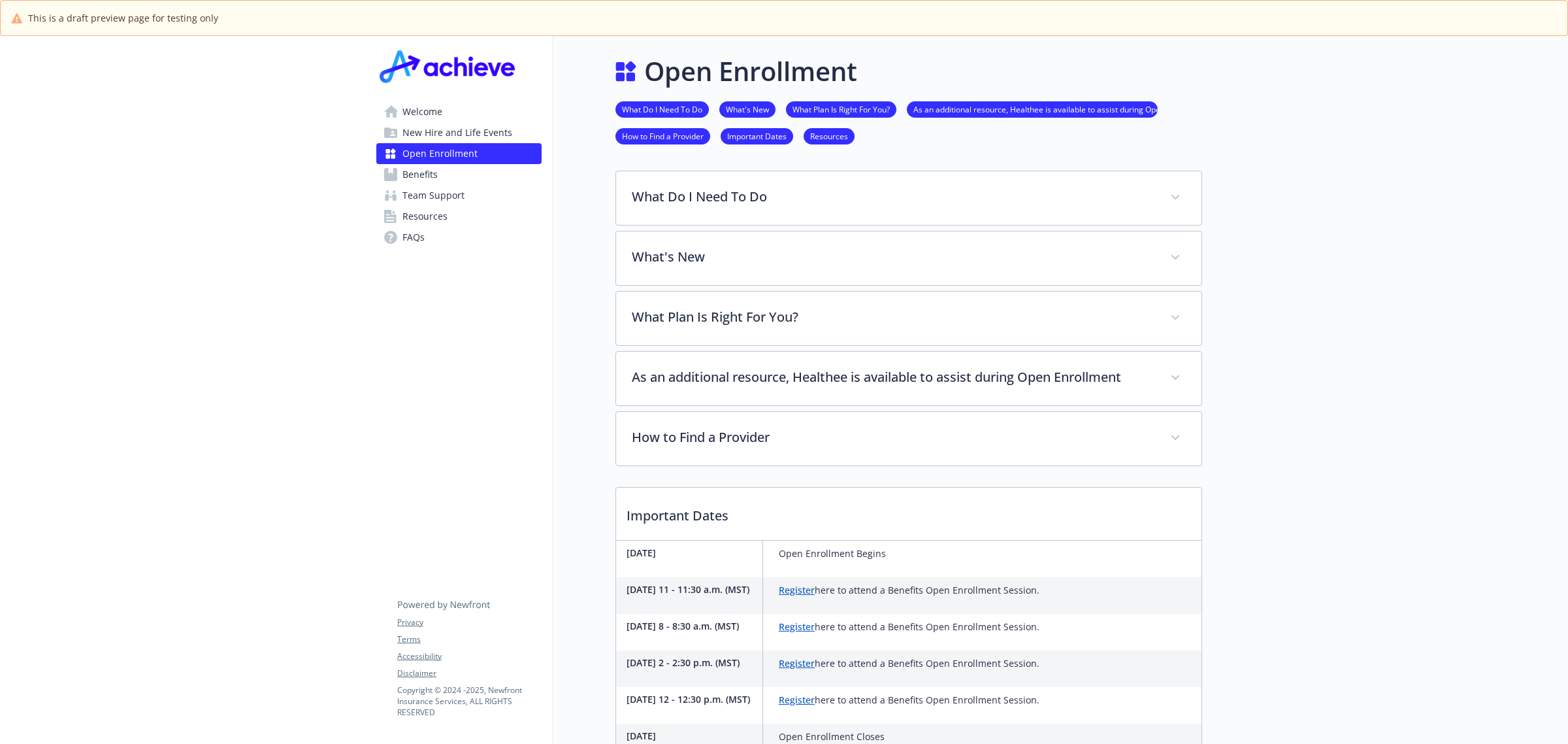
click at [425, 173] on span "Benefits" at bounding box center [420, 174] width 36 height 21
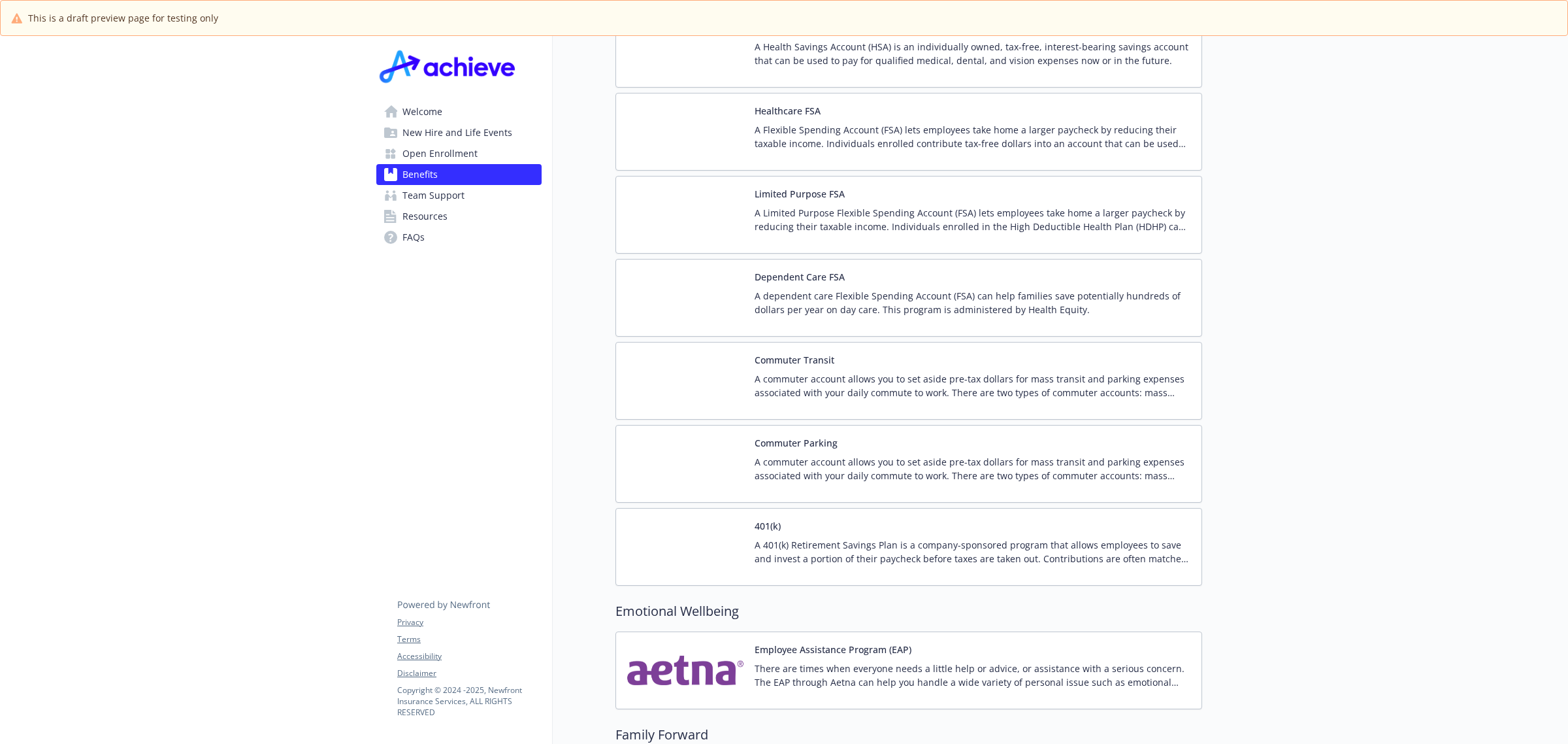
scroll to position [1926, 0]
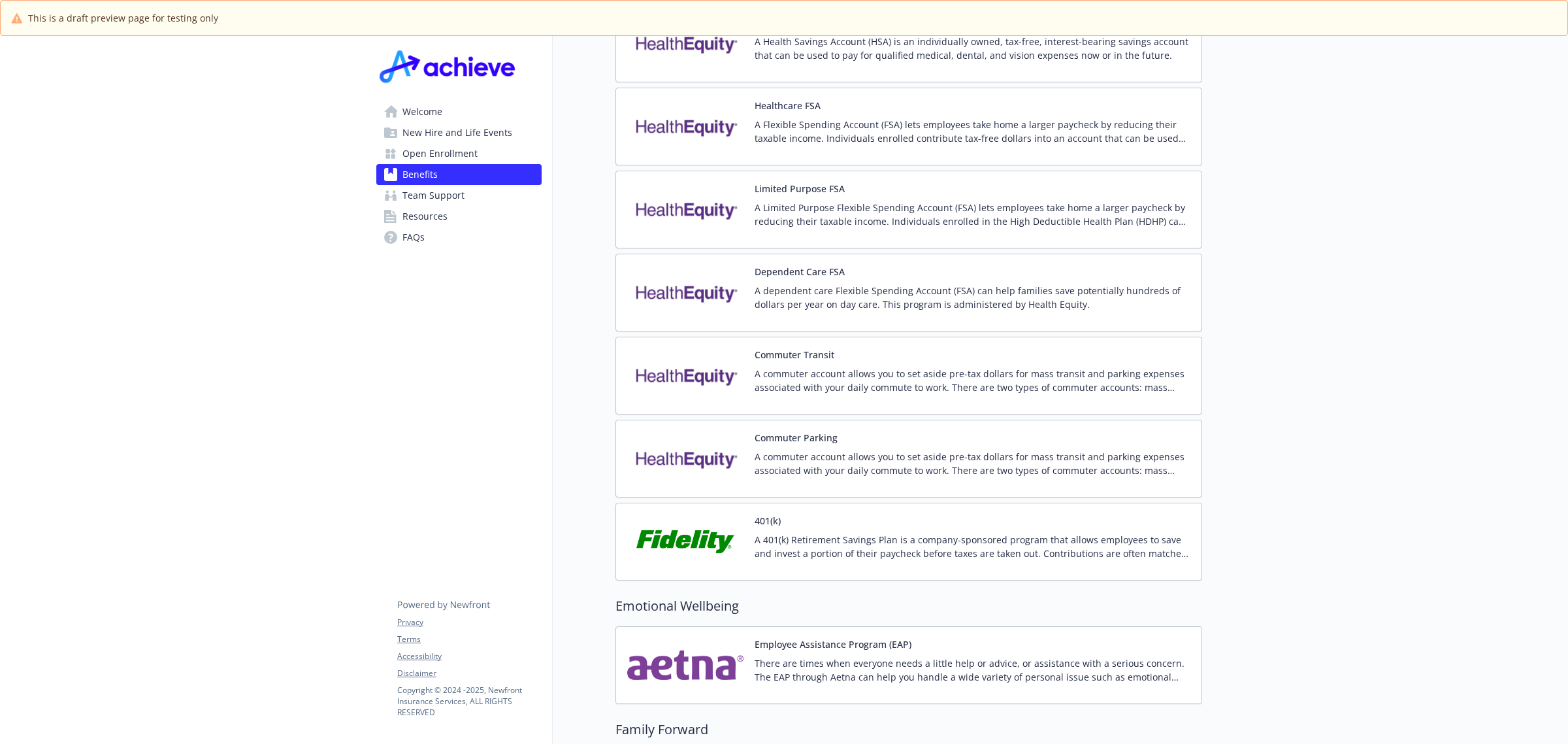
click at [712, 363] on img at bounding box center [685, 375] width 118 height 55
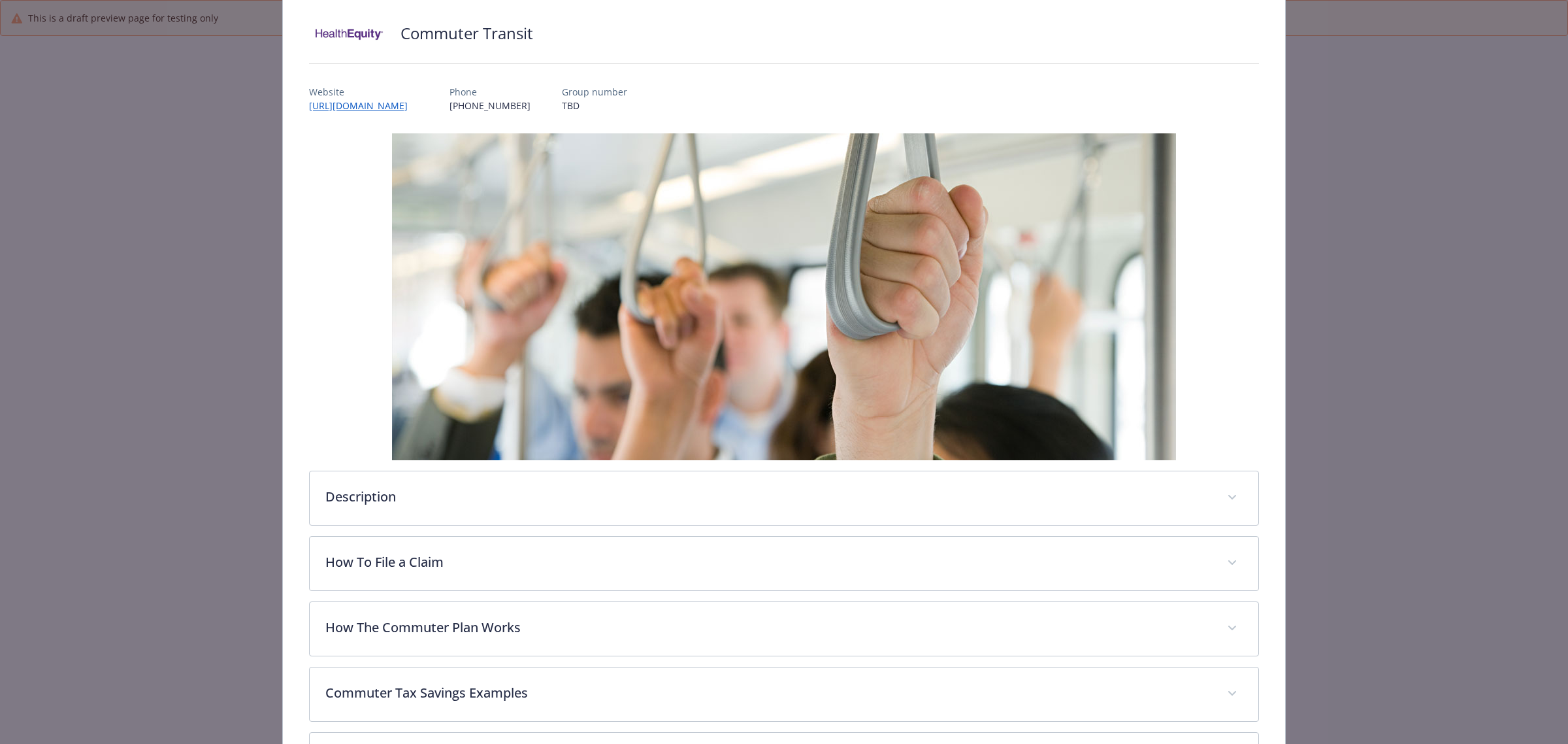
scroll to position [206, 0]
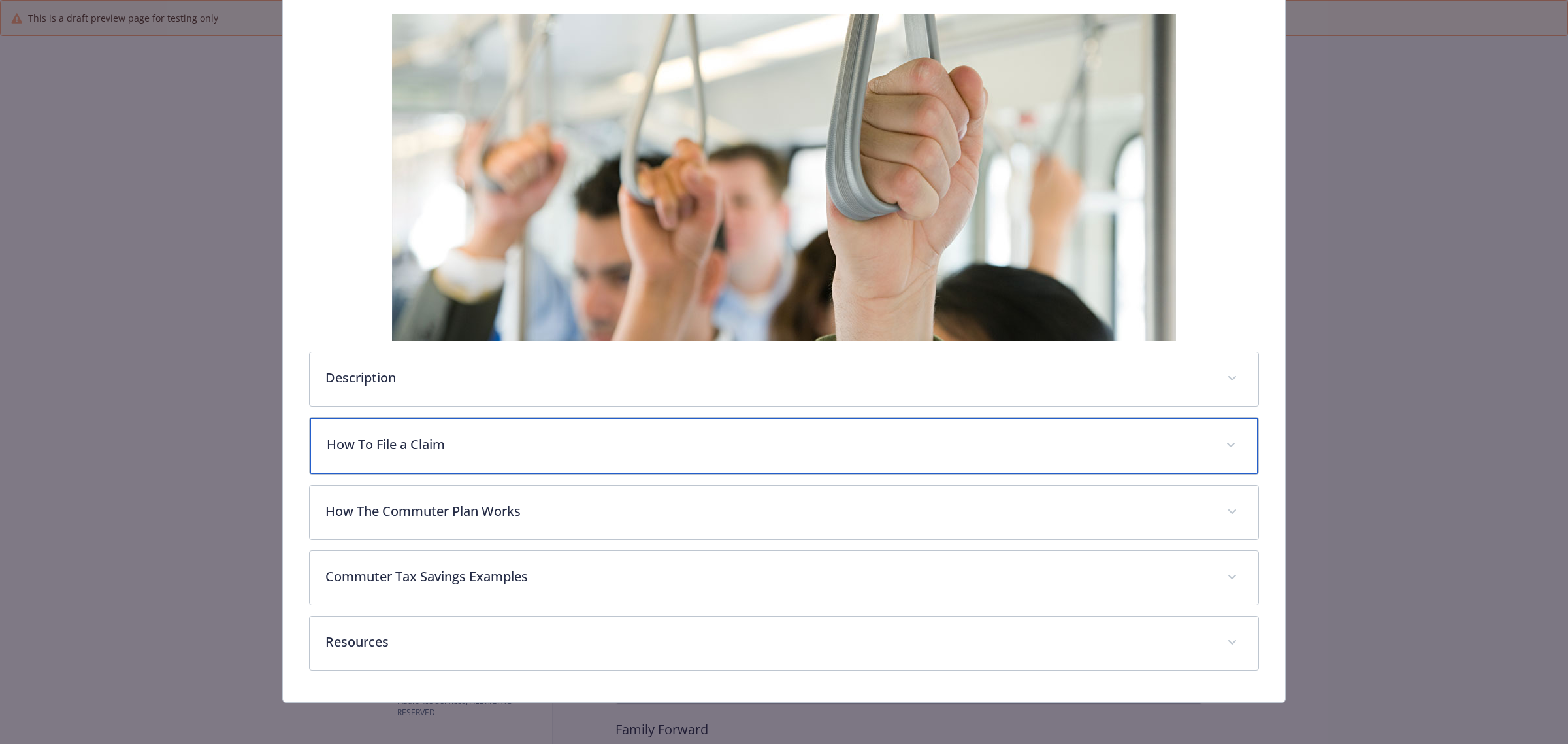
click at [828, 448] on p "How To File a Claim" at bounding box center [769, 445] width 884 height 20
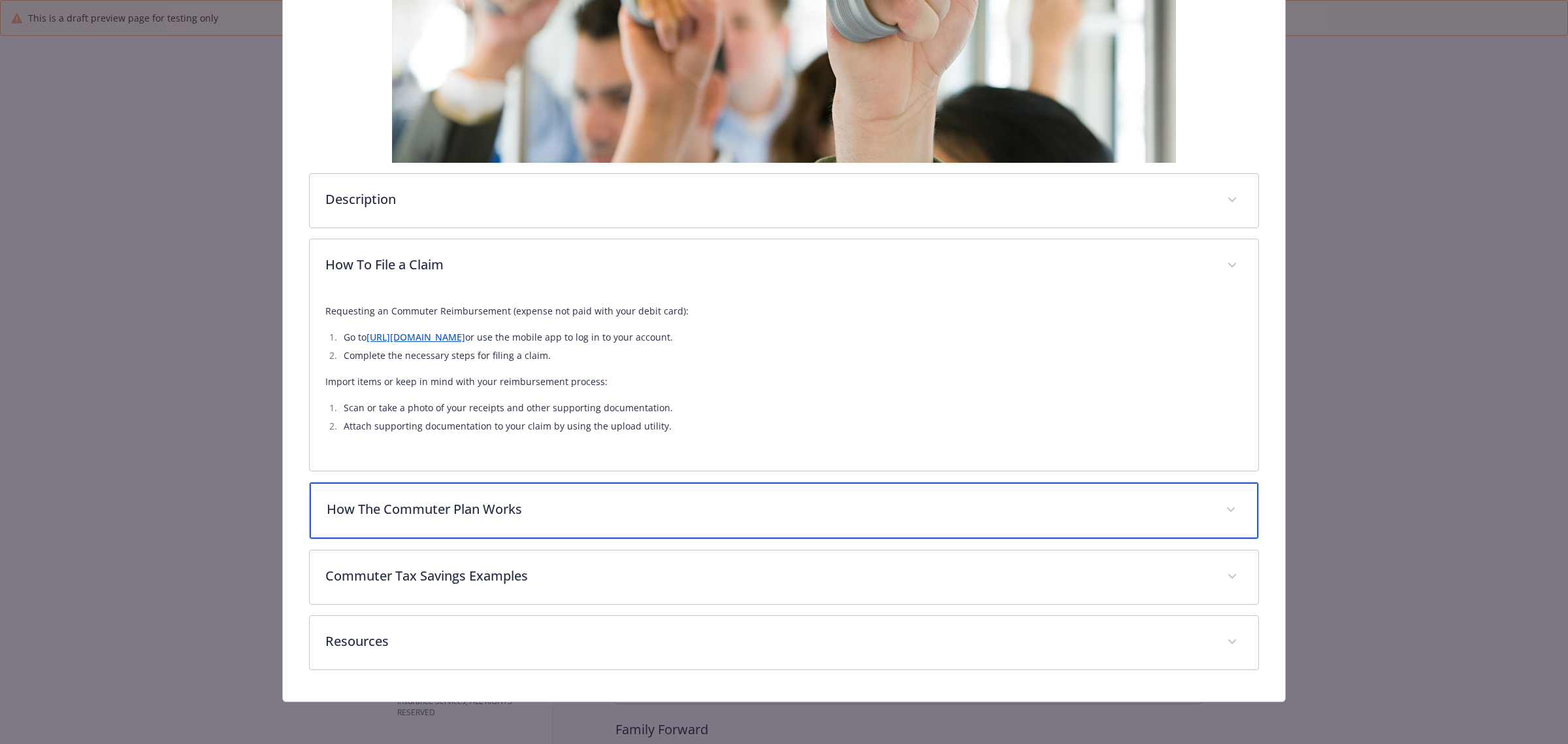
click at [864, 491] on div "How The Commuter Plan Works" at bounding box center [784, 510] width 949 height 56
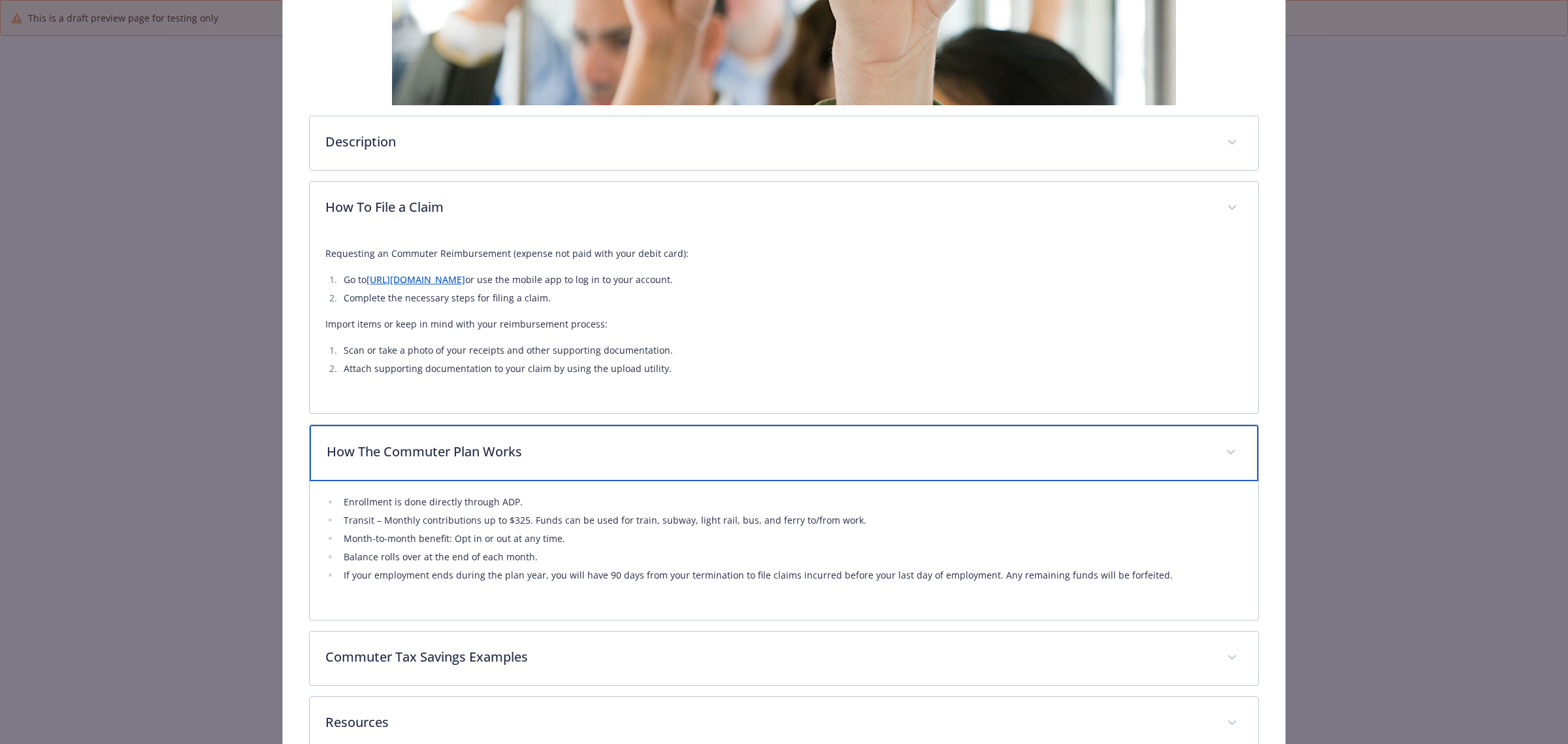
scroll to position [440, 0]
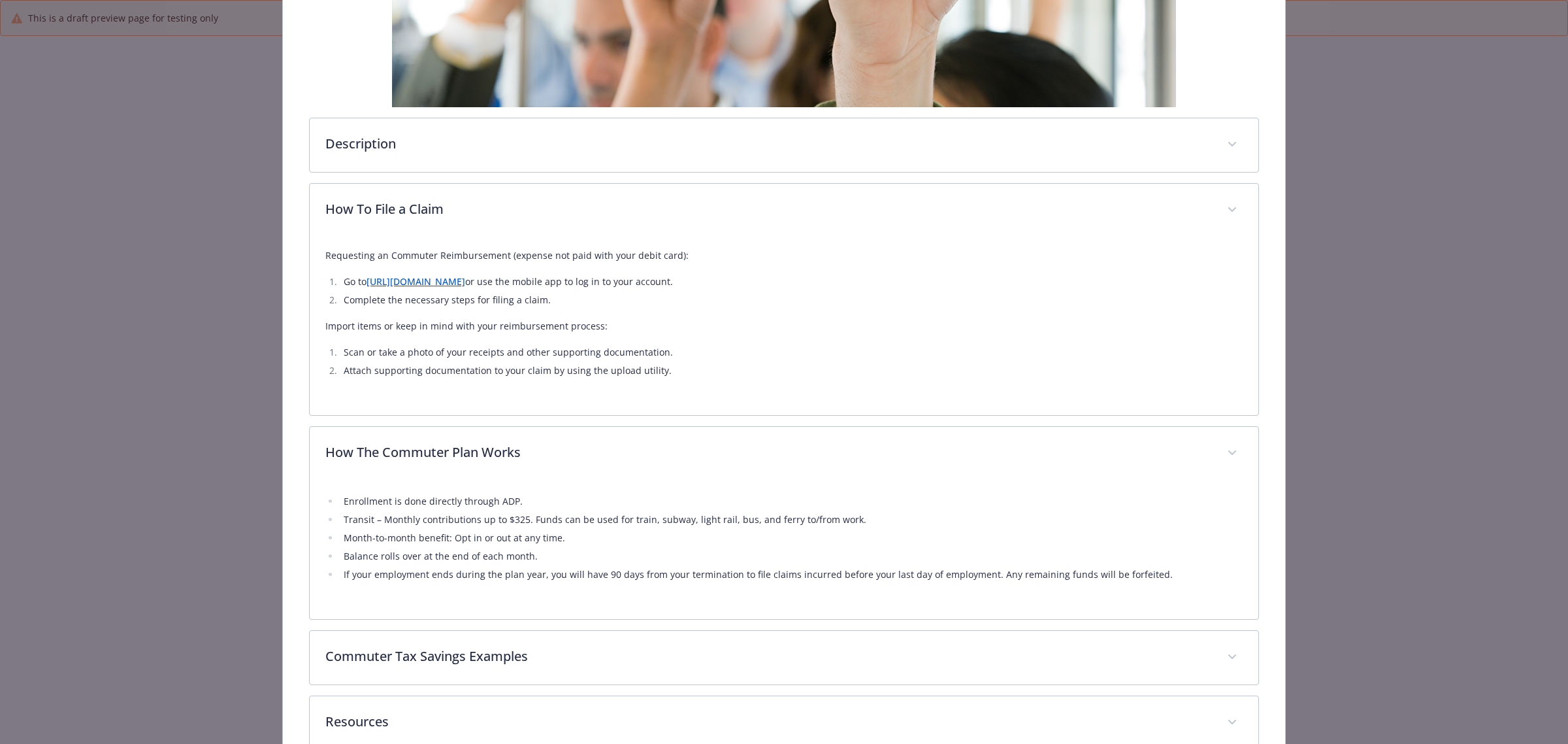
drag, startPoint x: 689, startPoint y: 521, endPoint x: 740, endPoint y: 525, distance: 51.2
click at [691, 521] on li "Transit – Monthly contributions up to $325. Funds can be used for train, subway…" at bounding box center [790, 519] width 902 height 16
drag, startPoint x: 851, startPoint y: 521, endPoint x: 526, endPoint y: 526, distance: 325.0
click at [526, 526] on li "Transit – Monthly contributions up to $325. Funds can be used for train, subway…" at bounding box center [790, 519] width 902 height 16
copy li "Funds can be used for train, subway, light rail, bus, and ferry to/from work."
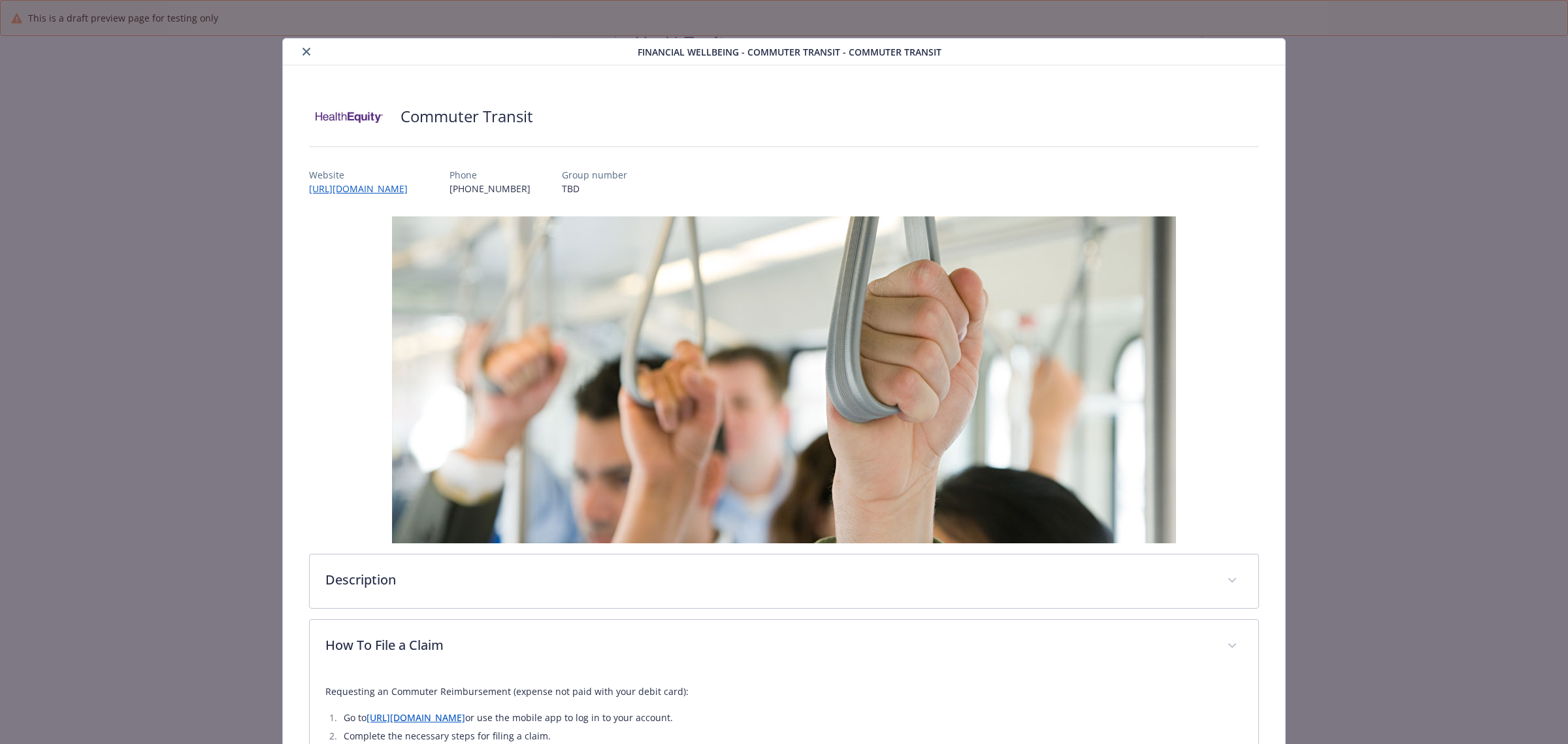
scroll to position [0, 0]
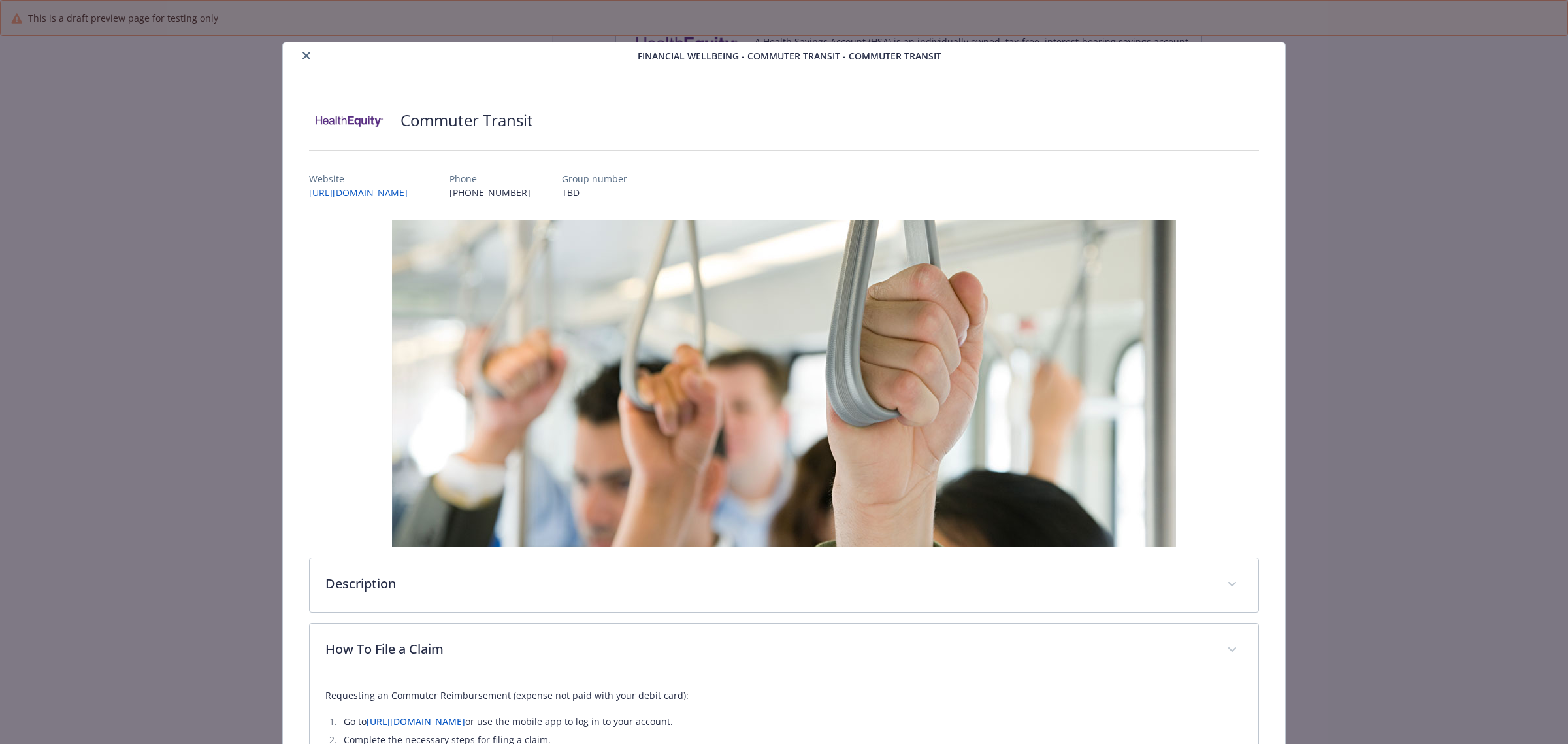
click at [302, 50] on button "close" at bounding box center [306, 55] width 16 height 16
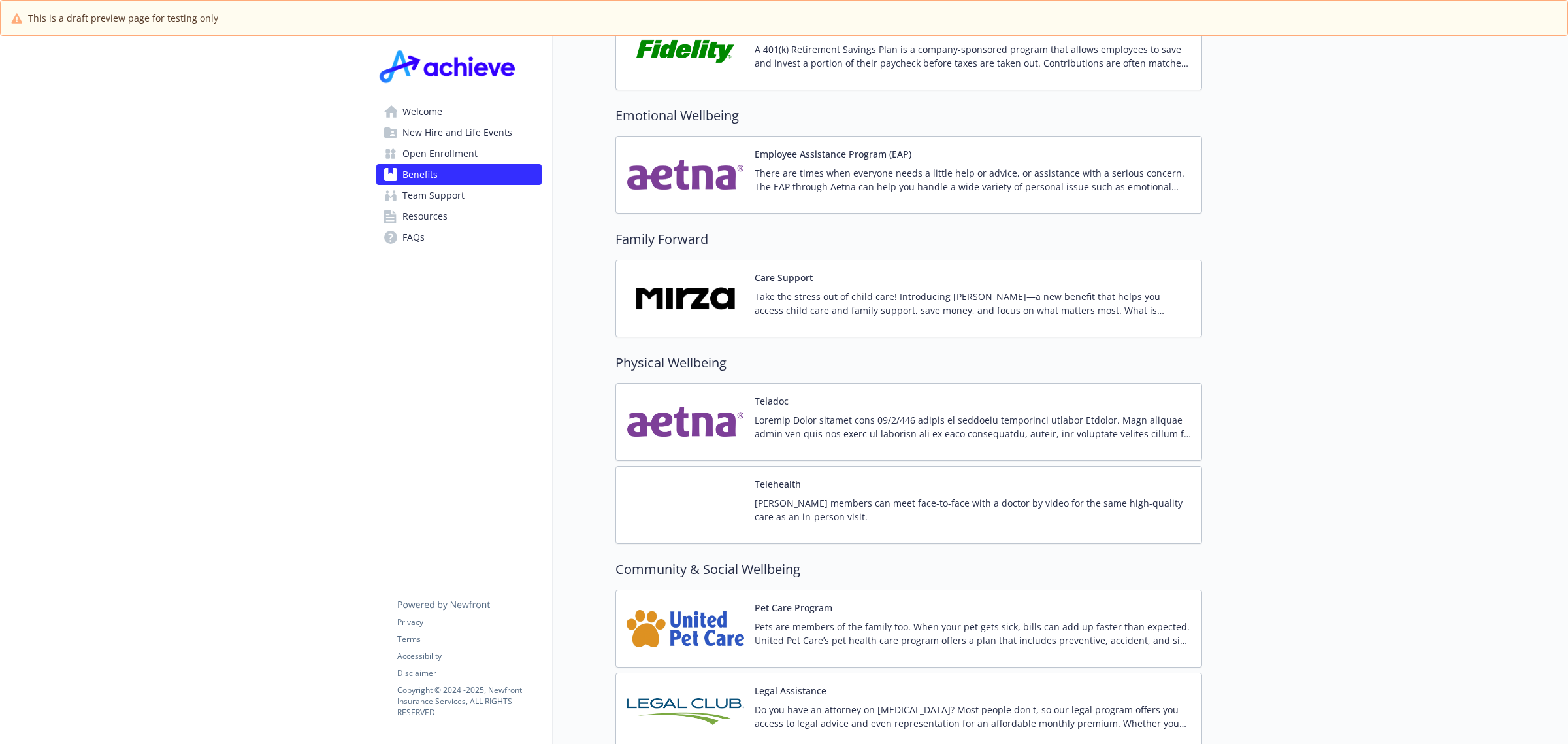
scroll to position [1909, 0]
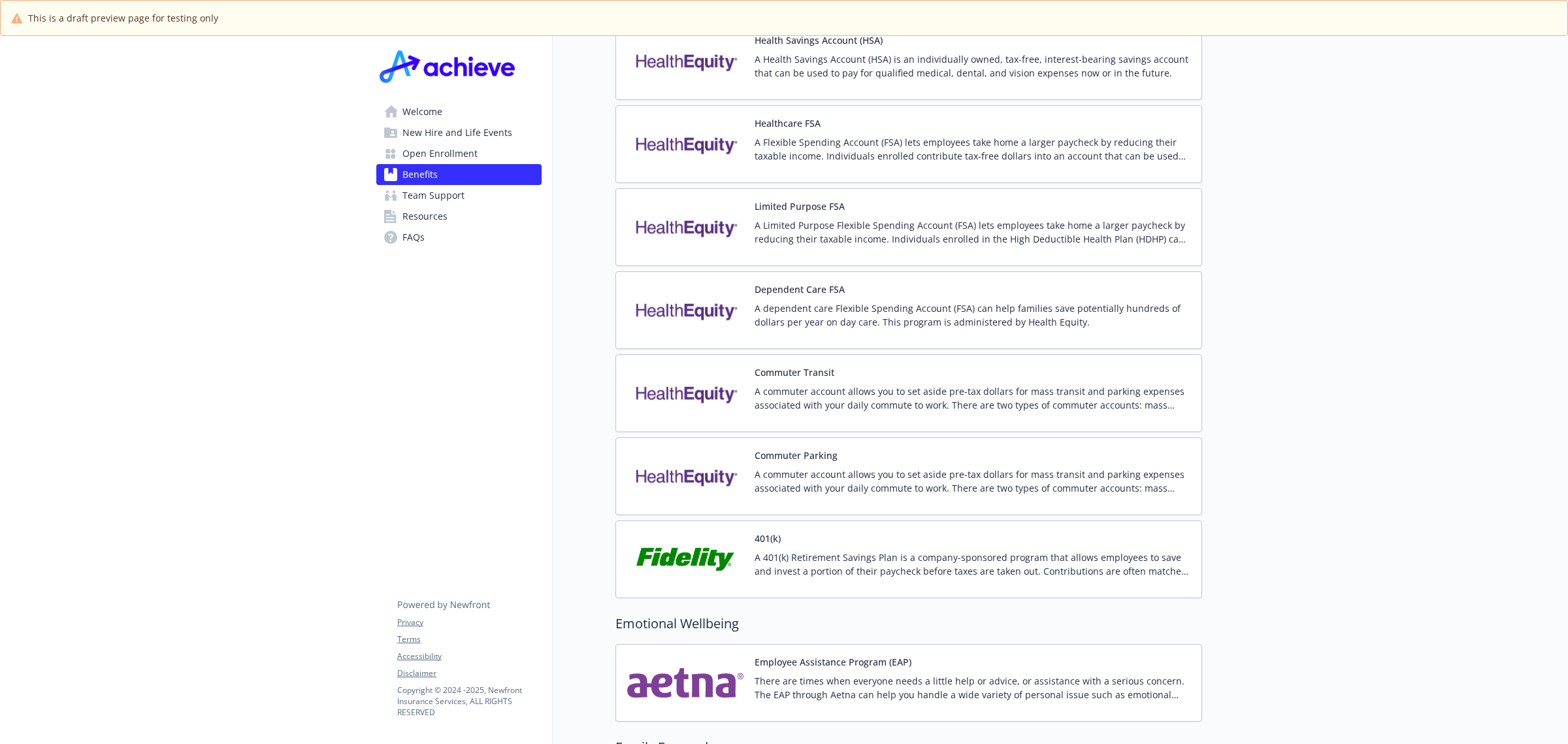
click at [863, 468] on p "A commuter account allows you to set aside pre-tax dollars for mass transit and…" at bounding box center [973, 481] width 437 height 28
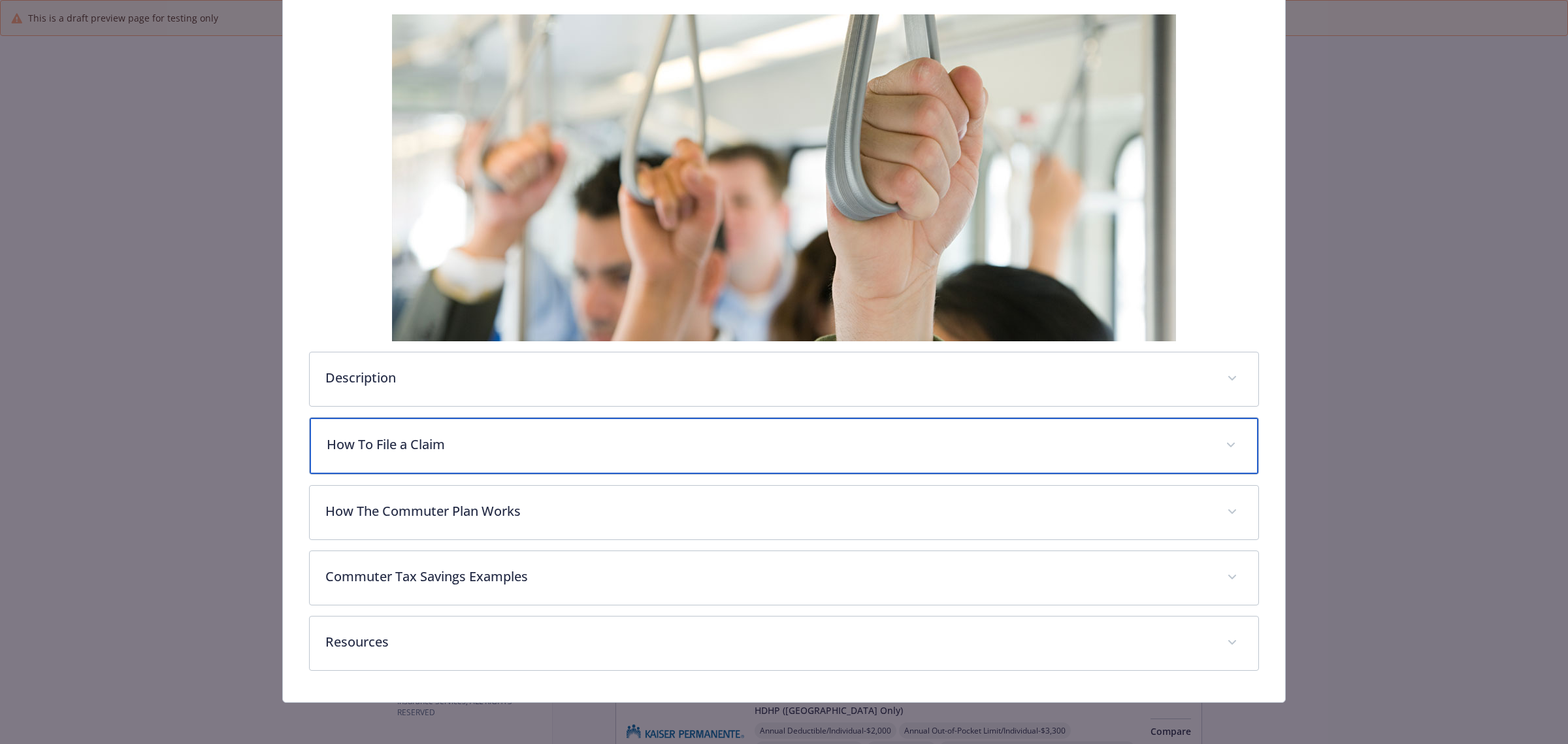
click at [742, 440] on p "How To File a Claim" at bounding box center [769, 445] width 884 height 20
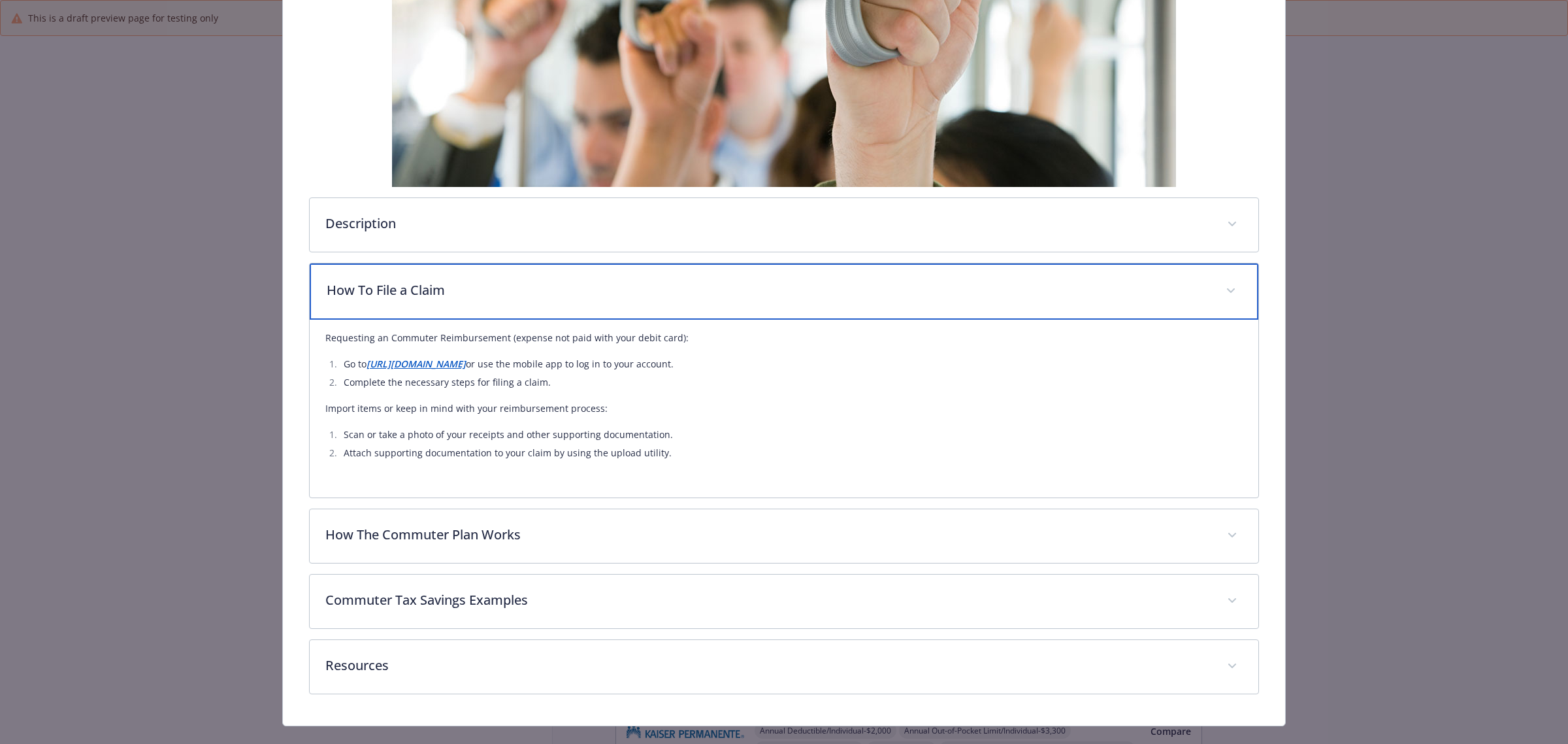
scroll to position [370, 0]
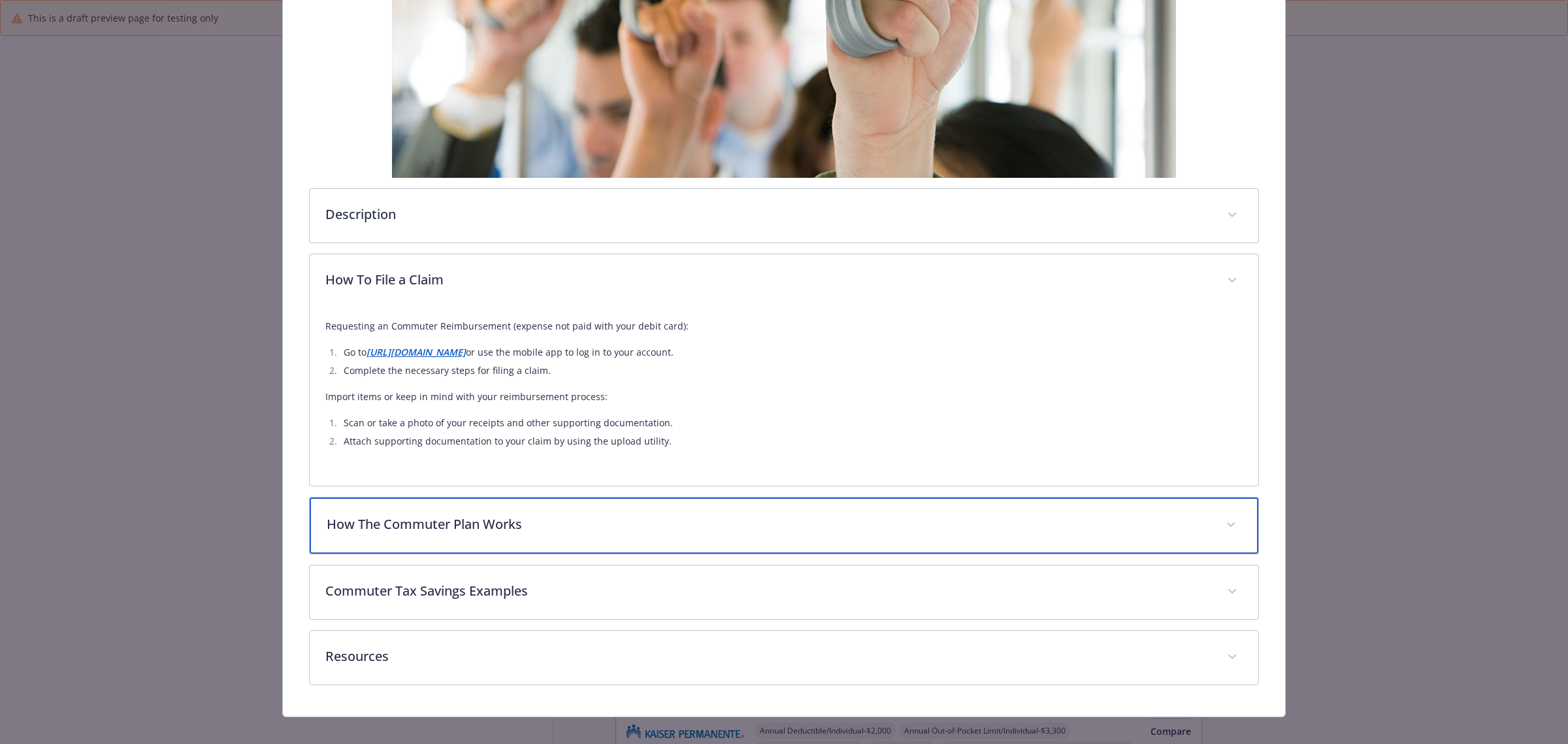
click at [765, 531] on p "How The Commuter Plan Works" at bounding box center [769, 524] width 884 height 20
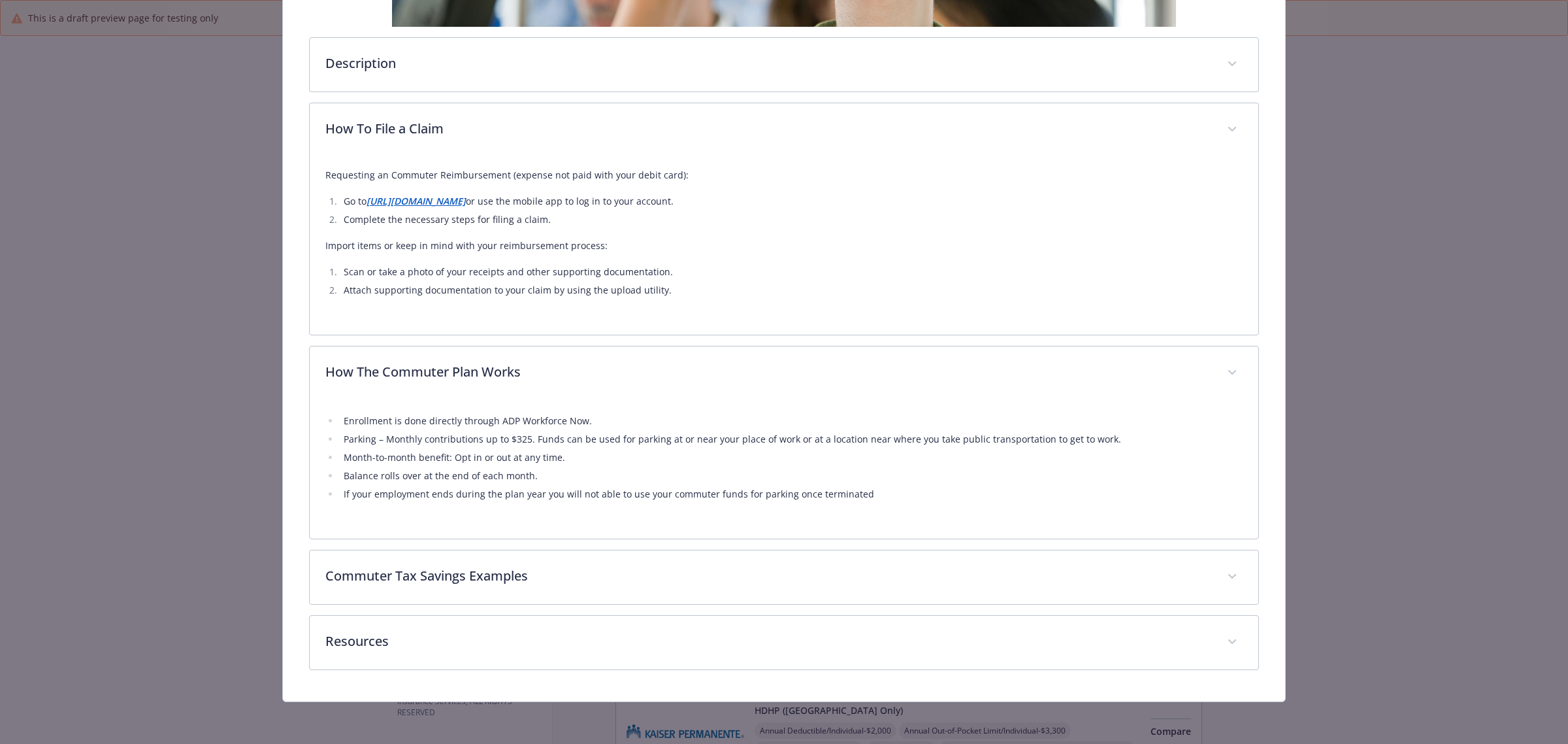
scroll to position [521, 0]
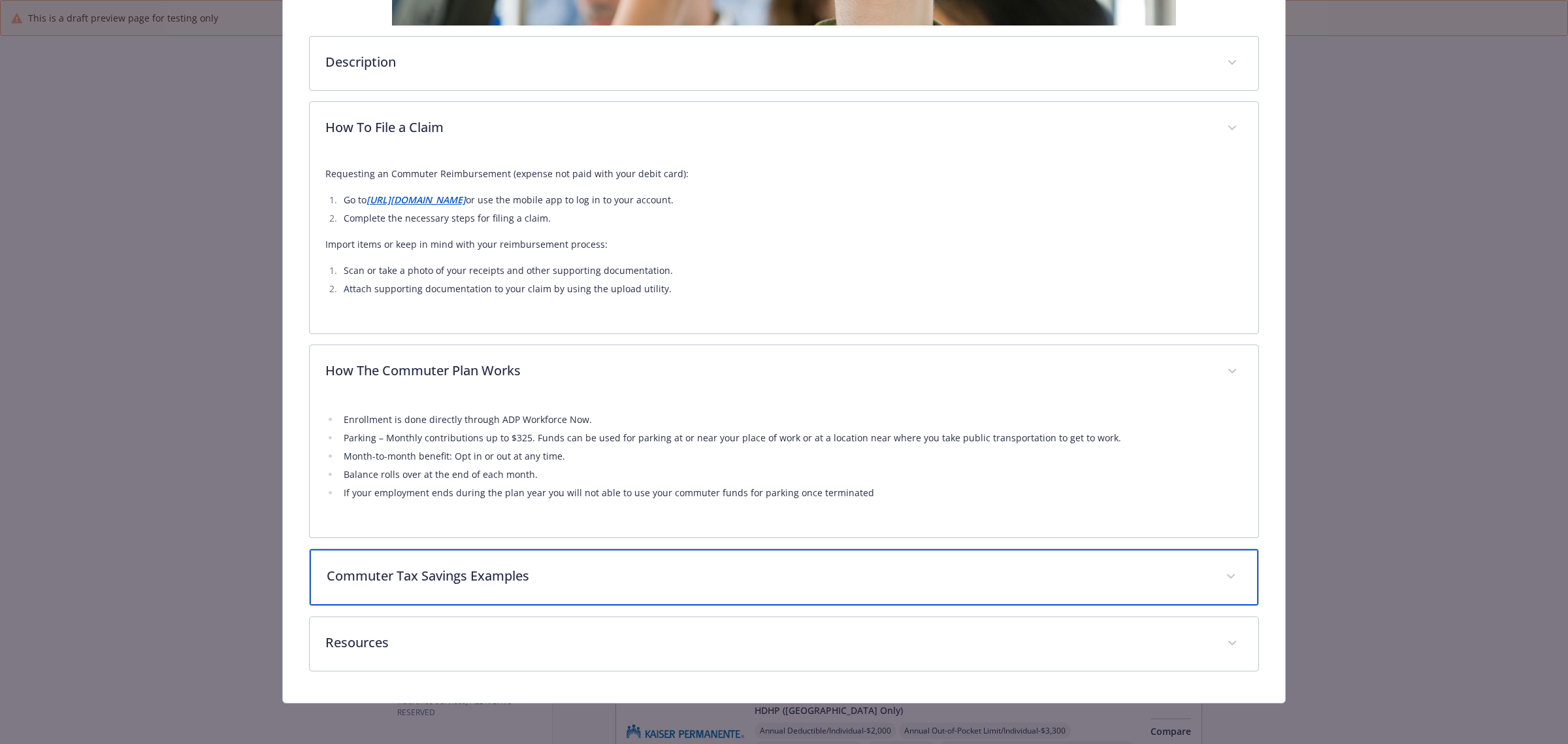
click at [1086, 592] on div "Commuter Tax Savings Examples" at bounding box center [784, 577] width 949 height 56
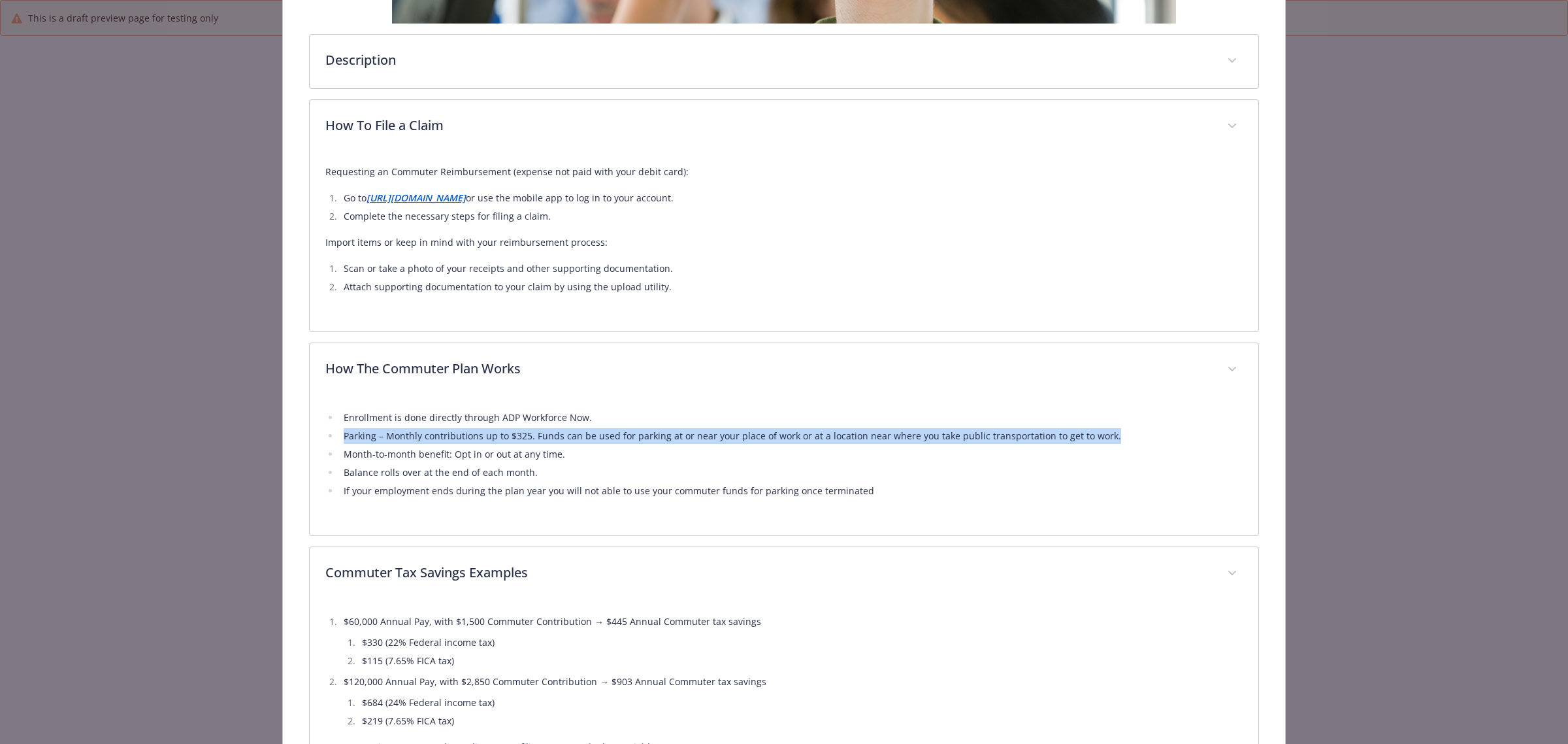
drag, startPoint x: 1100, startPoint y: 433, endPoint x: 335, endPoint y: 443, distance: 765.1
click at [335, 443] on ul "Enrollment is done directly through ADP Workforce Now. Parking – Monthly contri…" at bounding box center [784, 455] width 917 height 89
copy li "Parking – Monthly contributions up to $325. Funds can be used for parking at or…"
